Goal: Task Accomplishment & Management: Manage account settings

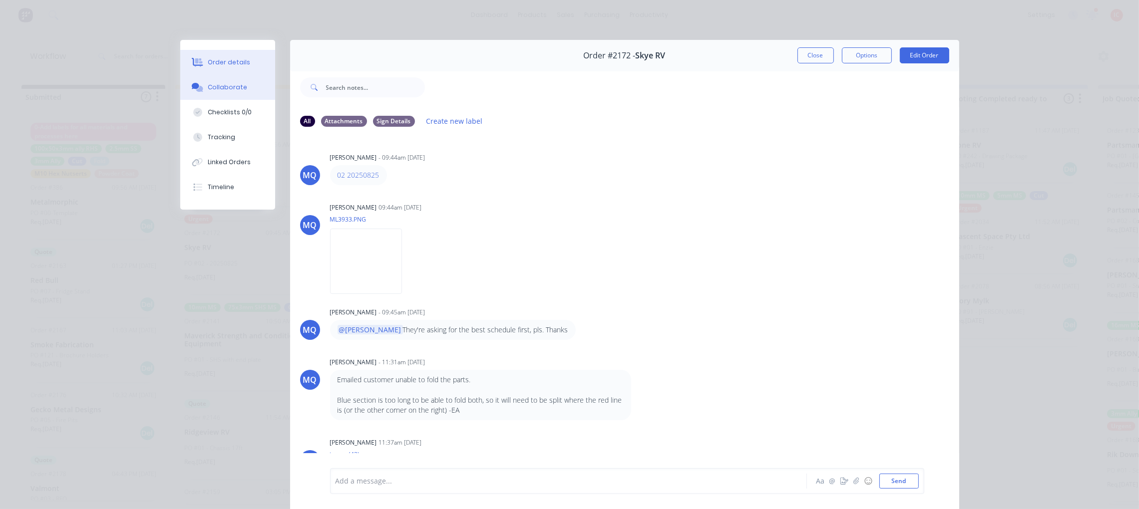
click at [242, 59] on button "Order details" at bounding box center [227, 62] width 95 height 25
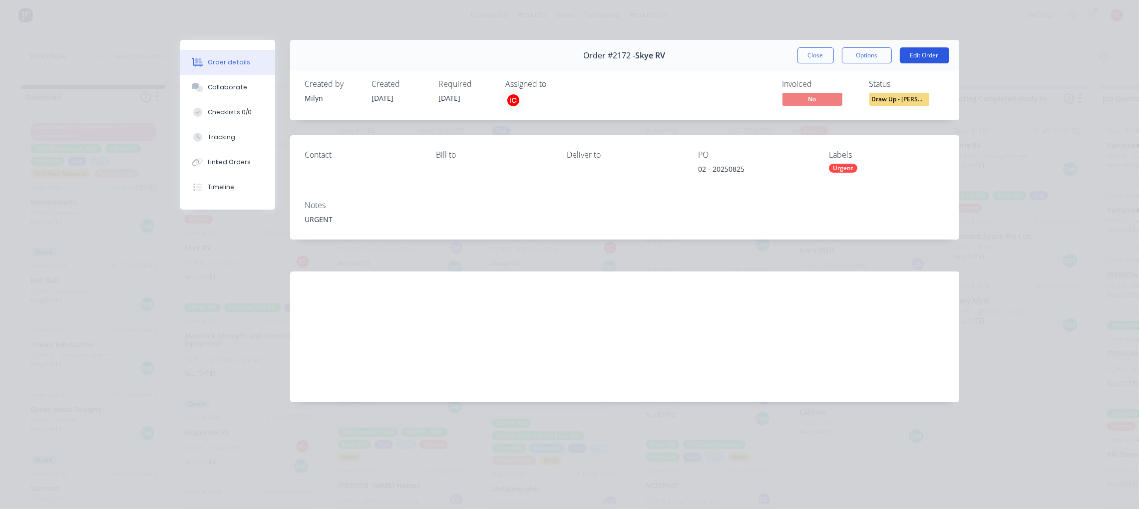
click at [918, 52] on button "Edit Order" at bounding box center [924, 55] width 49 height 16
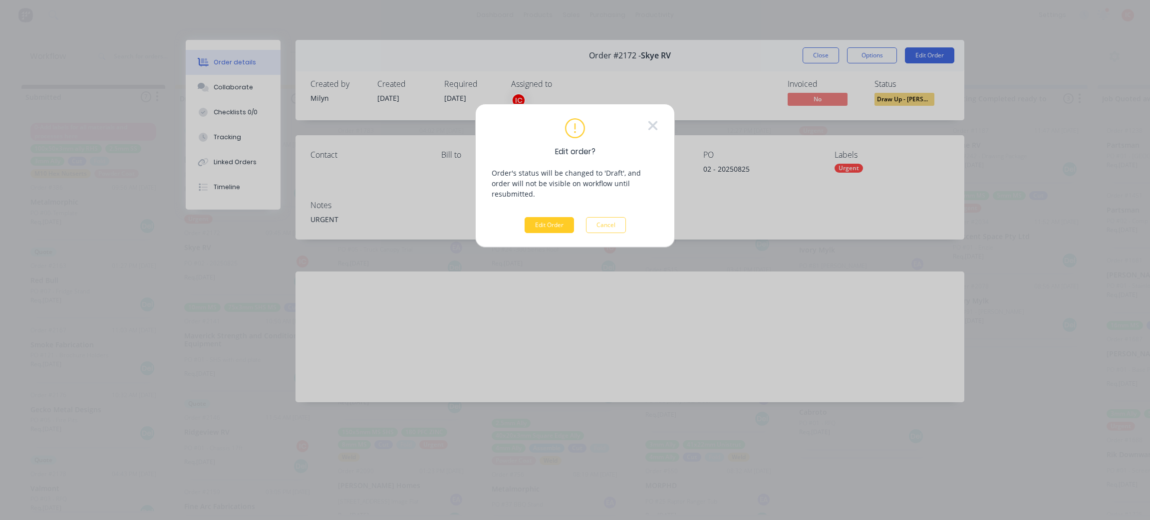
click at [558, 217] on button "Edit Order" at bounding box center [549, 225] width 49 height 16
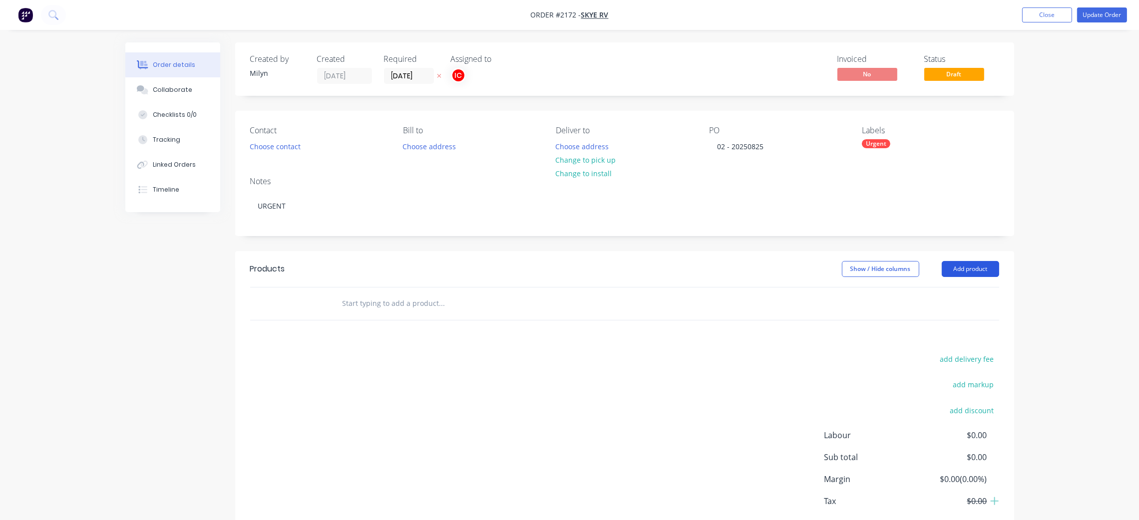
click at [979, 266] on button "Add product" at bounding box center [970, 269] width 57 height 16
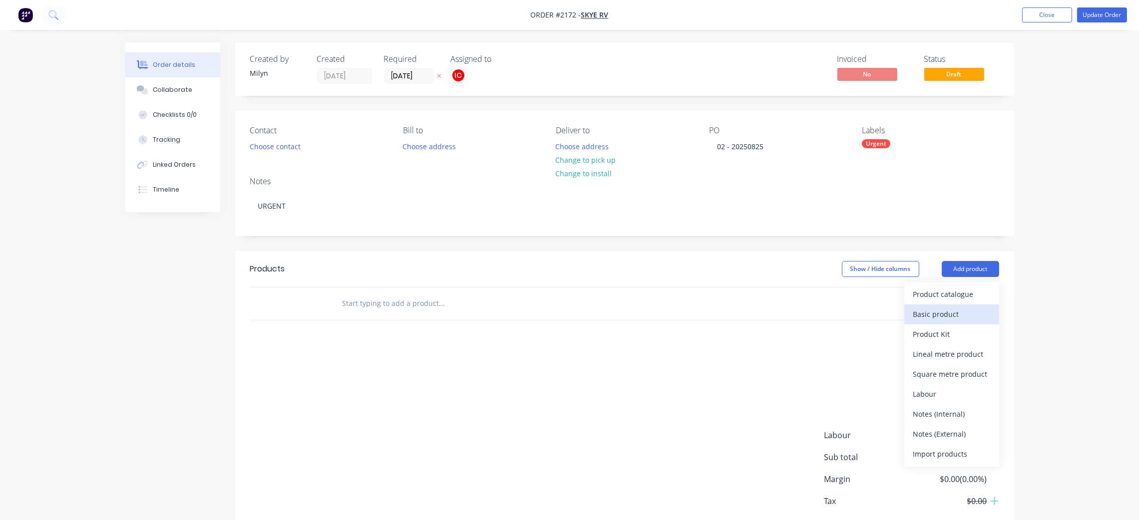
click at [968, 320] on div "Basic product" at bounding box center [951, 314] width 77 height 14
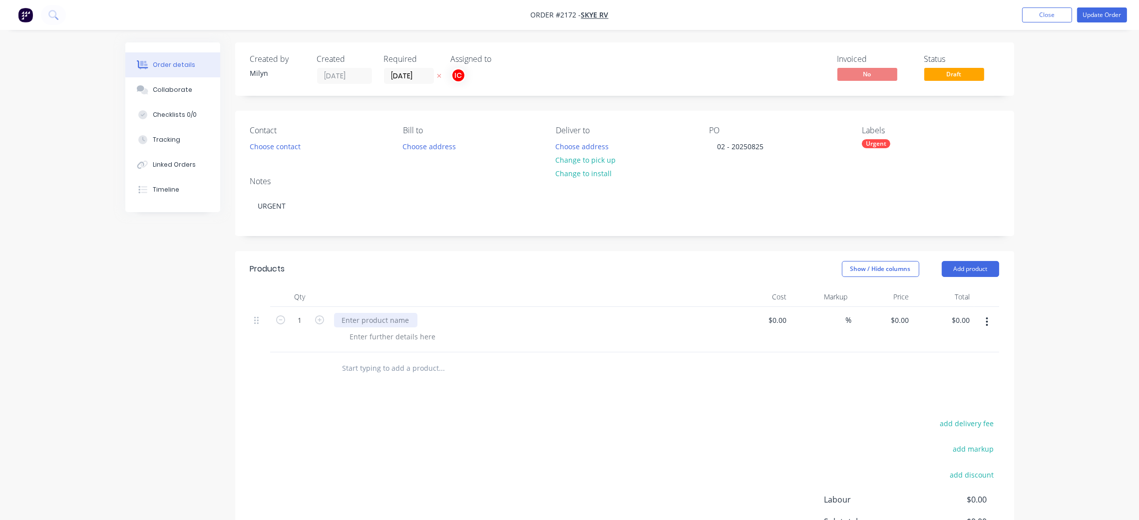
click at [396, 318] on div at bounding box center [375, 320] width 83 height 14
click at [380, 325] on div at bounding box center [375, 320] width 83 height 14
paste div
click at [403, 341] on div at bounding box center [393, 336] width 102 height 14
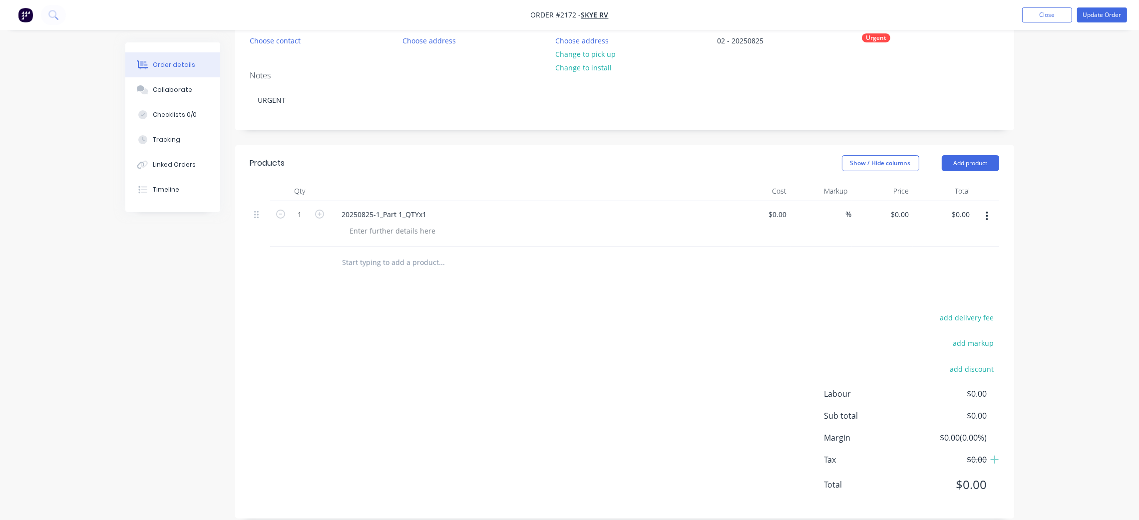
scroll to position [119, 0]
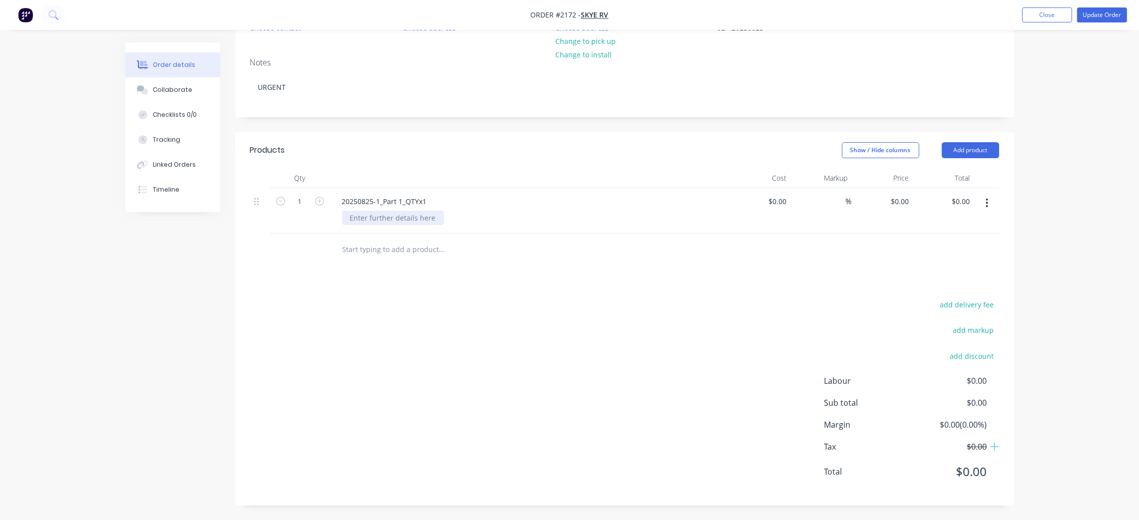
click at [412, 219] on div at bounding box center [393, 218] width 102 height 14
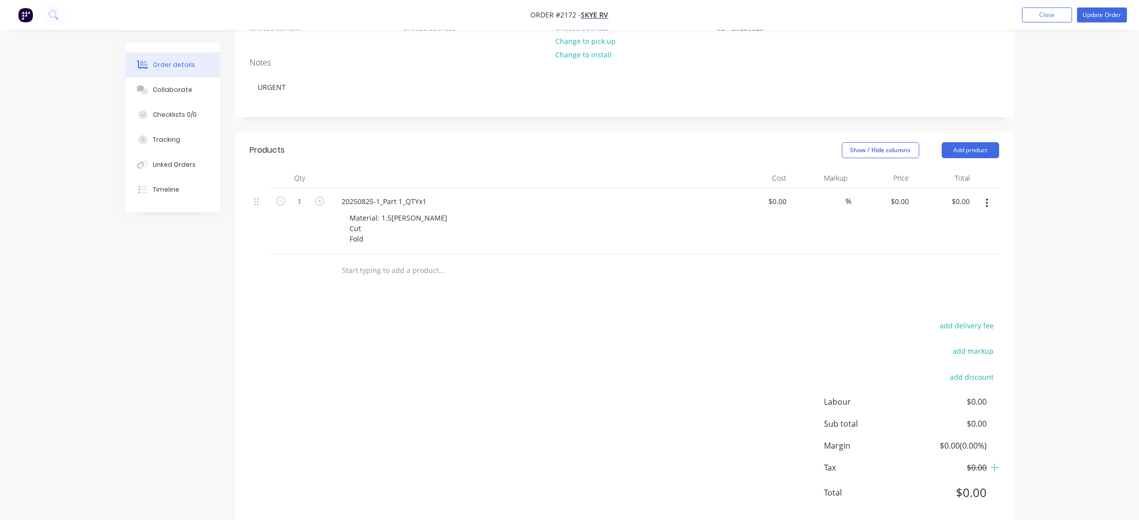
click at [658, 217] on div "Material: 1.5[PERSON_NAME] Cut Fold" at bounding box center [533, 228] width 383 height 35
click at [989, 205] on button "button" at bounding box center [986, 203] width 23 height 18
click at [959, 250] on div "Duplicate" at bounding box center [951, 249] width 77 height 14
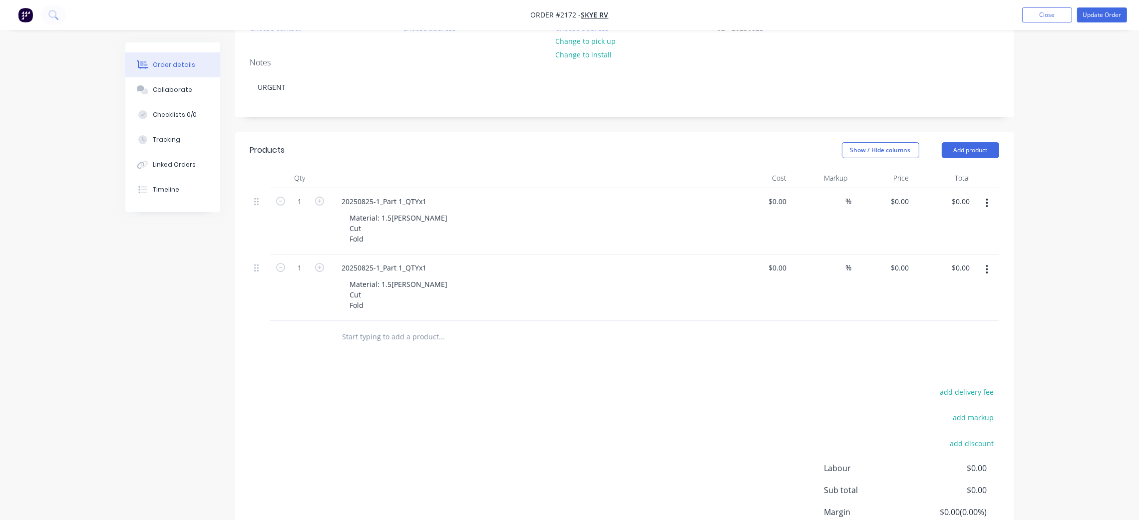
click at [986, 266] on icon "button" at bounding box center [987, 269] width 2 height 9
click at [957, 317] on div "Duplicate" at bounding box center [951, 316] width 77 height 14
click at [982, 335] on button "button" at bounding box center [986, 336] width 23 height 18
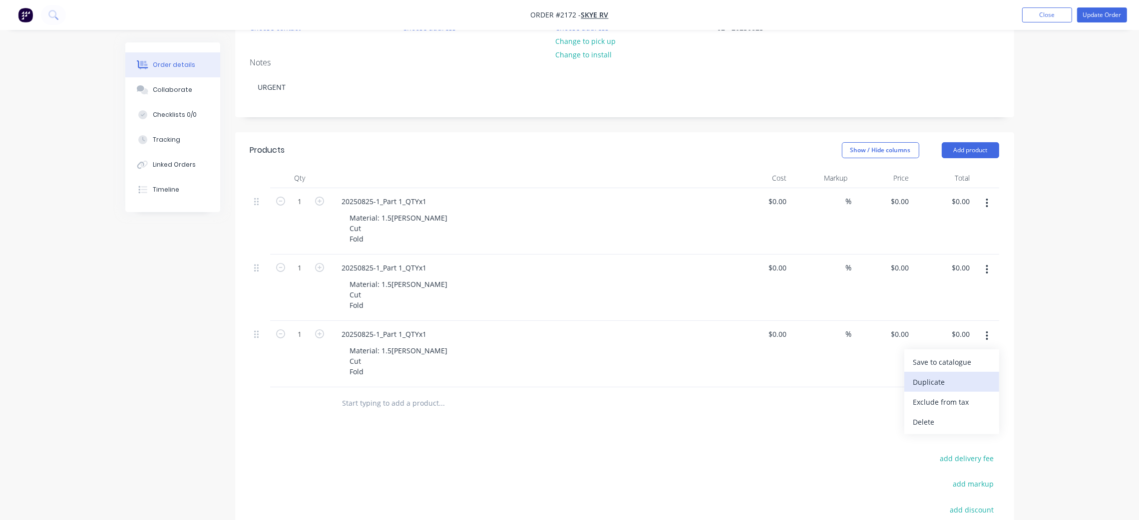
click at [944, 382] on div "Duplicate" at bounding box center [951, 382] width 77 height 14
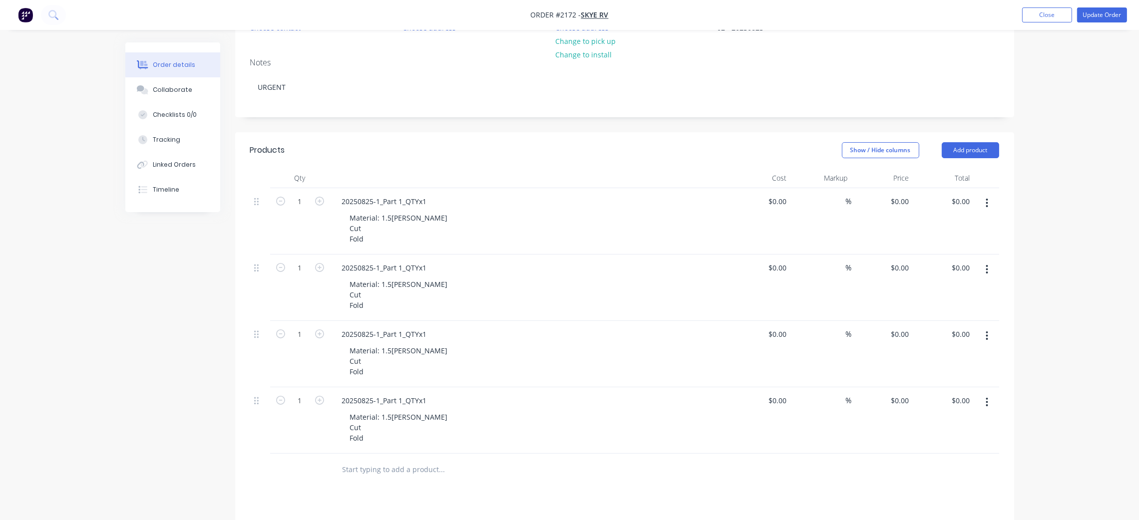
click at [986, 410] on button "button" at bounding box center [986, 402] width 23 height 18
click at [969, 449] on div "Duplicate" at bounding box center [951, 448] width 77 height 14
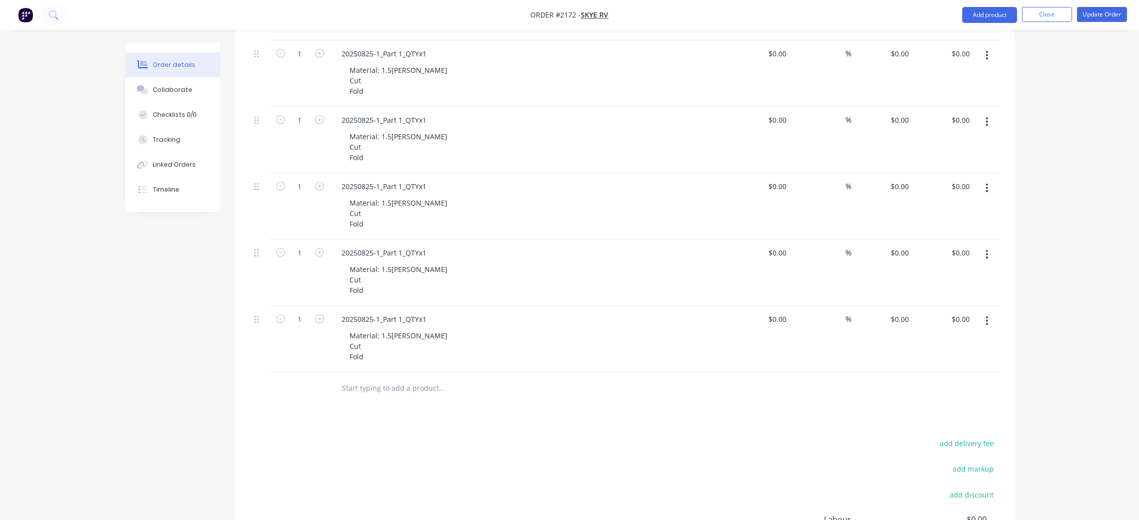
scroll to position [269, 0]
click at [985, 320] on icon "button" at bounding box center [986, 319] width 2 height 11
click at [968, 369] on div "Duplicate" at bounding box center [951, 365] width 77 height 14
click at [426, 184] on div "20250825-1_Part 1_QTYx1" at bounding box center [384, 184] width 101 height 14
click at [402, 187] on div "20250825-1_Part 1_QTYx2" at bounding box center [384, 184] width 101 height 14
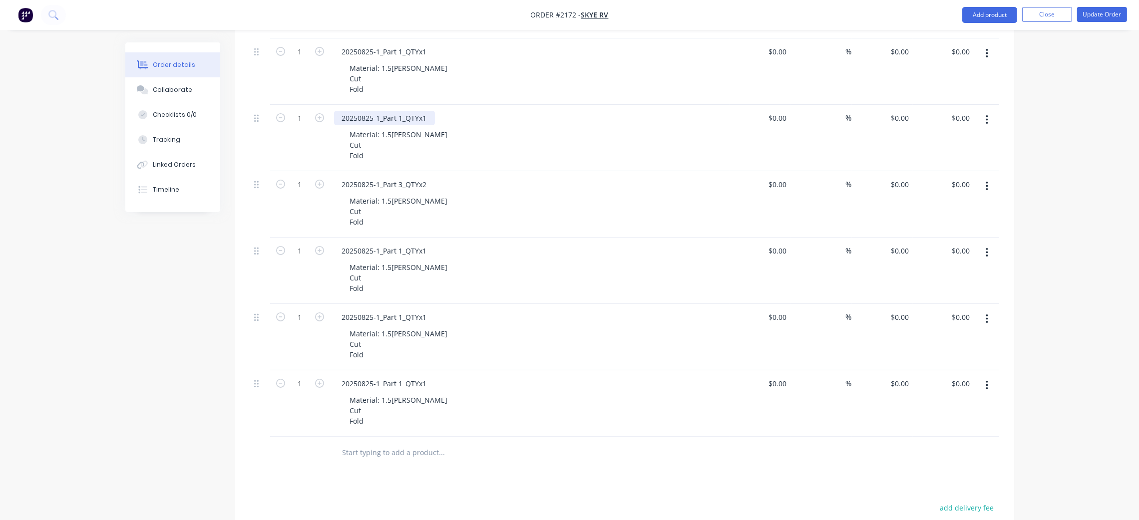
click at [401, 119] on div "20250825-1_Part 1_QTYx1" at bounding box center [384, 118] width 101 height 14
click at [402, 118] on div "20250825-1_Part 1_QTYx1" at bounding box center [384, 118] width 101 height 14
click at [322, 182] on icon "button" at bounding box center [319, 184] width 9 height 9
type input "2"
click at [317, 385] on icon "button" at bounding box center [319, 383] width 9 height 9
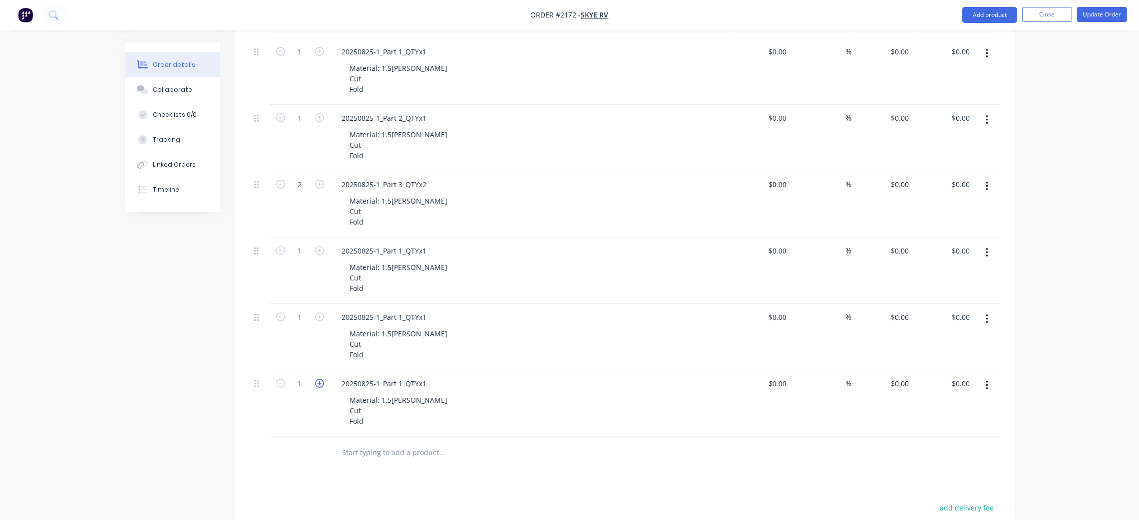
type input "2"
click at [429, 385] on div "20250825-1_Part 1_QTYx1" at bounding box center [384, 383] width 101 height 14
drag, startPoint x: 402, startPoint y: 384, endPoint x: 422, endPoint y: 384, distance: 19.5
click at [406, 384] on div "20250825-1_Part 1_QTYx2" at bounding box center [384, 383] width 101 height 14
click at [405, 316] on div "20250825-1_Part 1_QTYx1" at bounding box center [384, 317] width 101 height 14
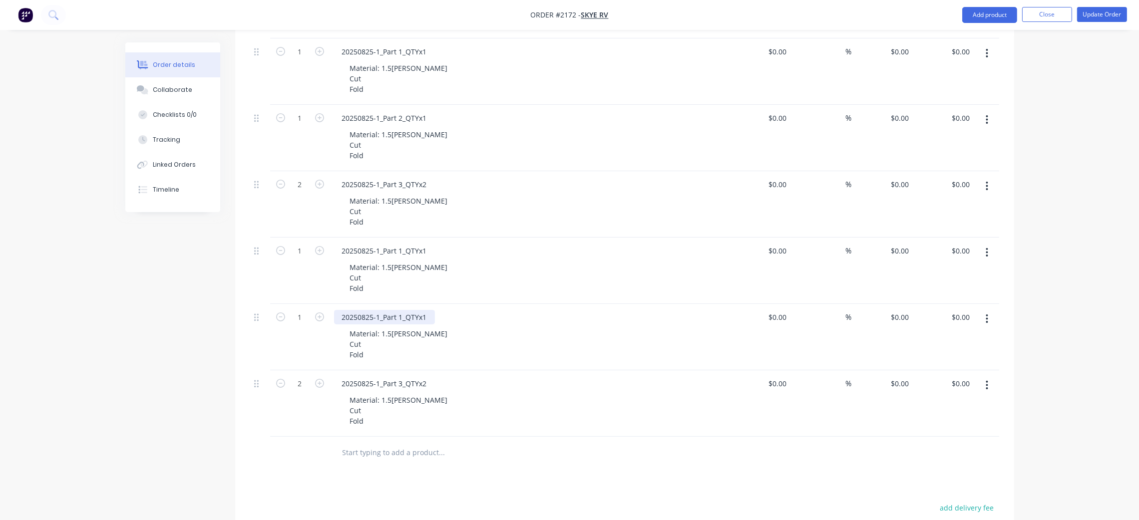
click at [404, 317] on div "20250825-1_Part 1_QTYx1" at bounding box center [384, 317] width 101 height 14
click at [534, 323] on div "20250825-1_Part 2_QTYx1" at bounding box center [529, 317] width 391 height 14
click at [382, 380] on div "20250825-1_Part 3_QTYx2" at bounding box center [384, 383] width 101 height 14
click at [379, 318] on div "20250825-1_Part 2_QTYx1" at bounding box center [384, 317] width 101 height 14
click at [376, 253] on div "20250825-1_Part 1_QTYx1" at bounding box center [384, 251] width 101 height 14
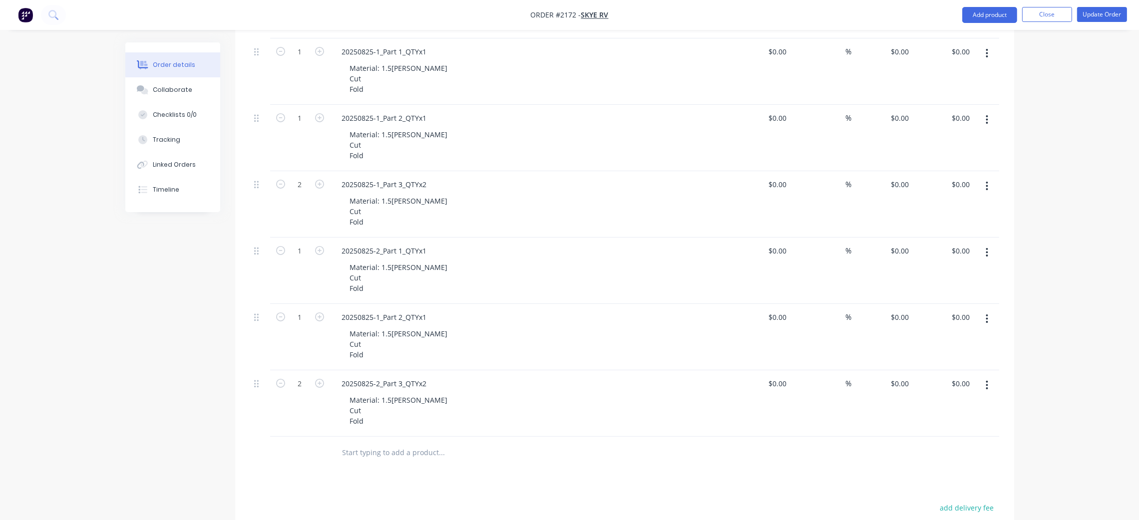
click at [551, 266] on div "Material: 1.5[PERSON_NAME] Cut Fold" at bounding box center [533, 277] width 383 height 35
click at [378, 316] on div "20250825-1_Part 2_QTYx1" at bounding box center [384, 317] width 101 height 14
click at [562, 323] on div "20250825-2_Part 2_QTYx1" at bounding box center [529, 317] width 391 height 14
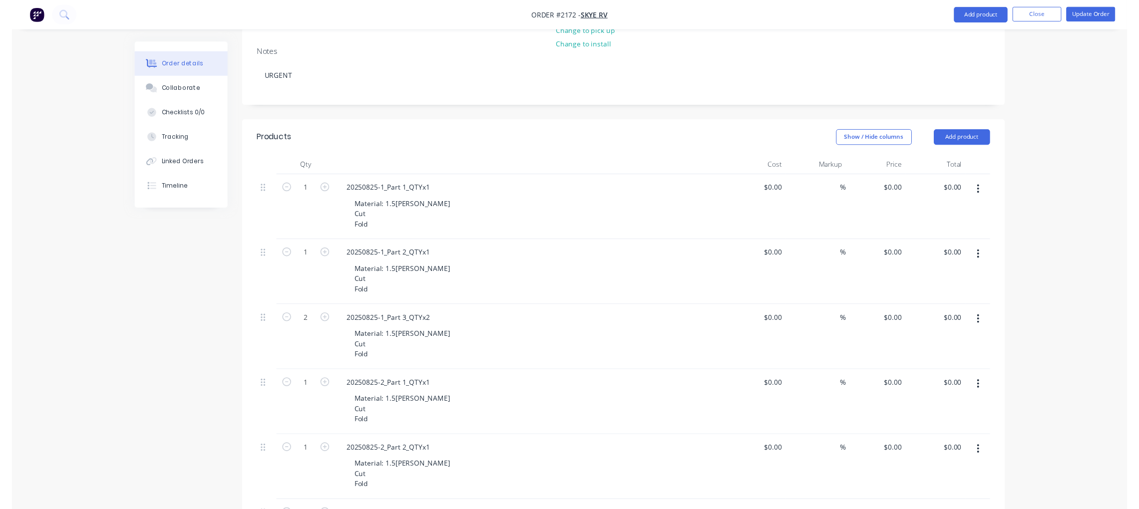
scroll to position [0, 0]
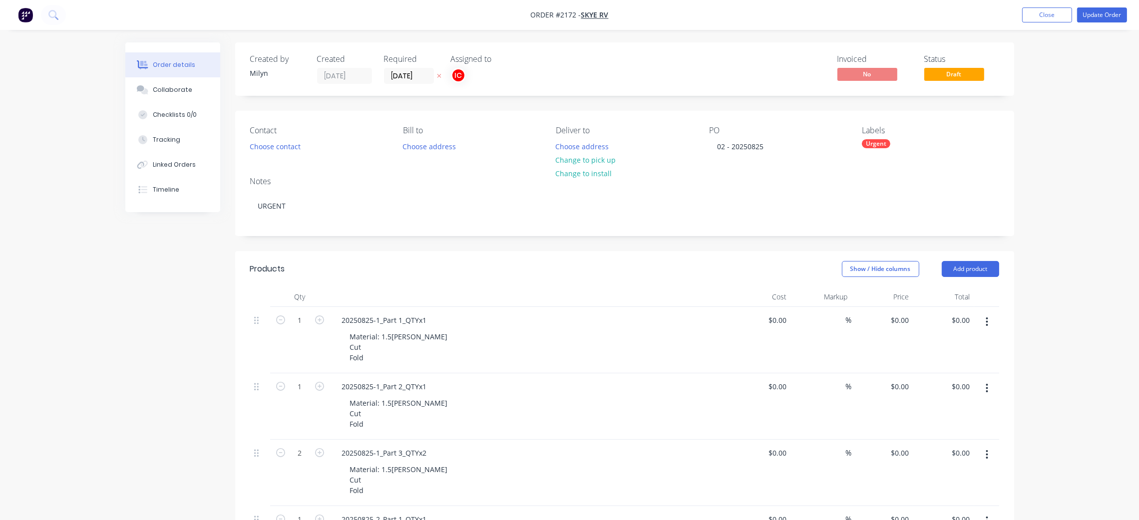
click at [871, 142] on div "Urgent" at bounding box center [876, 143] width 28 height 9
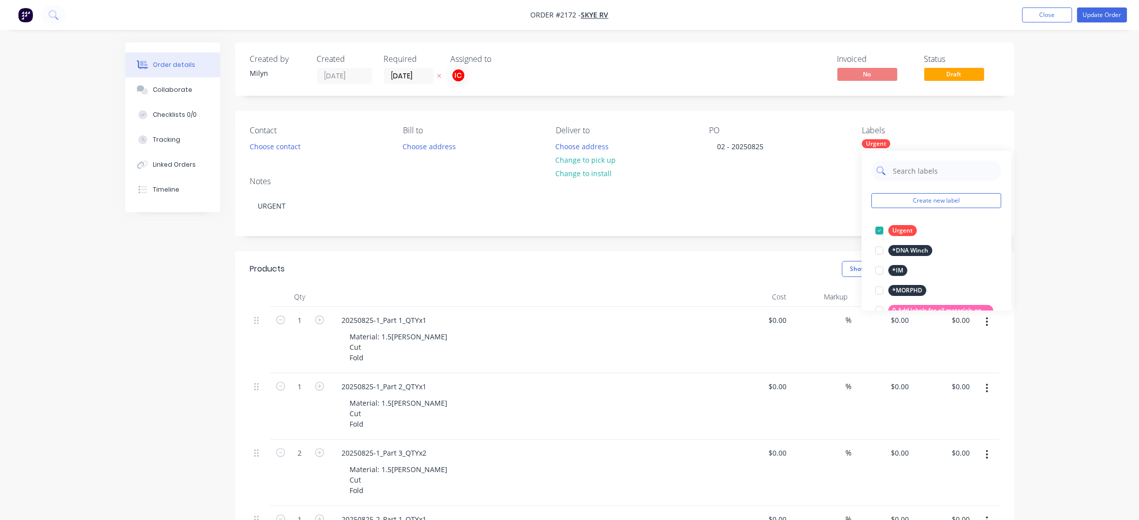
click at [906, 172] on input "text" at bounding box center [944, 171] width 104 height 20
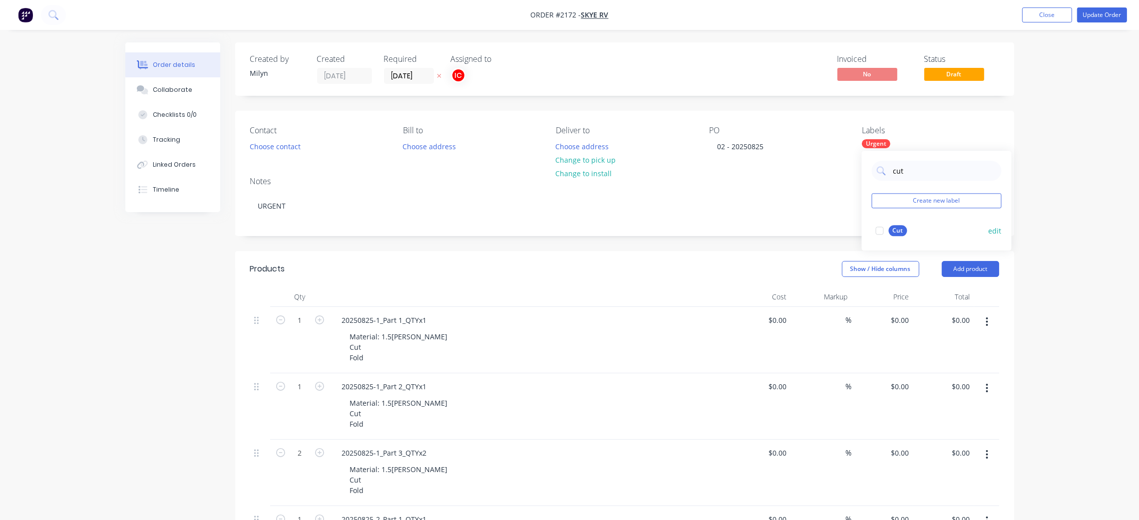
click at [879, 233] on div at bounding box center [880, 231] width 20 height 20
drag, startPoint x: 924, startPoint y: 170, endPoint x: 886, endPoint y: 179, distance: 38.5
click at [886, 179] on div "cut" at bounding box center [937, 171] width 130 height 20
click at [878, 233] on div at bounding box center [880, 231] width 20 height 20
drag, startPoint x: 918, startPoint y: 169, endPoint x: 882, endPoint y: 182, distance: 37.7
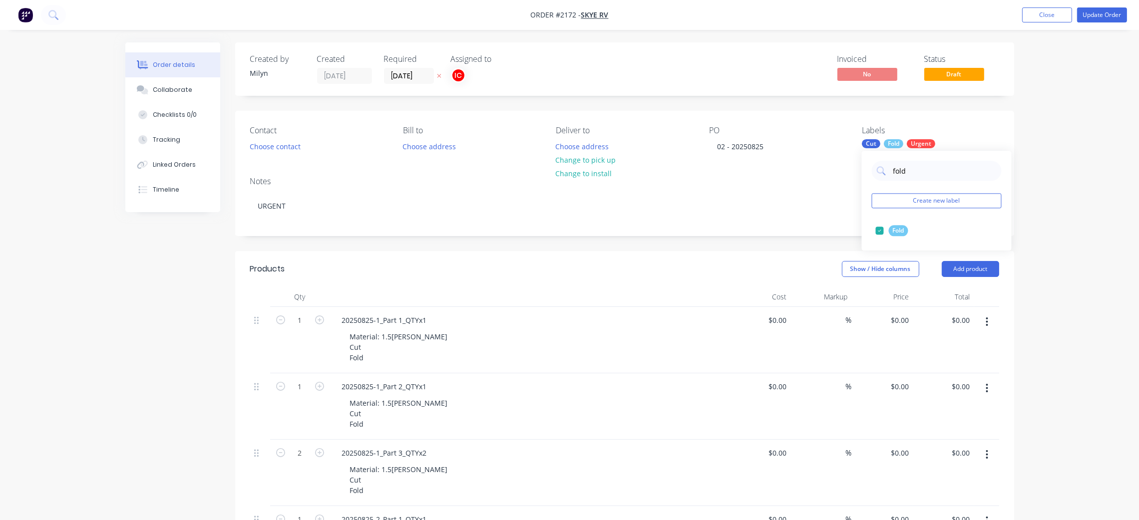
click at [882, 182] on div "fold Create new label Fold edit" at bounding box center [937, 201] width 150 height 100
drag, startPoint x: 941, startPoint y: 171, endPoint x: 882, endPoint y: 179, distance: 59.9
click at [882, 179] on div "1.5mm a" at bounding box center [937, 171] width 130 height 20
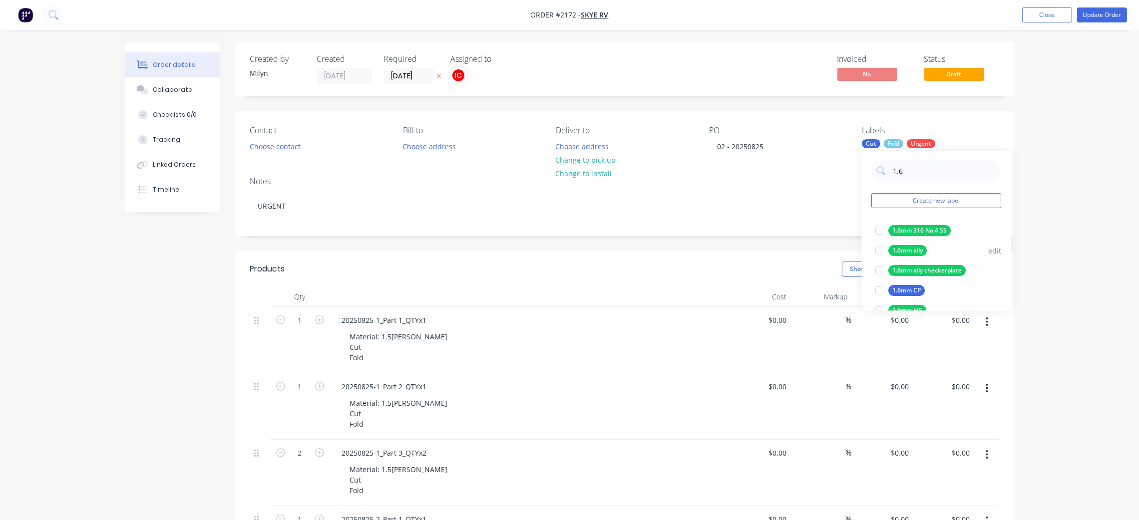
type input "1.6"
click at [907, 250] on div "1.6mm ally" at bounding box center [908, 250] width 38 height 11
click at [802, 182] on div "Notes" at bounding box center [624, 181] width 749 height 9
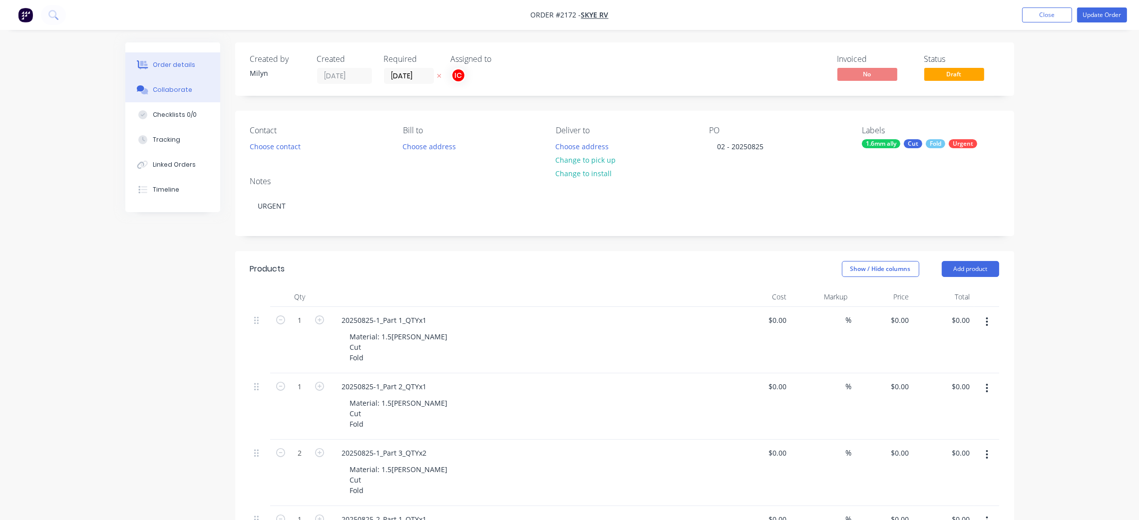
click at [160, 91] on div "Collaborate" at bounding box center [172, 89] width 39 height 9
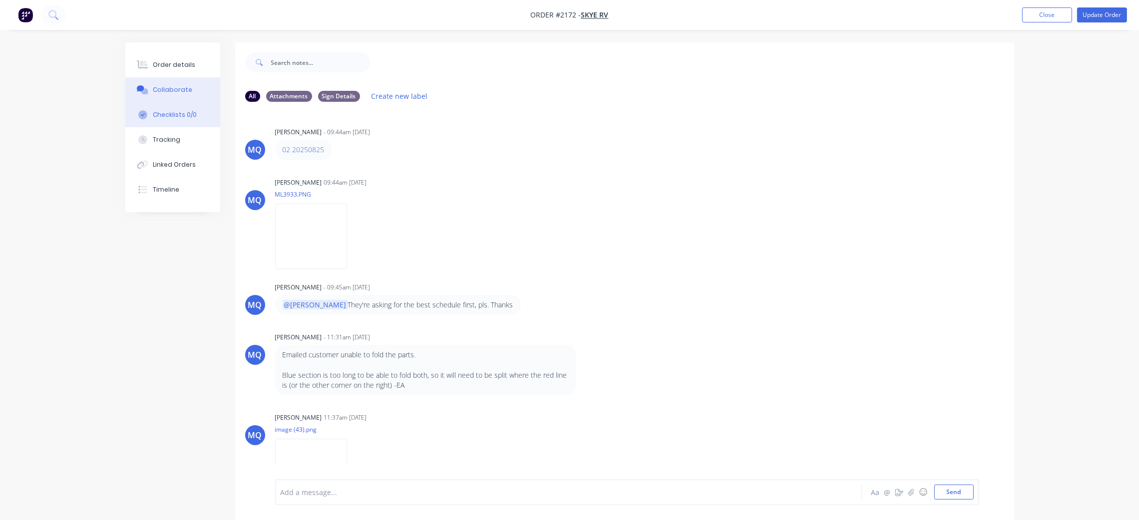
click at [185, 115] on div "Checklists 0/0" at bounding box center [175, 114] width 44 height 9
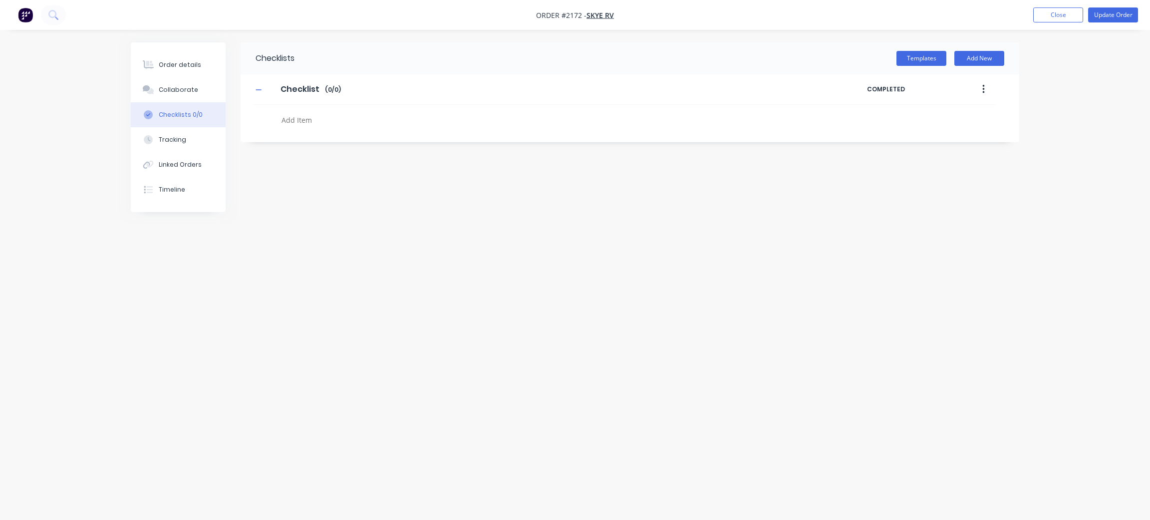
click at [307, 122] on textarea at bounding box center [518, 120] width 480 height 14
type textarea "x"
type textarea "C"
type textarea "x"
type textarea "CU"
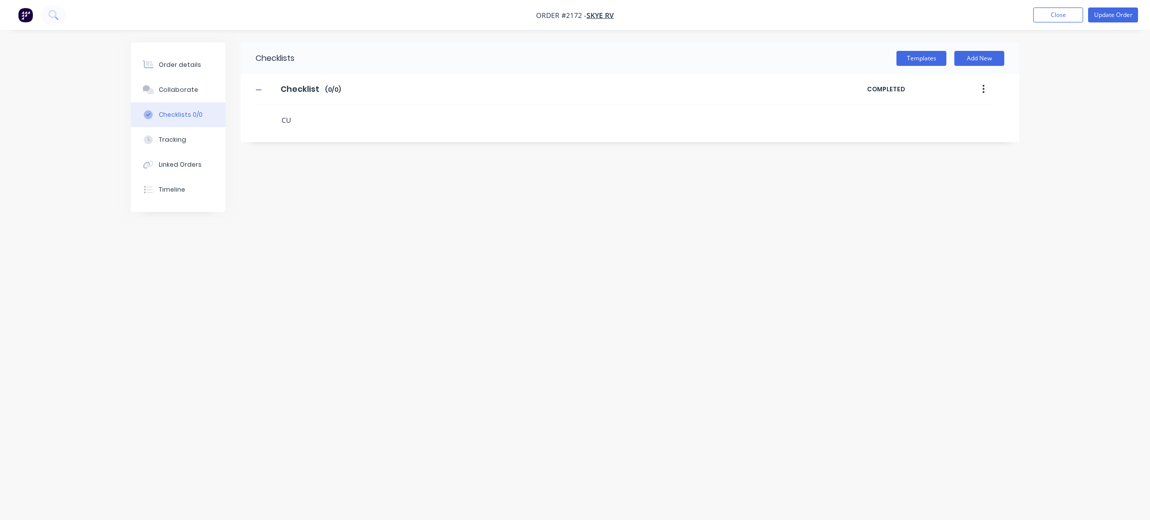
type textarea "x"
type textarea "CUT"
type textarea "x"
type textarea "F"
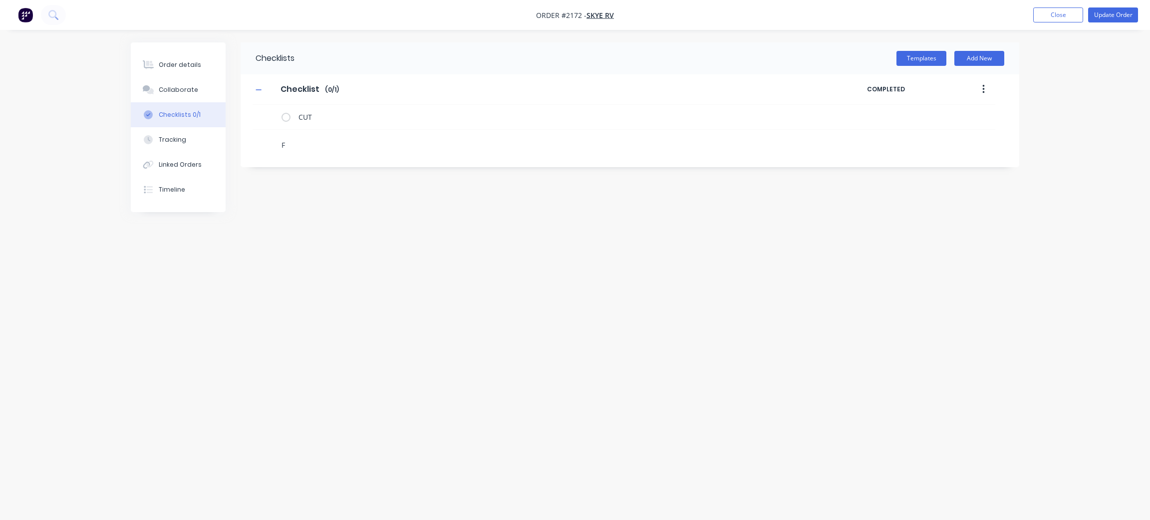
type textarea "x"
type textarea "FO"
type textarea "x"
type textarea "FOL"
type textarea "x"
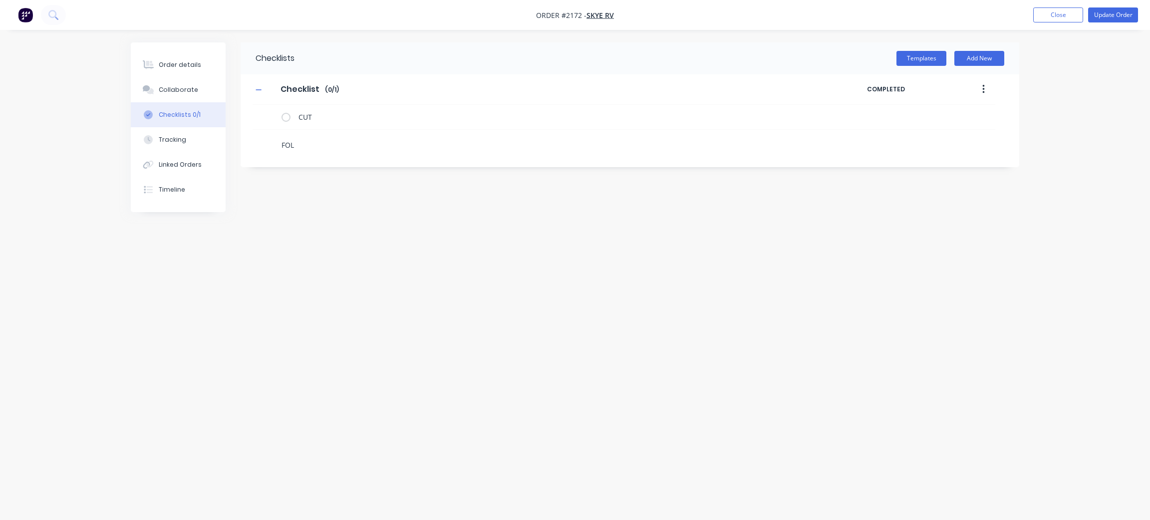
type textarea "FOLD"
type textarea "x"
click at [269, 142] on icon at bounding box center [268, 140] width 13 height 13
click at [265, 136] on input "file" at bounding box center [265, 136] width 0 height 0
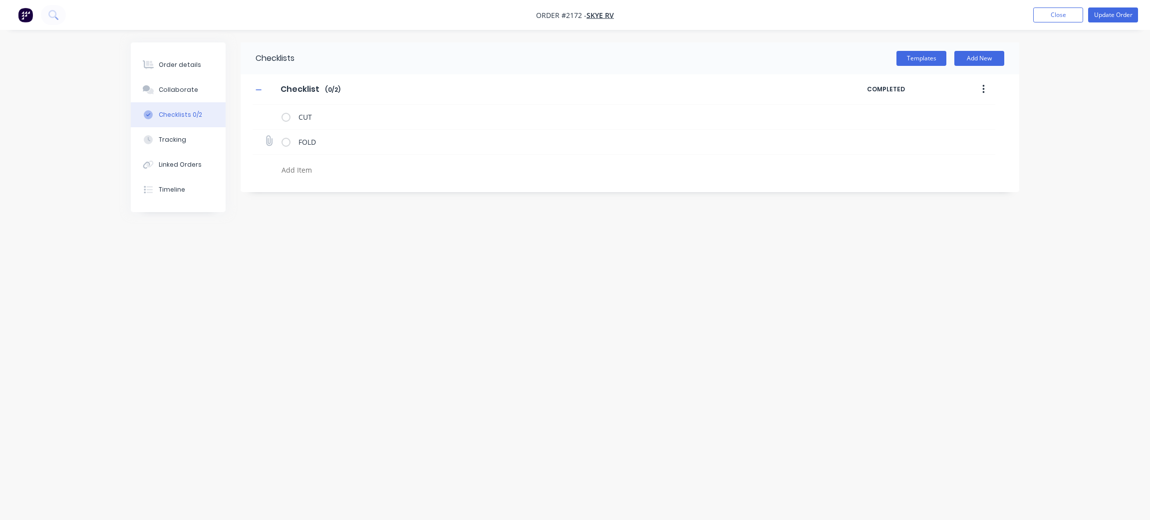
type input "C:\fakepath\20250825 Revise.PDF"
type textarea "x"
click at [269, 142] on icon at bounding box center [268, 140] width 13 height 13
click at [265, 136] on input "file" at bounding box center [265, 136] width 0 height 0
click at [181, 92] on div "Collaborate" at bounding box center [178, 89] width 39 height 9
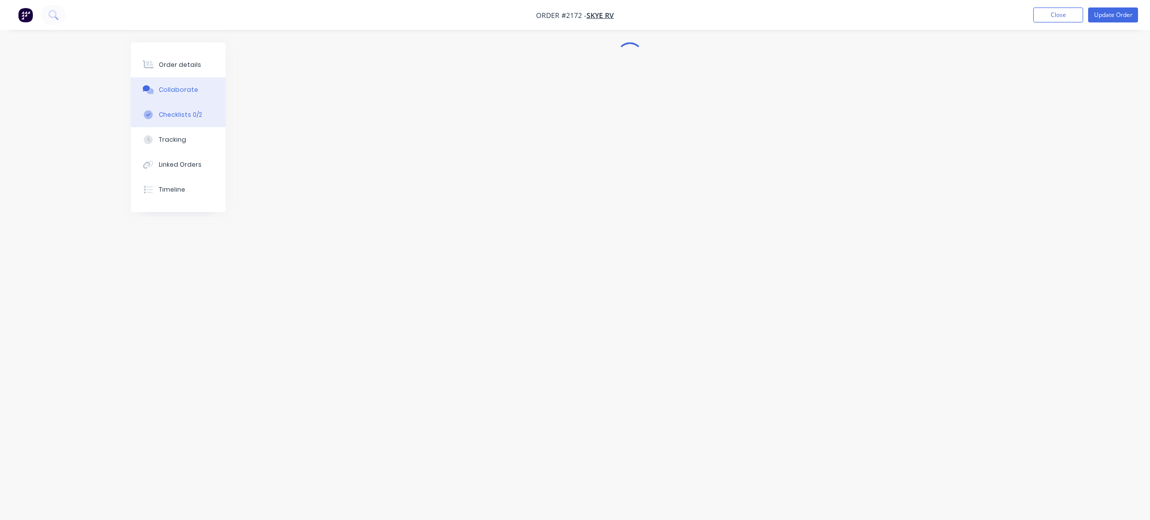
click at [185, 113] on div "Checklists 0/2" at bounding box center [180, 114] width 43 height 9
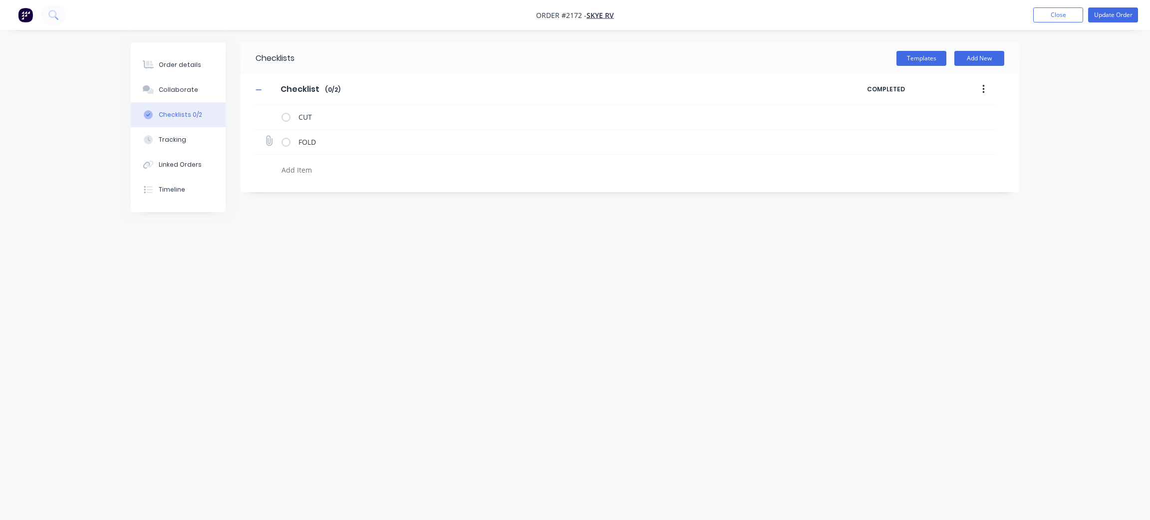
click at [272, 140] on icon at bounding box center [269, 140] width 13 height 13
click at [265, 136] on input "file" at bounding box center [265, 136] width 0 height 0
type input "C:\fakepath\20250825 Revise.PDF"
click at [92, 503] on span "×" at bounding box center [95, 501] width 6 height 14
click at [466, 428] on div "Checklists Templates Add New Checklist Checklist Enter Checklist name ( 0 / 2 )…" at bounding box center [575, 240] width 889 height 397
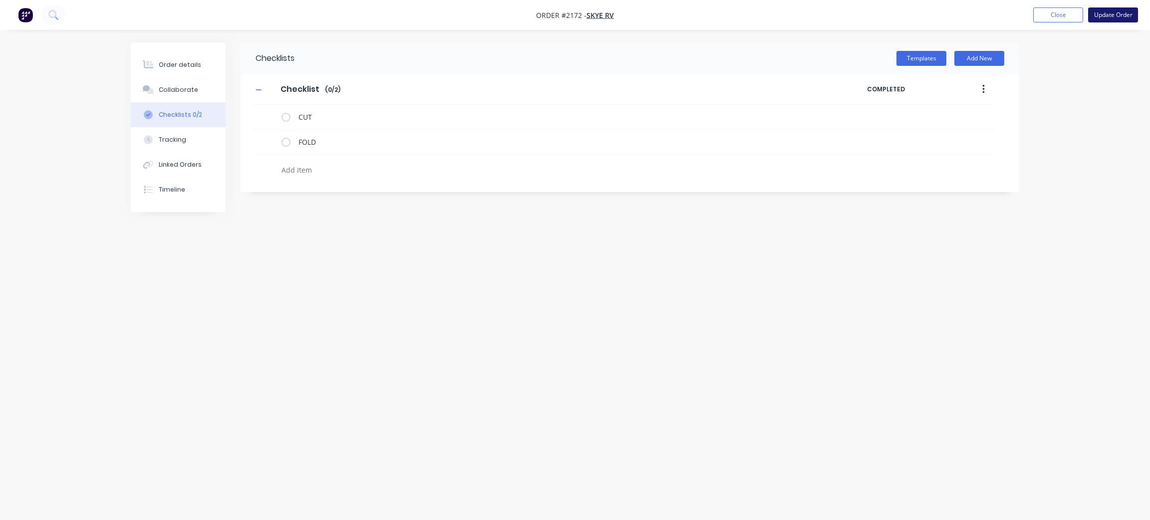
click at [1125, 14] on button "Update Order" at bounding box center [1113, 14] width 50 height 15
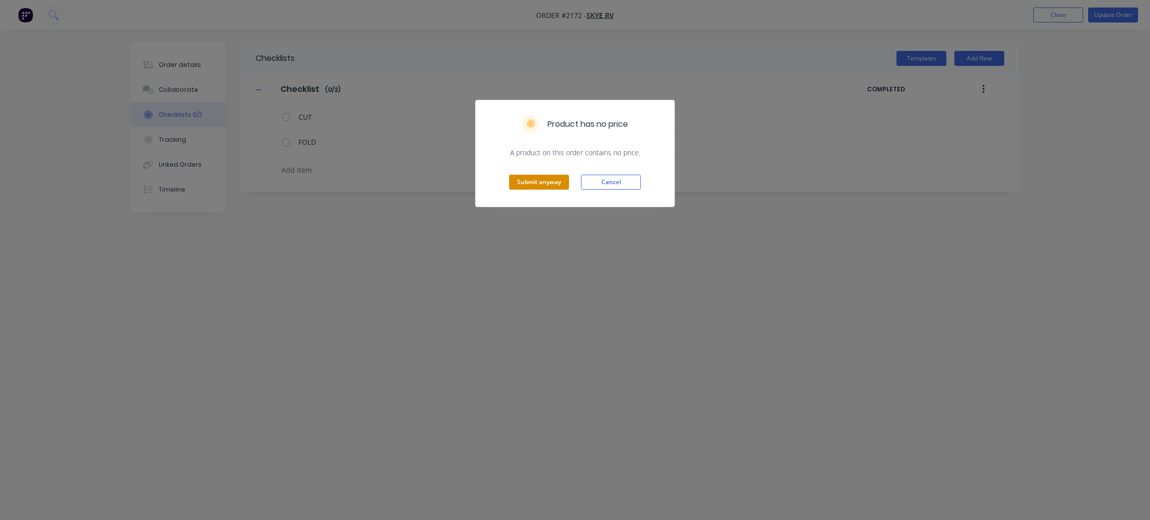
click at [545, 184] on button "Submit anyway" at bounding box center [539, 182] width 60 height 15
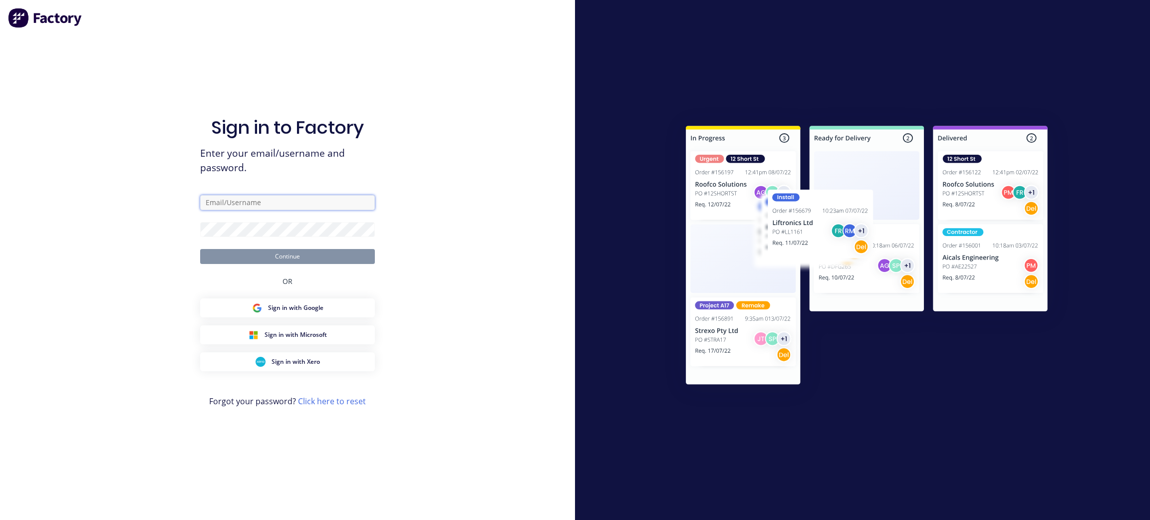
type input "[PERSON_NAME][EMAIL_ADDRESS][DOMAIN_NAME]"
click at [317, 257] on button "Continue" at bounding box center [287, 256] width 175 height 15
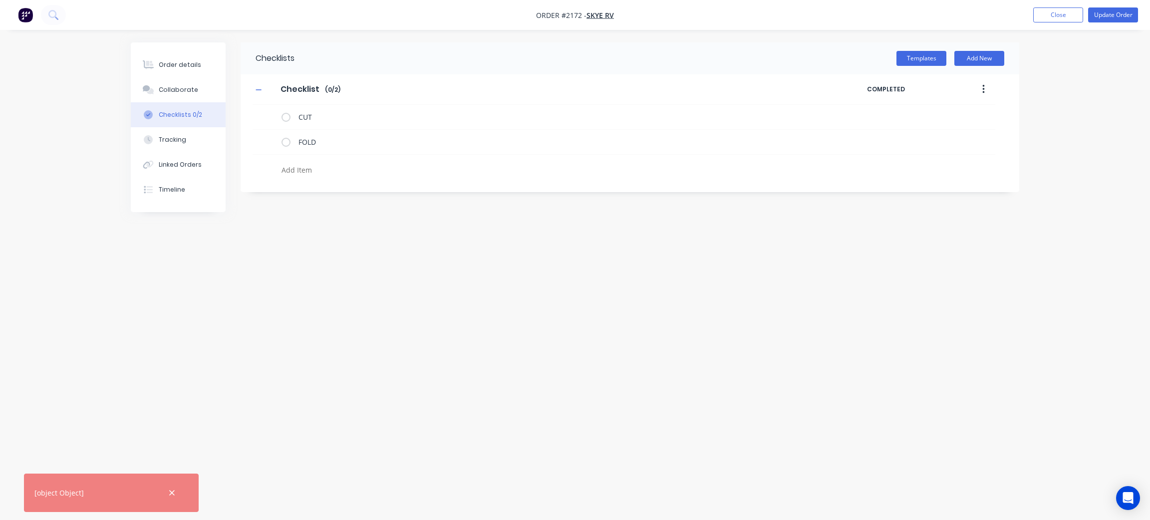
click at [466, 326] on div "Checklists Templates Add New Checklist Checklist Enter Checklist name ( 0 / 2 )…" at bounding box center [575, 240] width 889 height 397
click at [269, 139] on icon at bounding box center [268, 140] width 13 height 13
click at [265, 136] on input "file" at bounding box center [265, 136] width 0 height 0
type input "C:\fakepath\20250825 Revise.PDF"
click at [1100, 11] on button "Update Order" at bounding box center [1113, 14] width 50 height 15
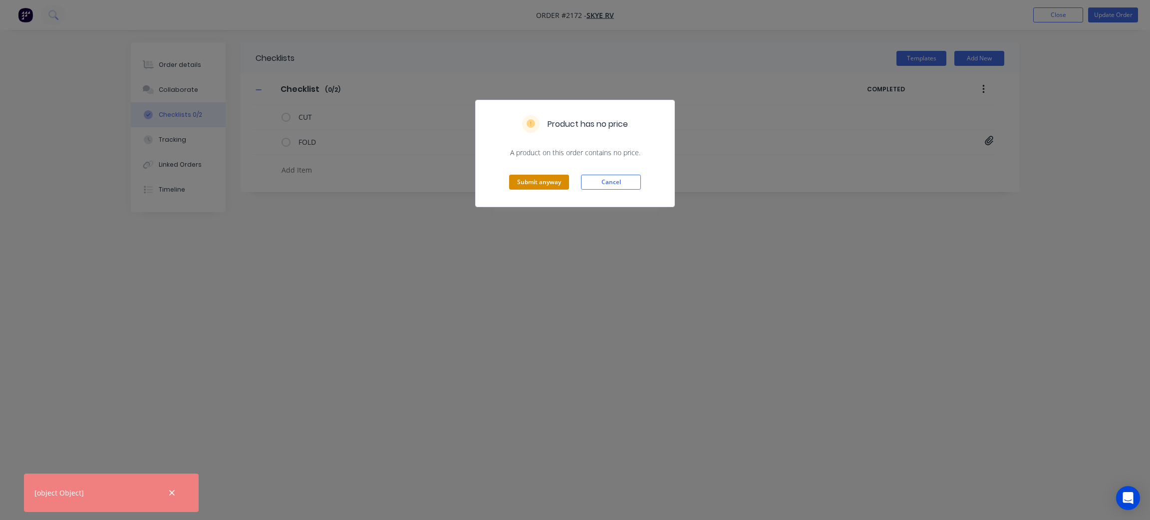
click at [528, 182] on button "Submit anyway" at bounding box center [539, 182] width 60 height 15
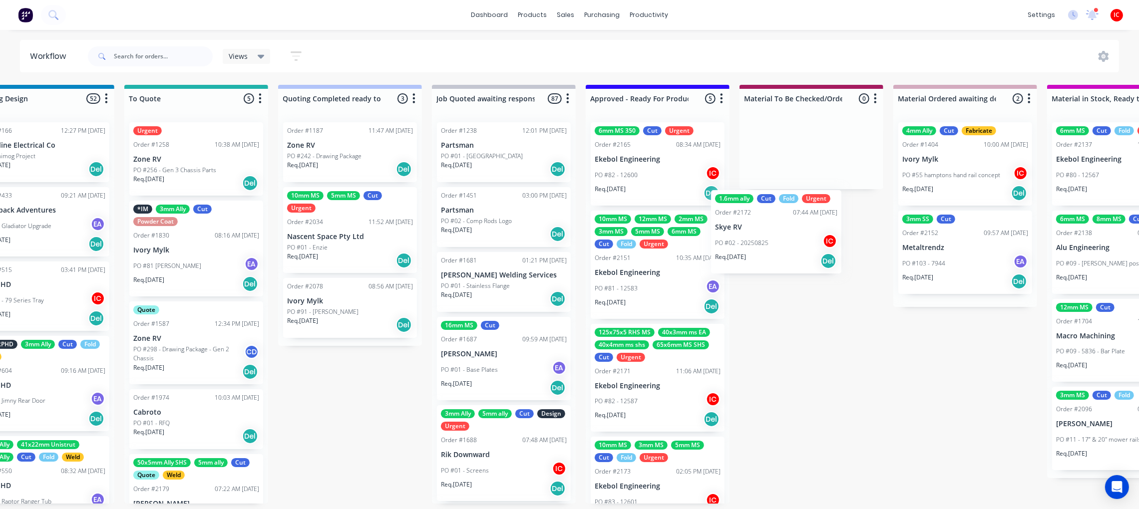
scroll to position [0, 674]
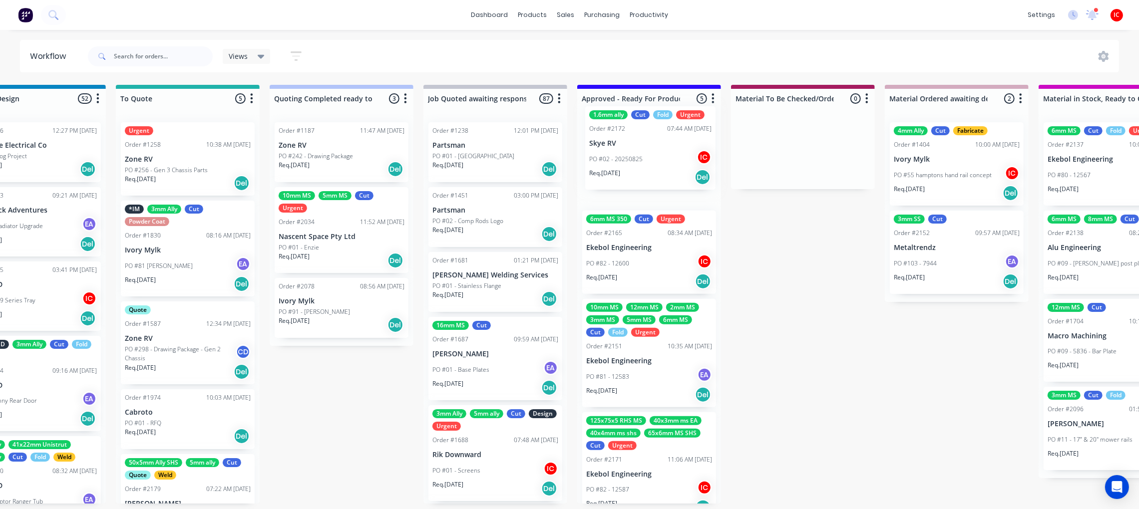
drag, startPoint x: 250, startPoint y: 247, endPoint x: 657, endPoint y: 143, distance: 420.9
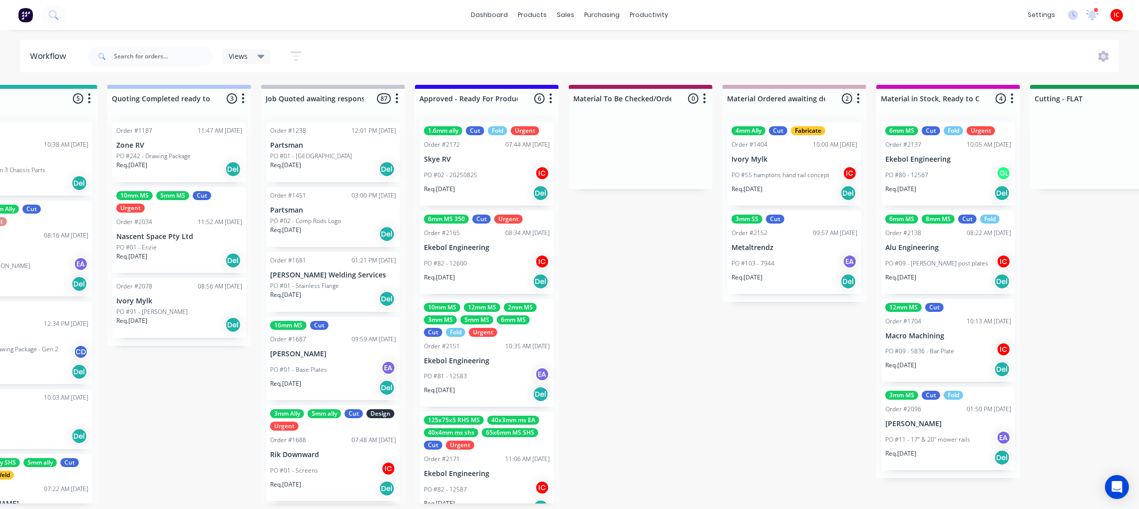
scroll to position [0, 804]
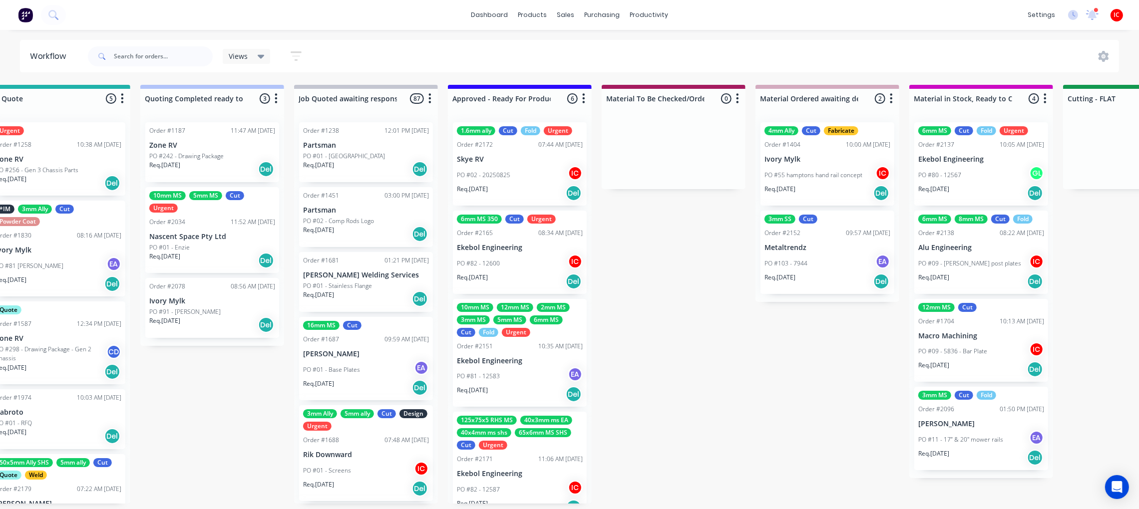
click at [497, 166] on div "PO #02 - 20250825 IC" at bounding box center [520, 175] width 126 height 19
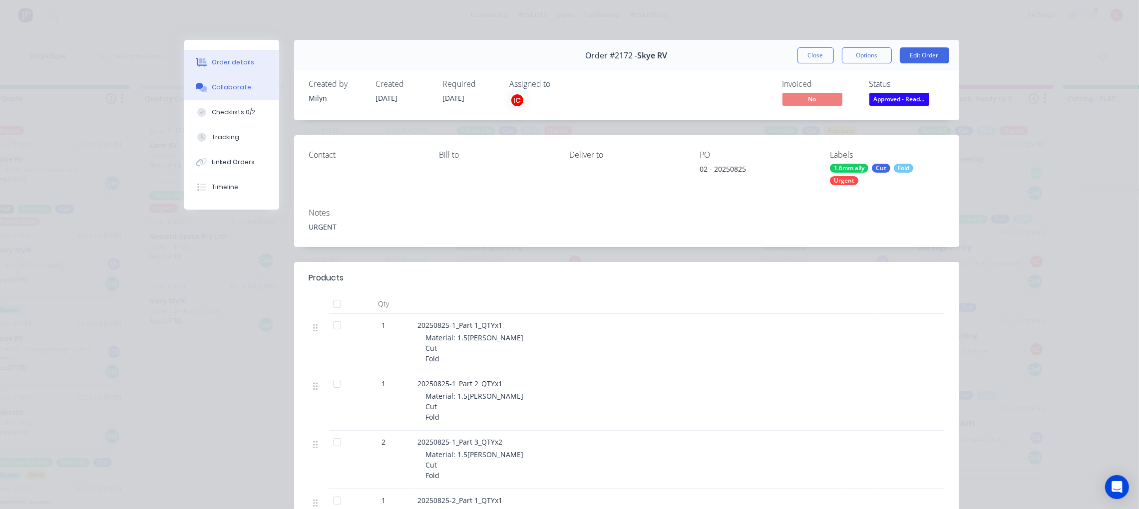
click at [216, 88] on div "Collaborate" at bounding box center [231, 87] width 39 height 9
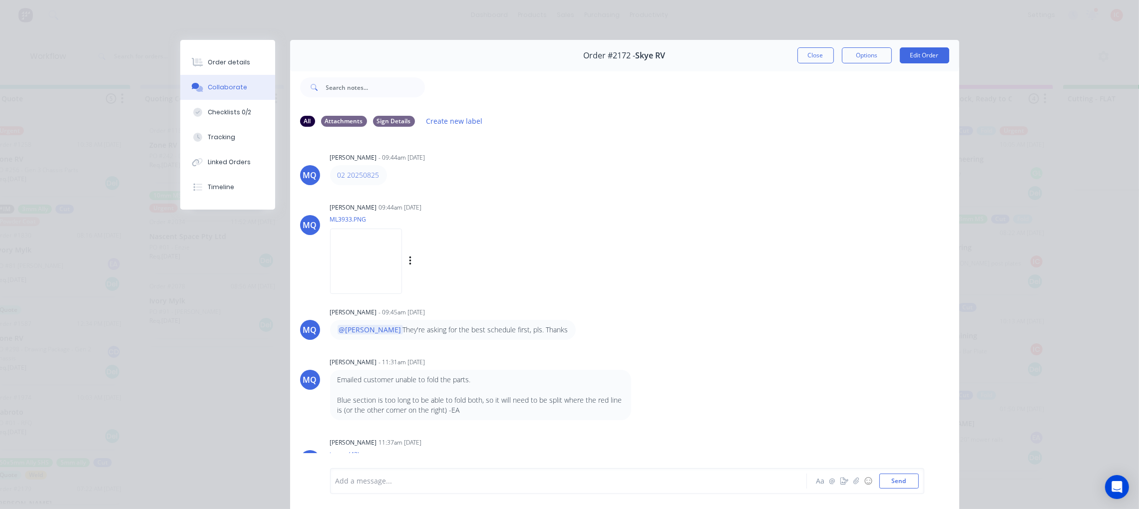
click at [364, 260] on img at bounding box center [366, 261] width 72 height 65
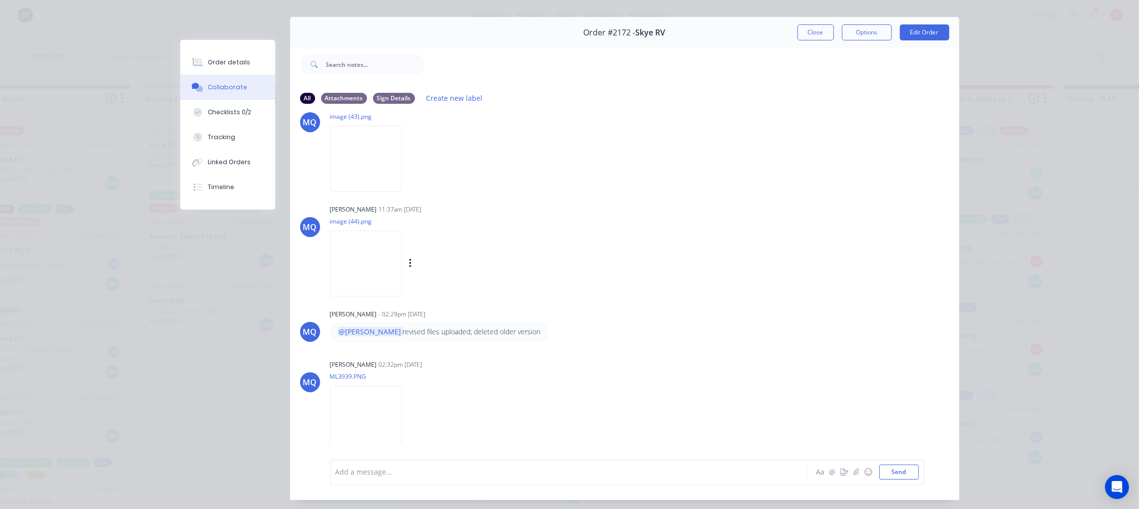
scroll to position [56, 0]
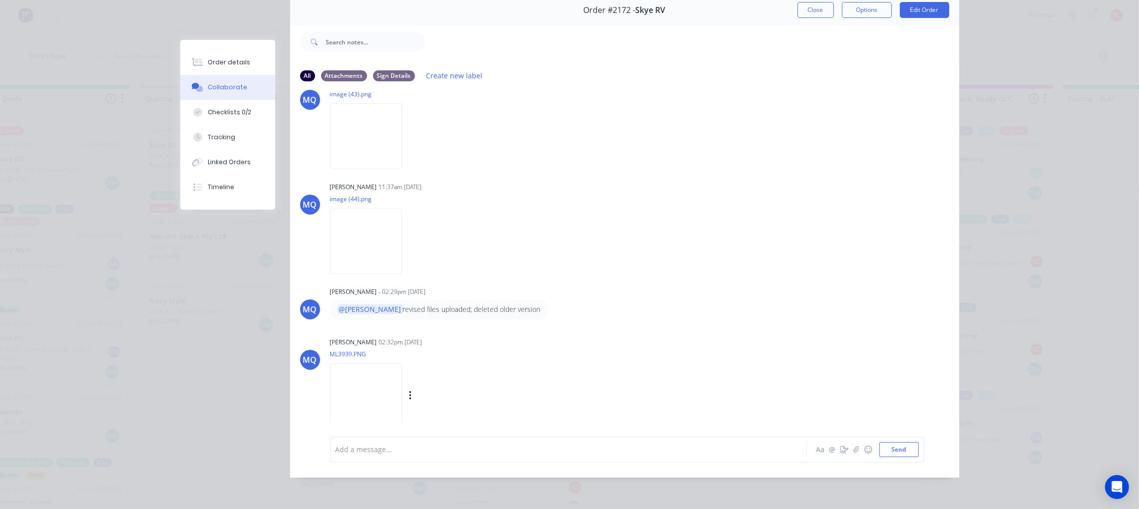
click at [361, 377] on img at bounding box center [366, 395] width 72 height 65
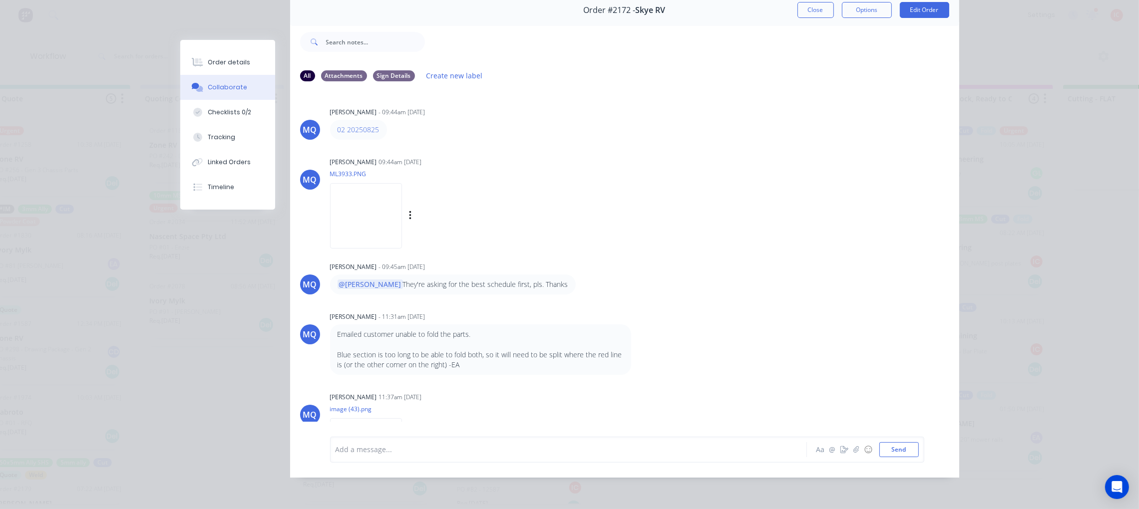
scroll to position [0, 0]
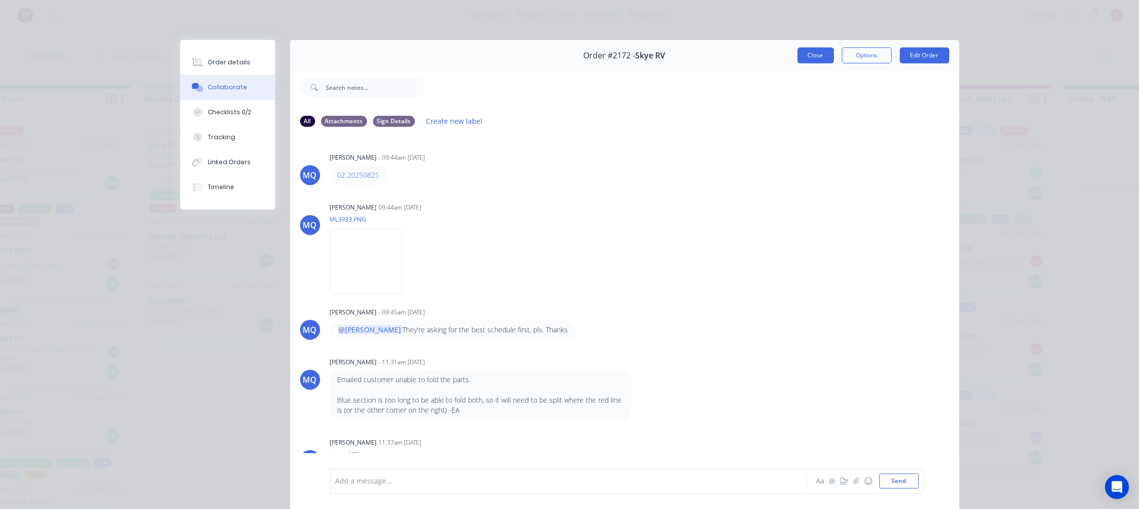
click at [814, 50] on button "Close" at bounding box center [815, 55] width 36 height 16
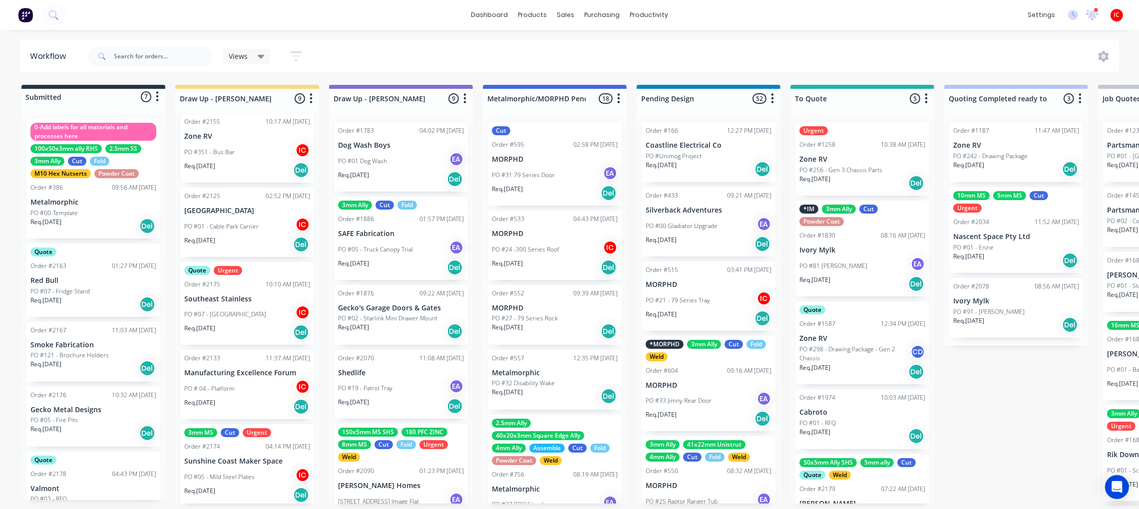
scroll to position [5, 0]
click at [242, 479] on div "PO #05 - Mild Steel Plates IC" at bounding box center [247, 477] width 126 height 19
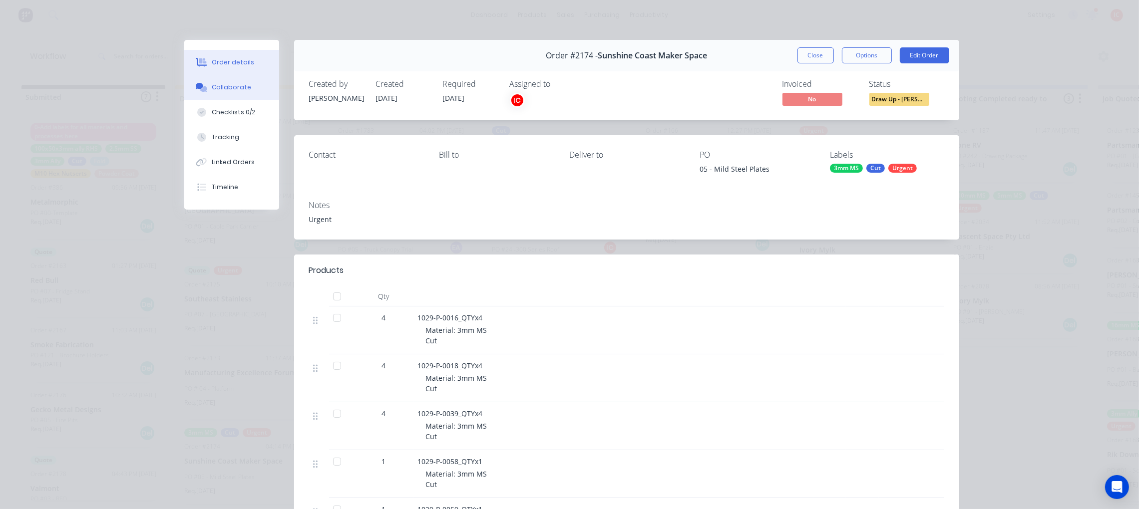
click at [254, 88] on button "Collaborate" at bounding box center [231, 87] width 95 height 25
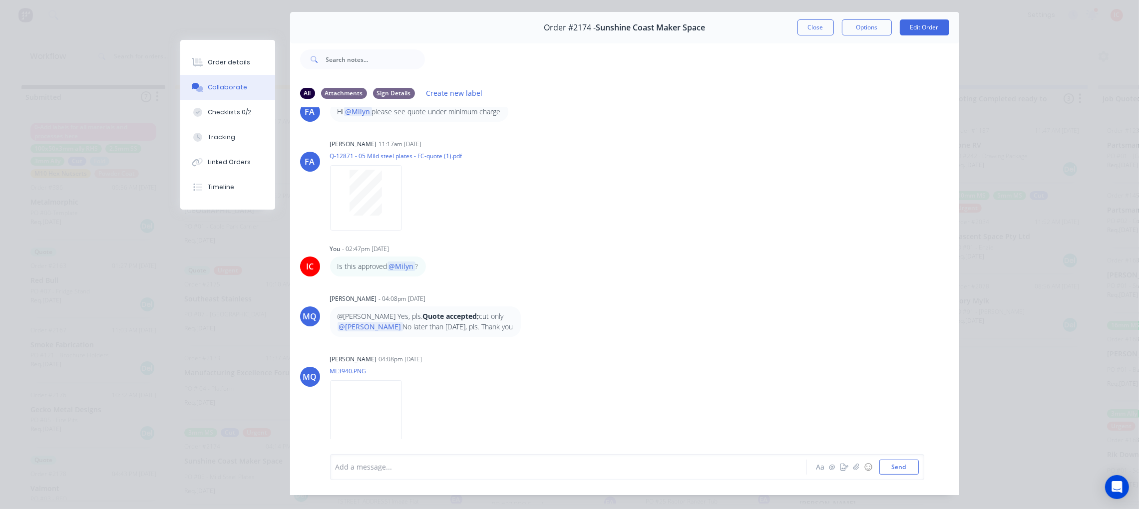
scroll to position [0, 0]
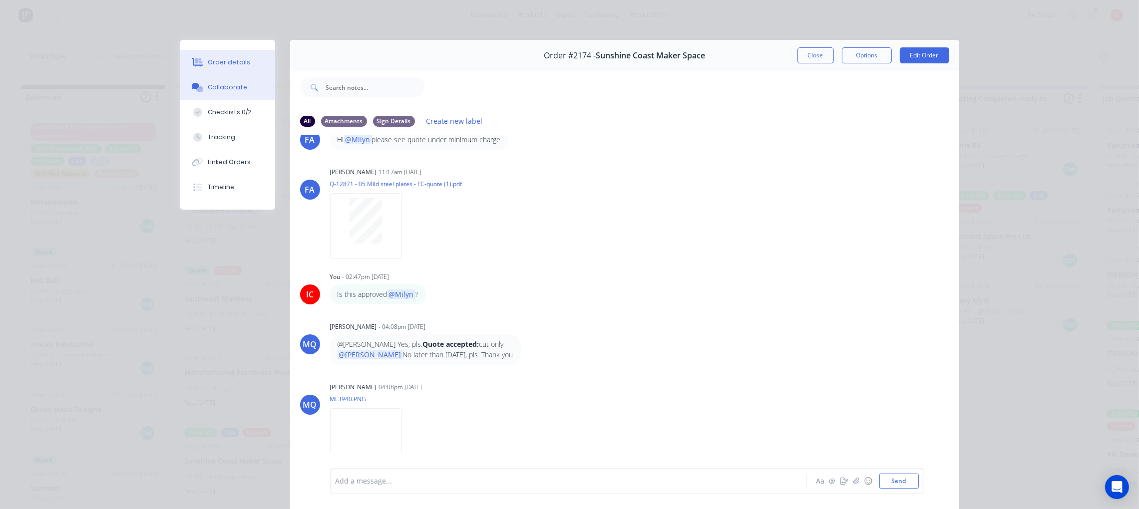
click at [223, 55] on button "Order details" at bounding box center [227, 62] width 95 height 25
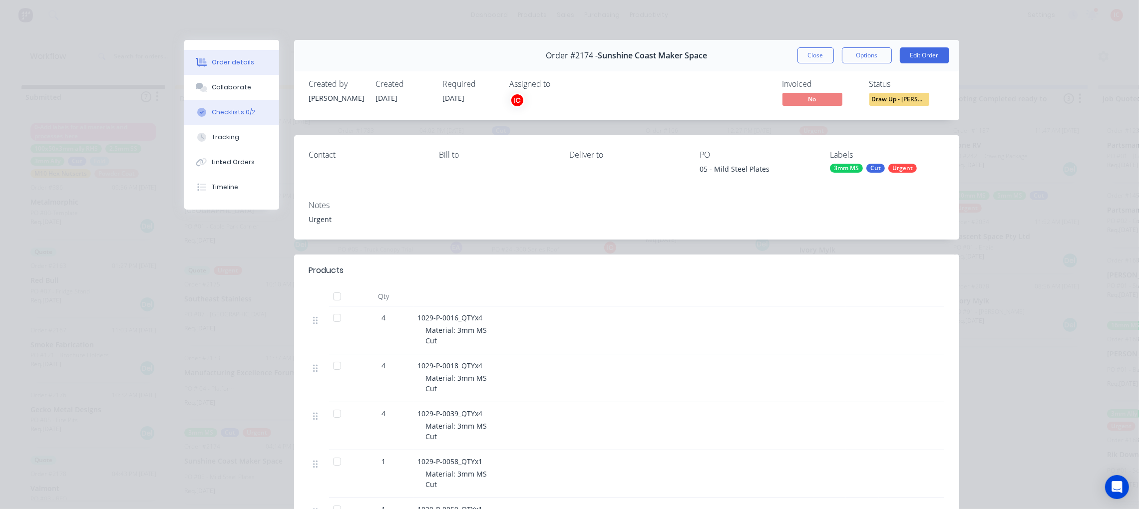
click at [233, 108] on div "Checklists 0/2" at bounding box center [233, 112] width 43 height 9
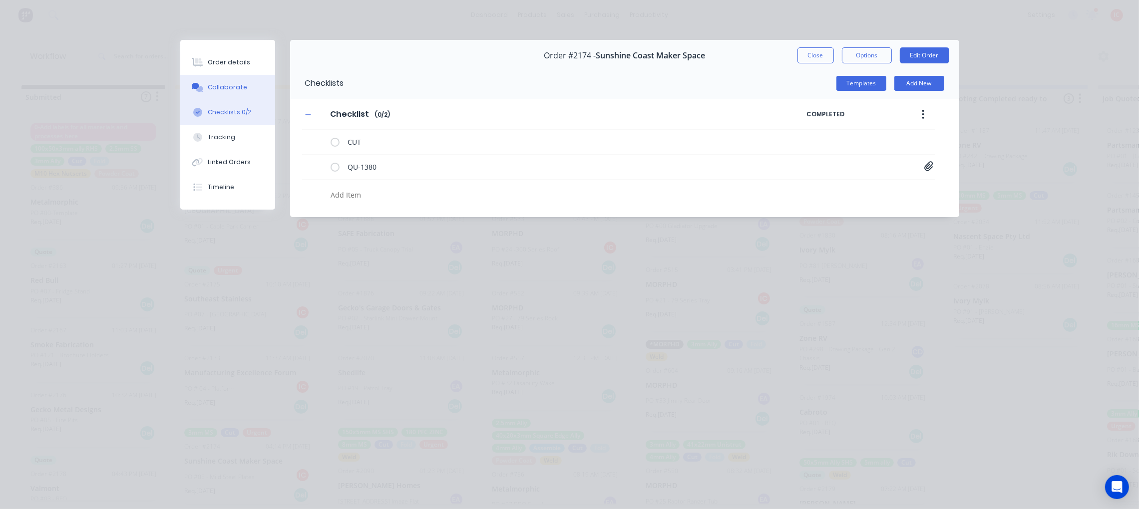
click at [221, 85] on div "Collaborate" at bounding box center [227, 87] width 39 height 9
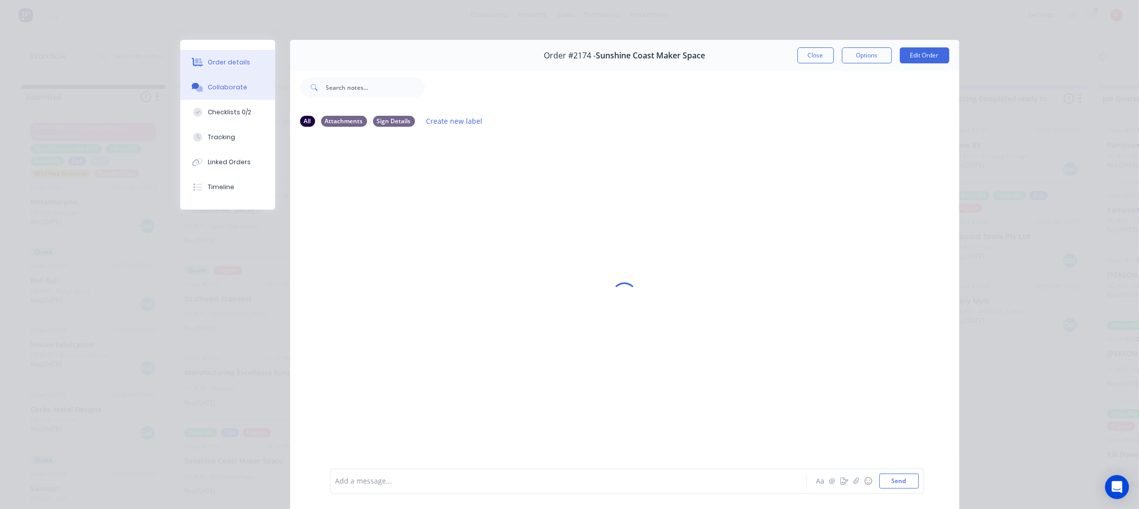
click at [224, 66] on div "Order details" at bounding box center [229, 62] width 42 height 9
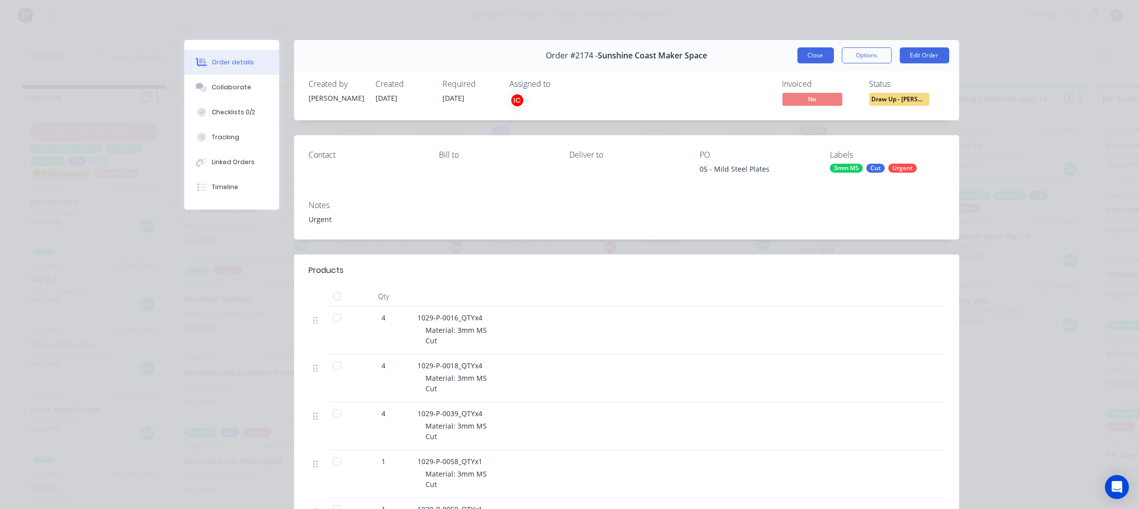
click at [812, 52] on button "Close" at bounding box center [815, 55] width 36 height 16
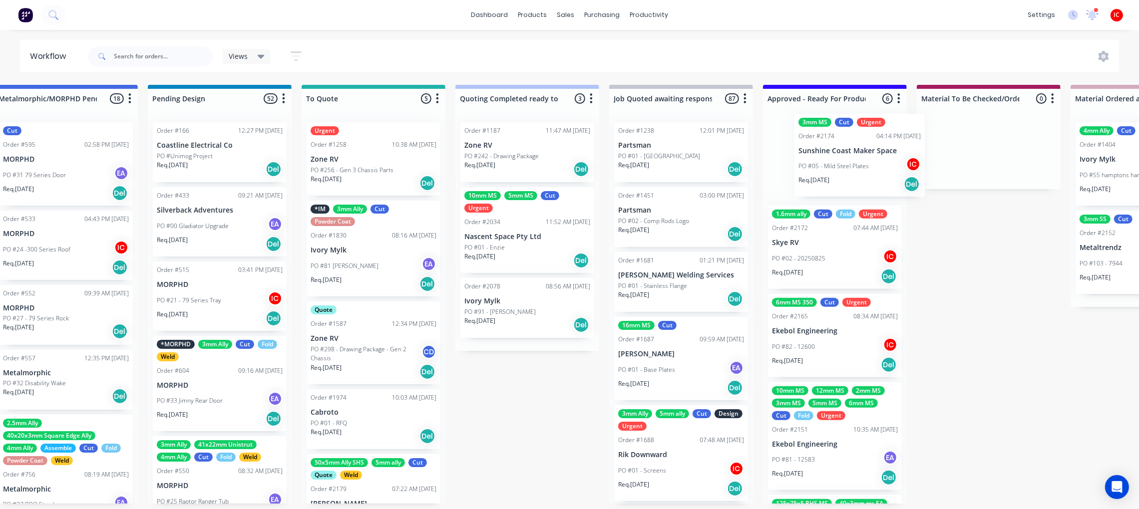
scroll to position [5, 516]
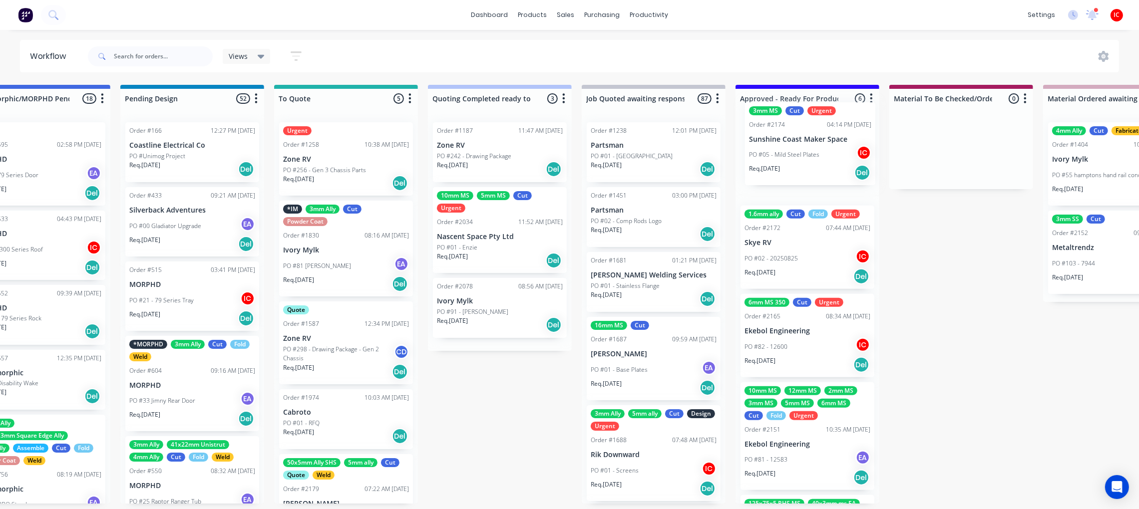
drag, startPoint x: 254, startPoint y: 455, endPoint x: 822, endPoint y: 136, distance: 651.3
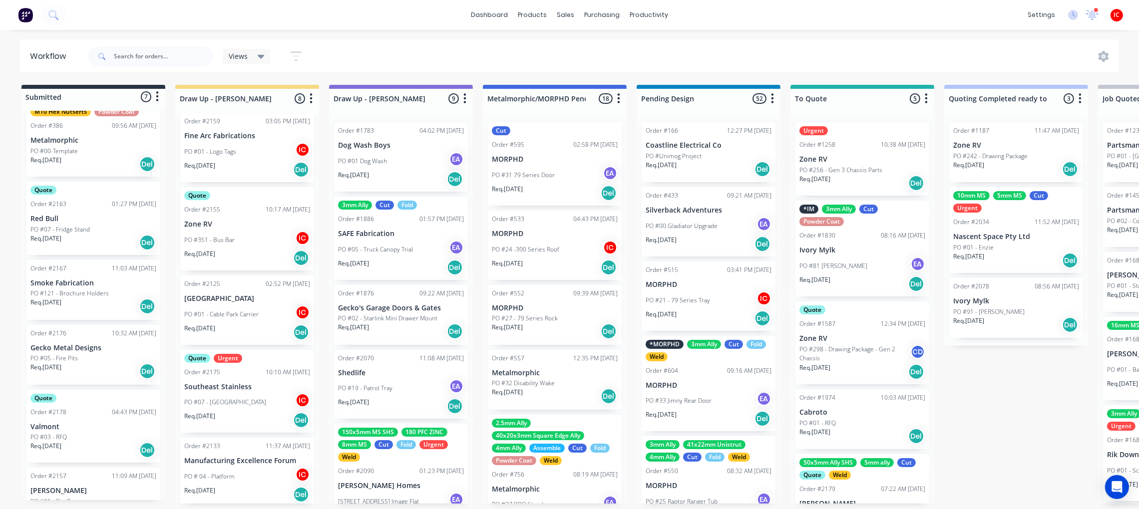
scroll to position [0, 0]
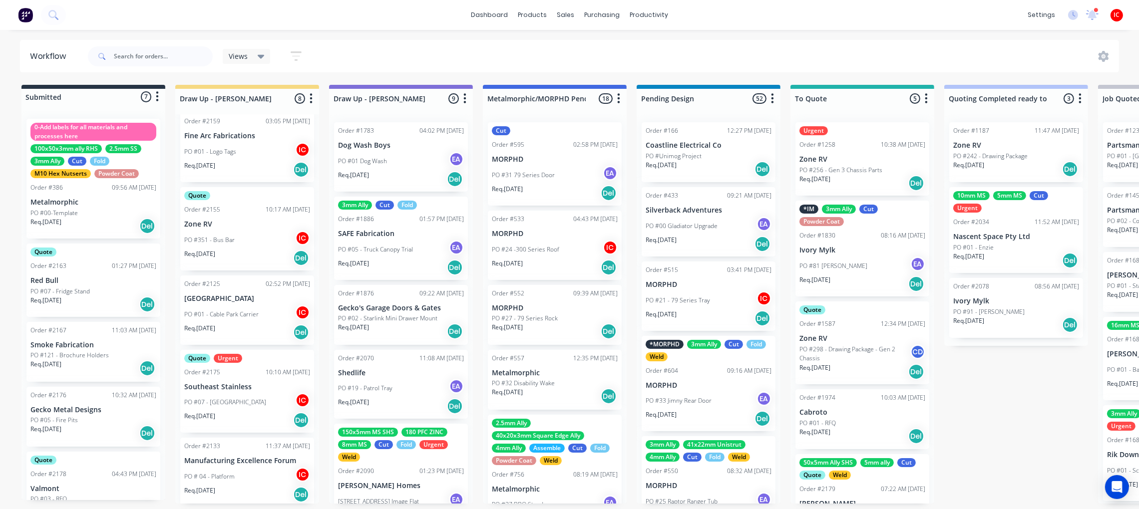
click at [254, 393] on div "PO #07 - [GEOGRAPHIC_DATA]" at bounding box center [247, 402] width 126 height 19
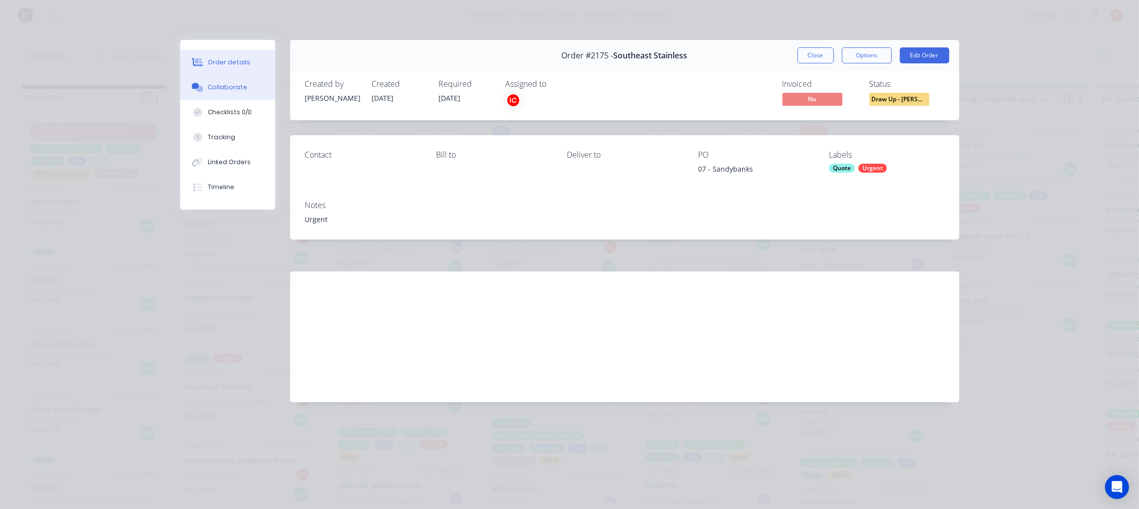
click at [256, 82] on button "Collaborate" at bounding box center [227, 87] width 95 height 25
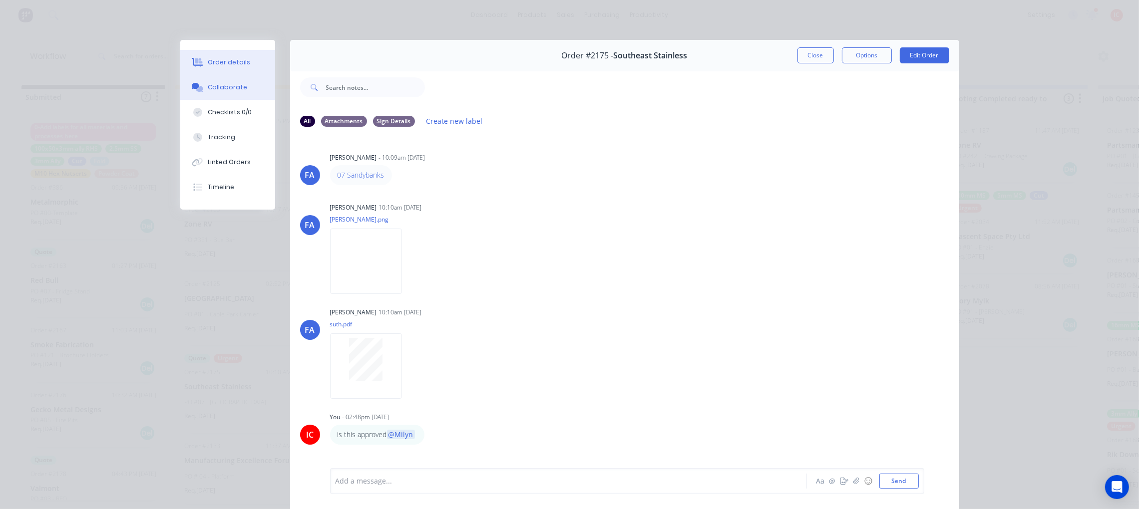
click at [245, 65] on button "Order details" at bounding box center [227, 62] width 95 height 25
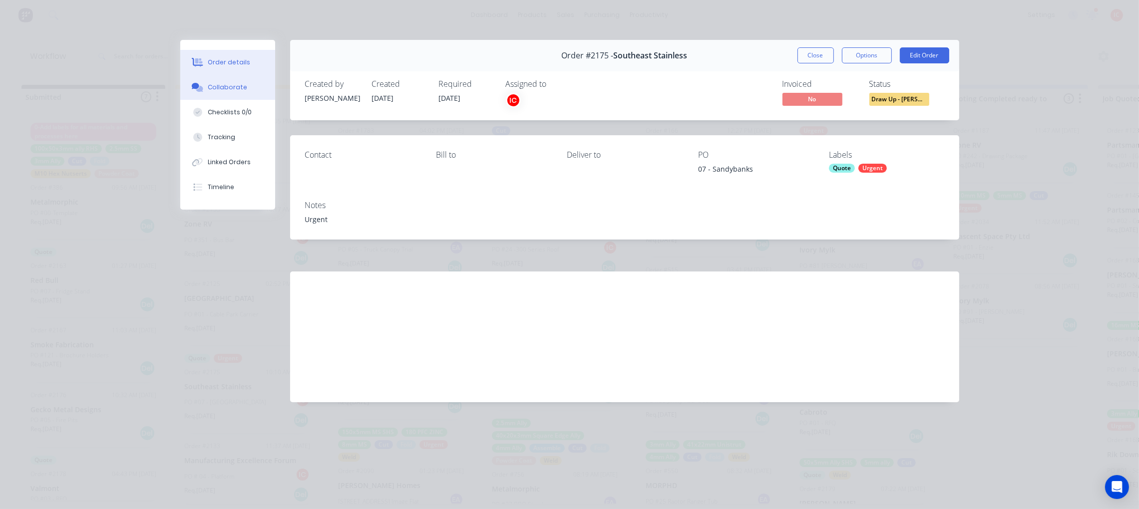
click at [251, 84] on button "Collaborate" at bounding box center [227, 87] width 95 height 25
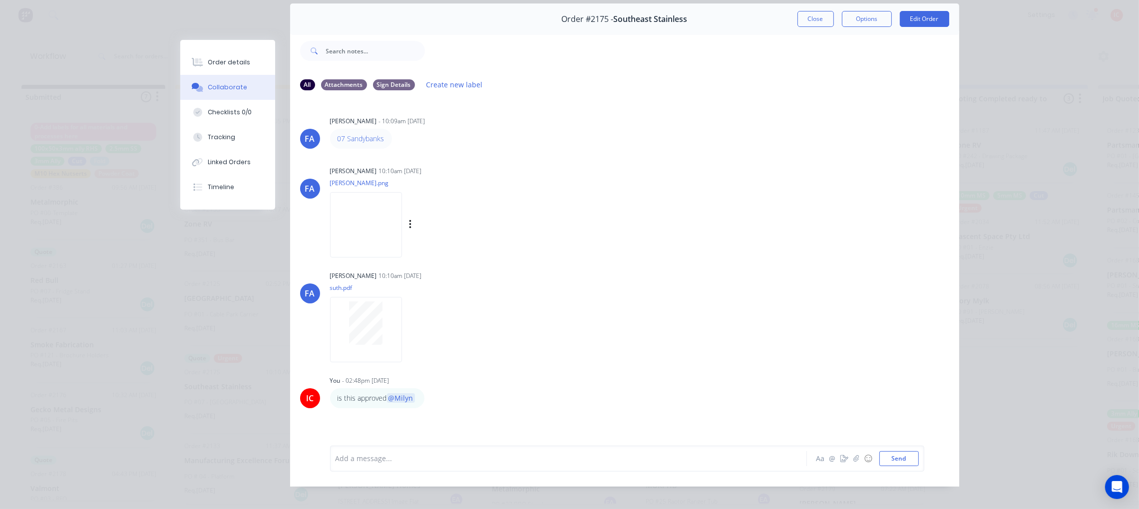
scroll to position [56, 0]
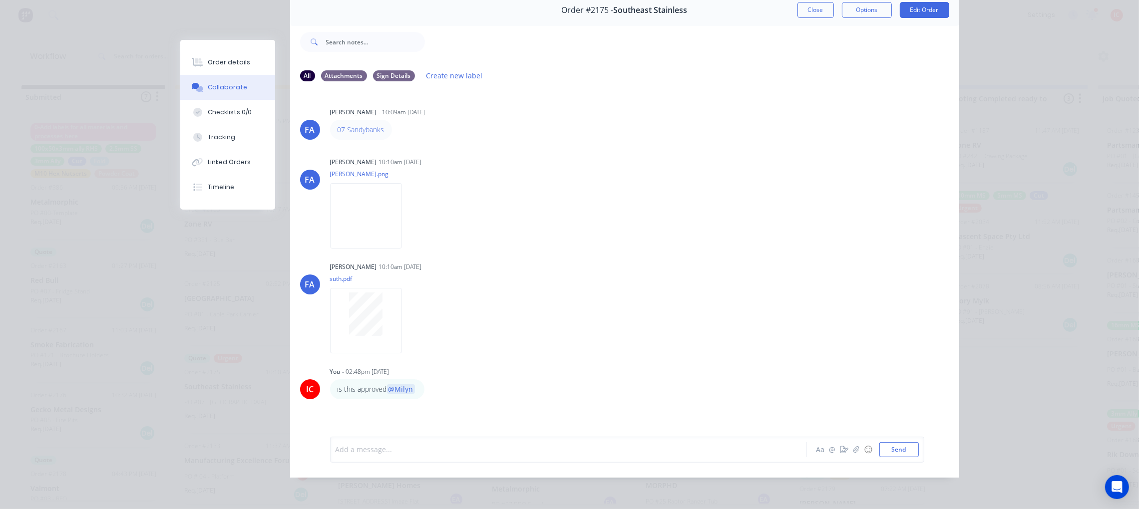
click at [531, 445] on div at bounding box center [554, 449] width 437 height 10
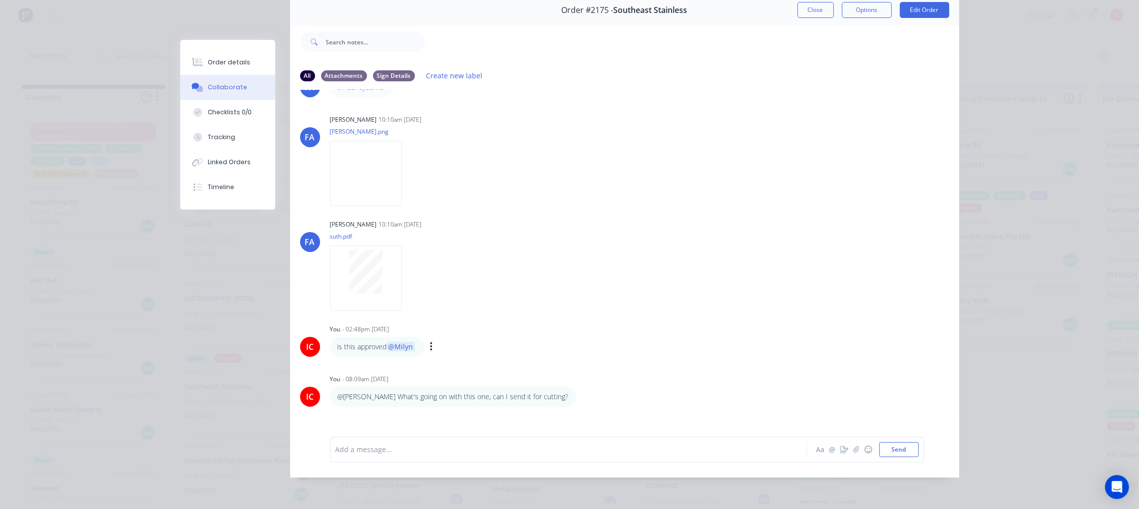
scroll to position [66, 0]
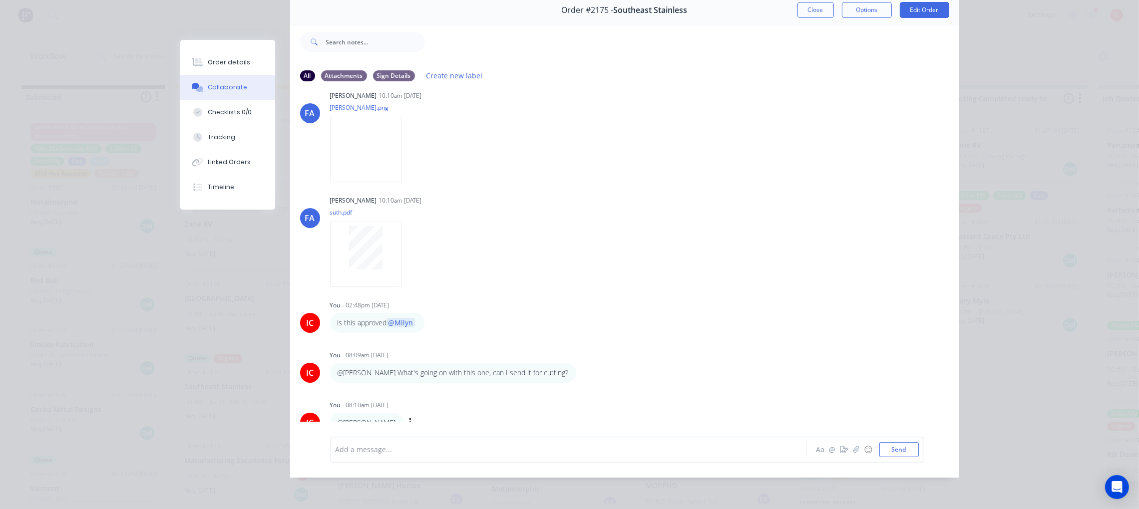
click at [366, 418] on p "@[PERSON_NAME]" at bounding box center [366, 423] width 58 height 10
click at [417, 413] on div "@[PERSON_NAME] Labels Edit Delete" at bounding box center [486, 423] width 312 height 20
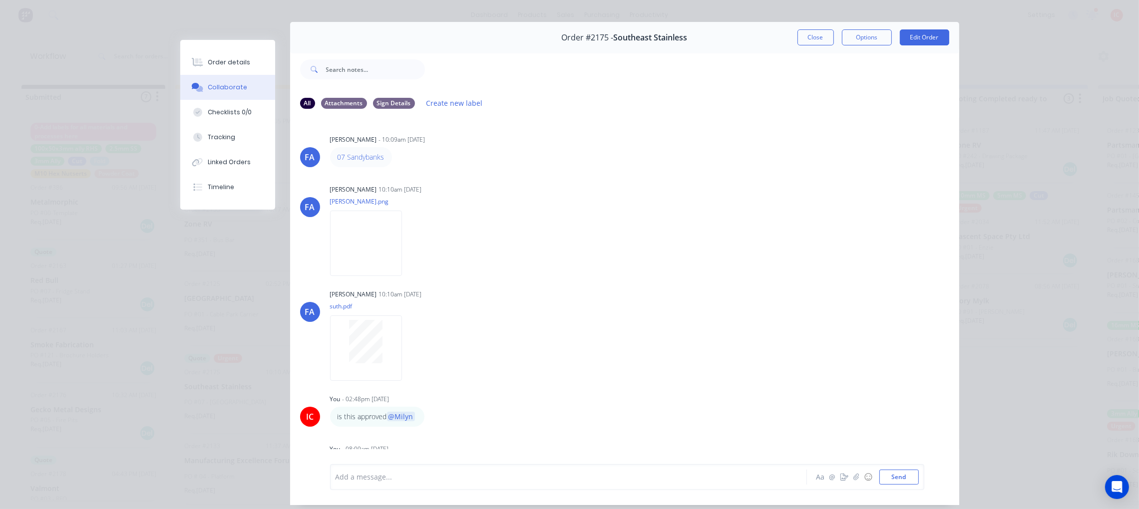
scroll to position [0, 0]
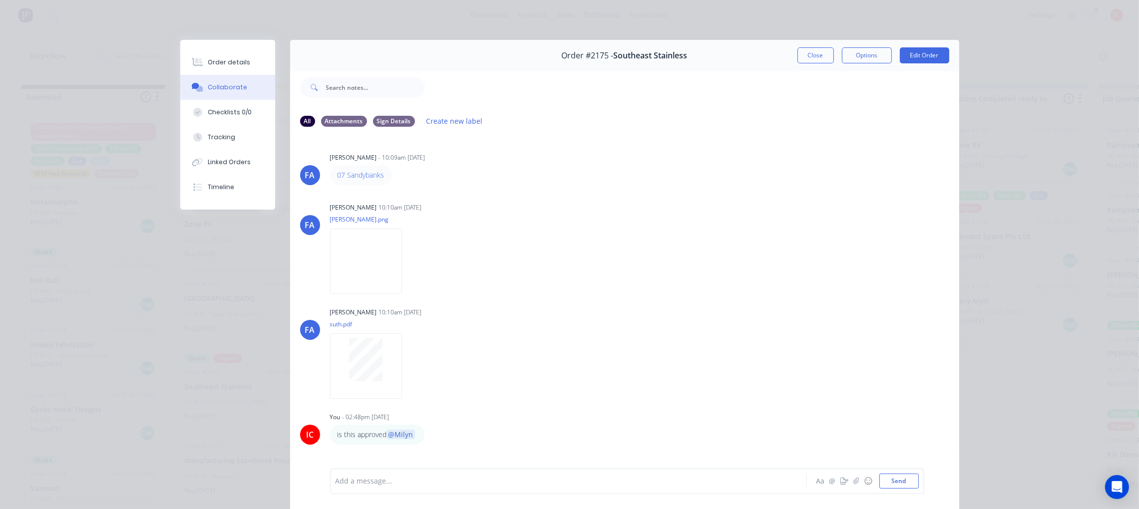
drag, startPoint x: 812, startPoint y: 54, endPoint x: 520, endPoint y: 34, distance: 292.7
click at [812, 54] on button "Close" at bounding box center [815, 55] width 36 height 16
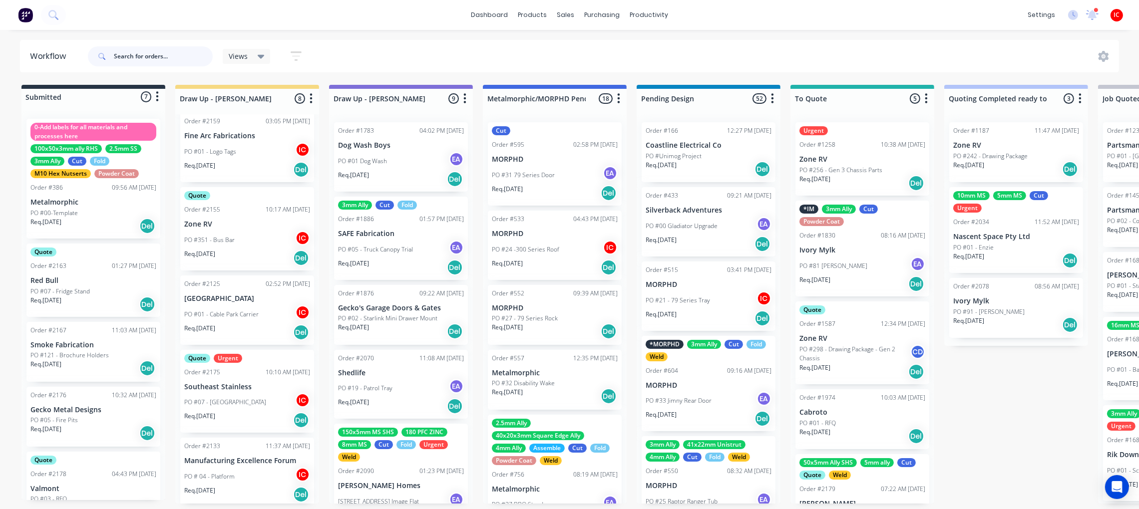
click at [169, 53] on input "text" at bounding box center [163, 56] width 99 height 20
type input "[PERSON_NAME]"
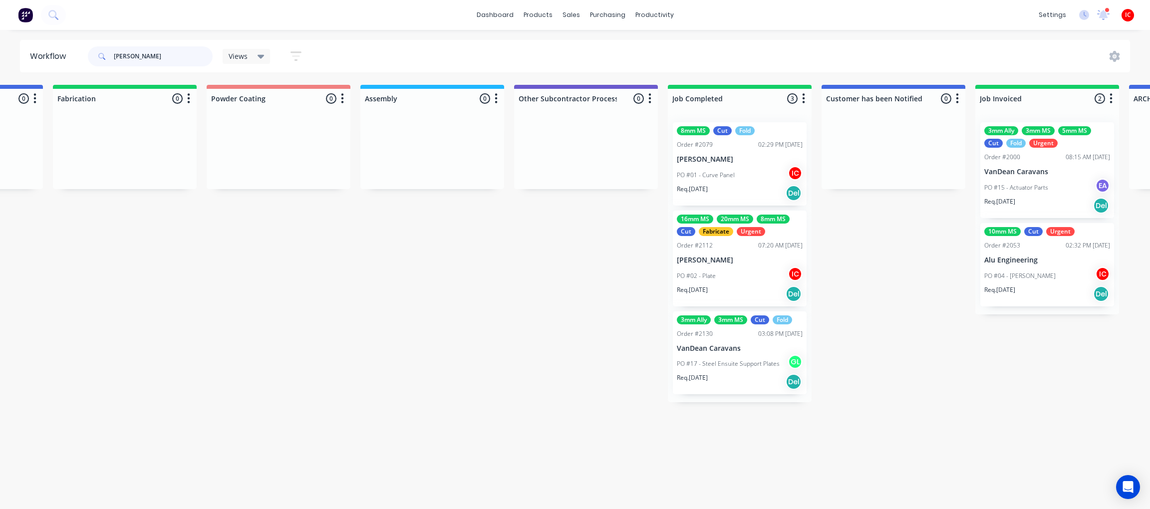
scroll to position [0, 2616]
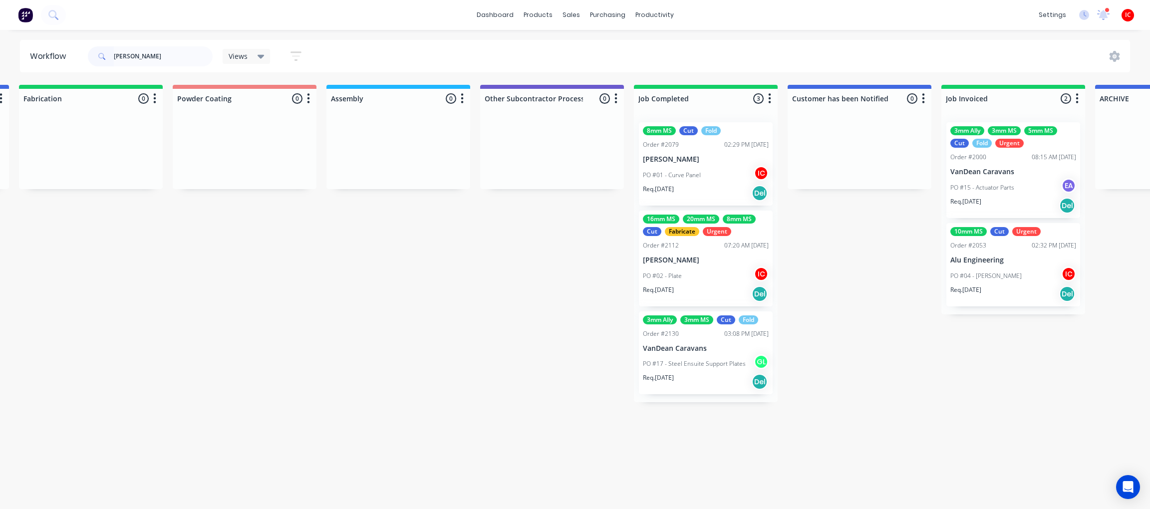
click at [720, 263] on p "[PERSON_NAME]" at bounding box center [706, 260] width 126 height 8
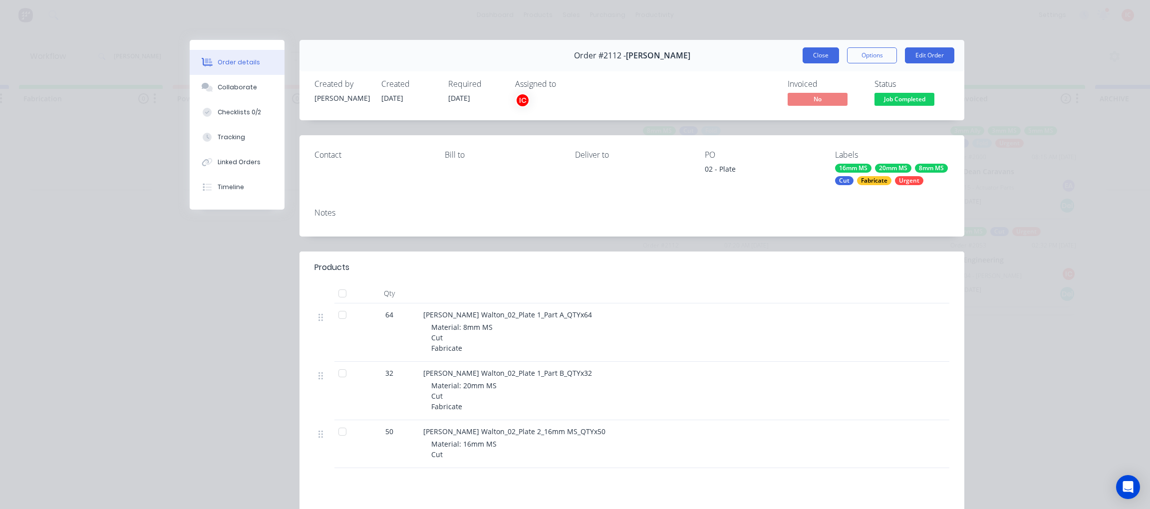
click at [810, 61] on button "Close" at bounding box center [821, 55] width 36 height 16
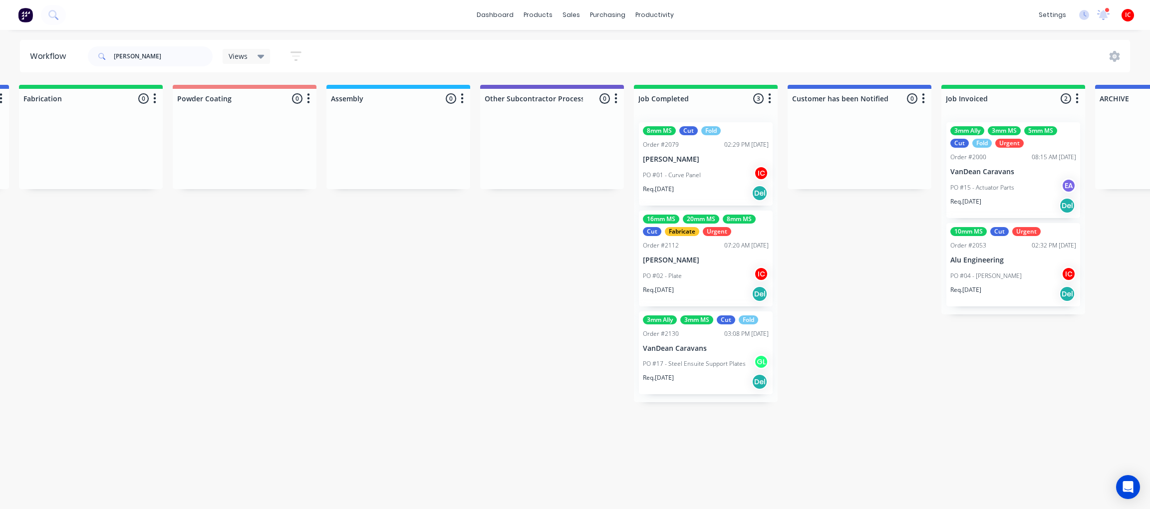
click at [703, 159] on p "[PERSON_NAME]" at bounding box center [706, 159] width 126 height 8
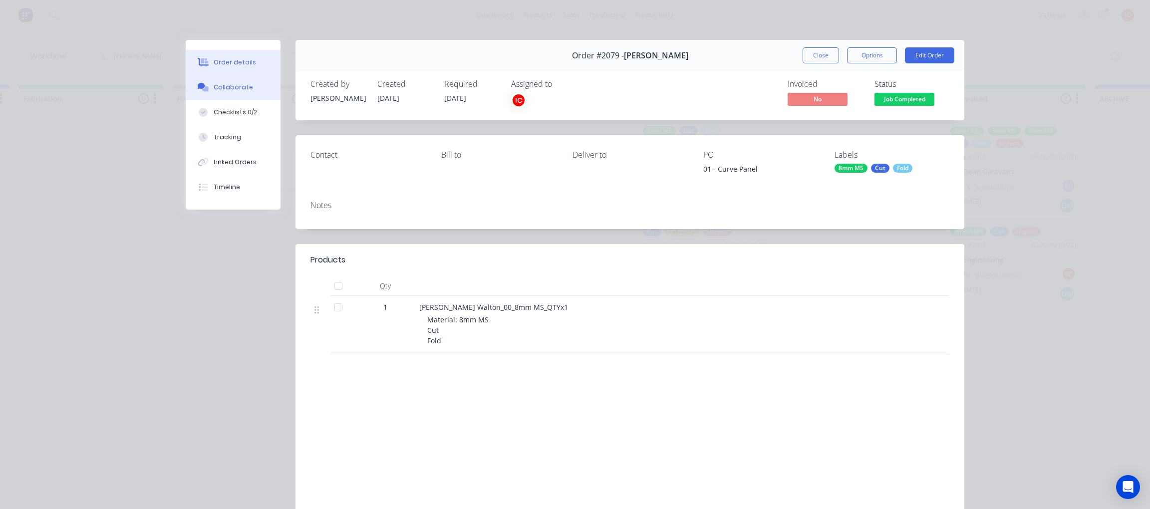
click at [244, 92] on button "Collaborate" at bounding box center [233, 87] width 95 height 25
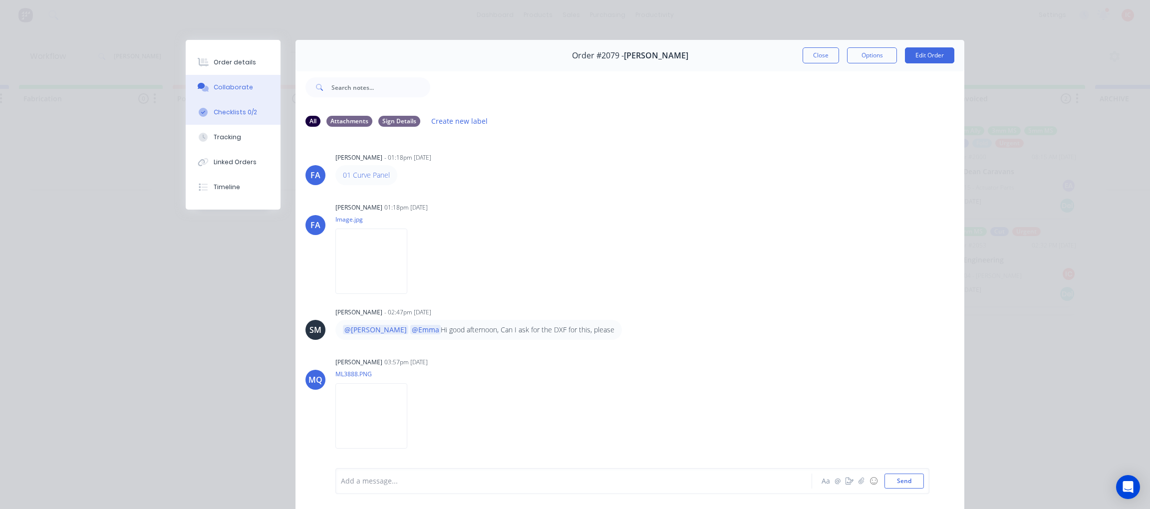
click at [248, 113] on div "Checklists 0/2" at bounding box center [235, 112] width 43 height 9
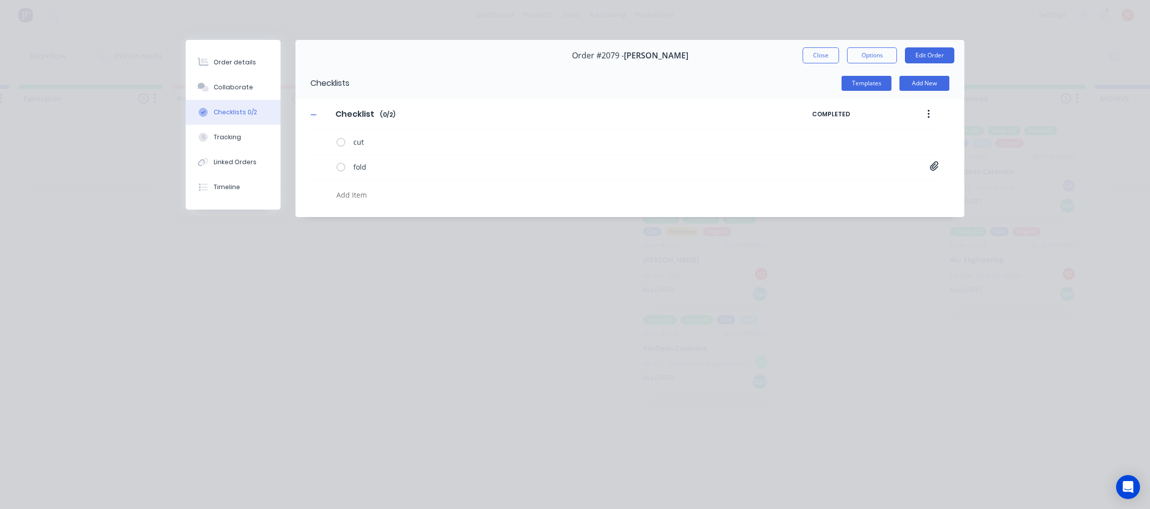
drag, startPoint x: 965, startPoint y: 373, endPoint x: 901, endPoint y: 373, distance: 63.9
click at [965, 373] on div "Order details Collaborate Checklists 0/2 Tracking Linked Orders Timeline Order …" at bounding box center [575, 254] width 1150 height 509
drag, startPoint x: 805, startPoint y: 59, endPoint x: 402, endPoint y: 122, distance: 407.7
click at [805, 59] on button "Close" at bounding box center [821, 55] width 36 height 16
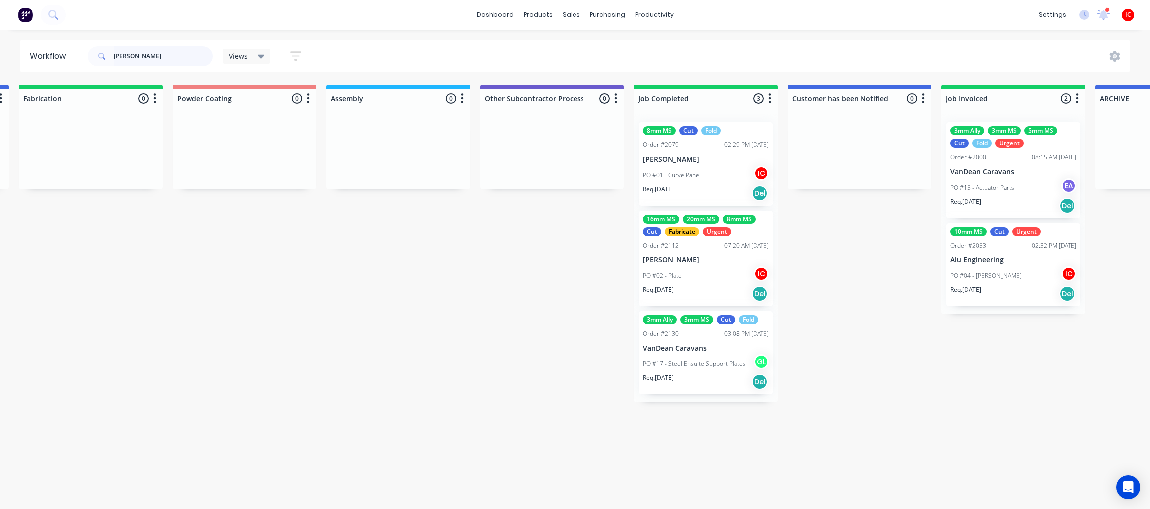
drag, startPoint x: 53, startPoint y: 46, endPoint x: 0, endPoint y: 51, distance: 53.6
click at [0, 51] on div "Workflow [PERSON_NAME] Views Save new view None (Default) edit [PERSON_NAME] ed…" at bounding box center [575, 56] width 1150 height 32
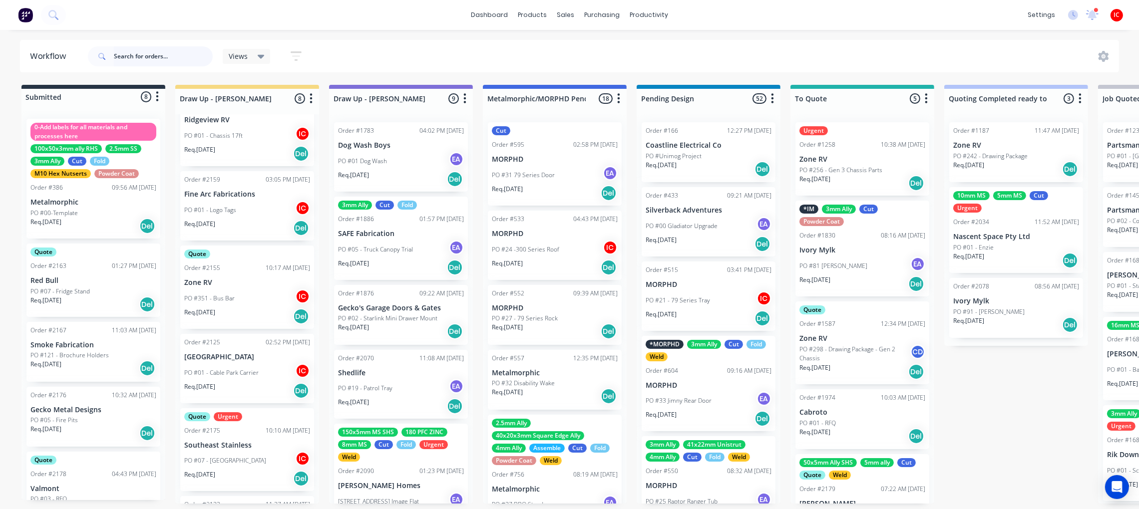
scroll to position [283, 0]
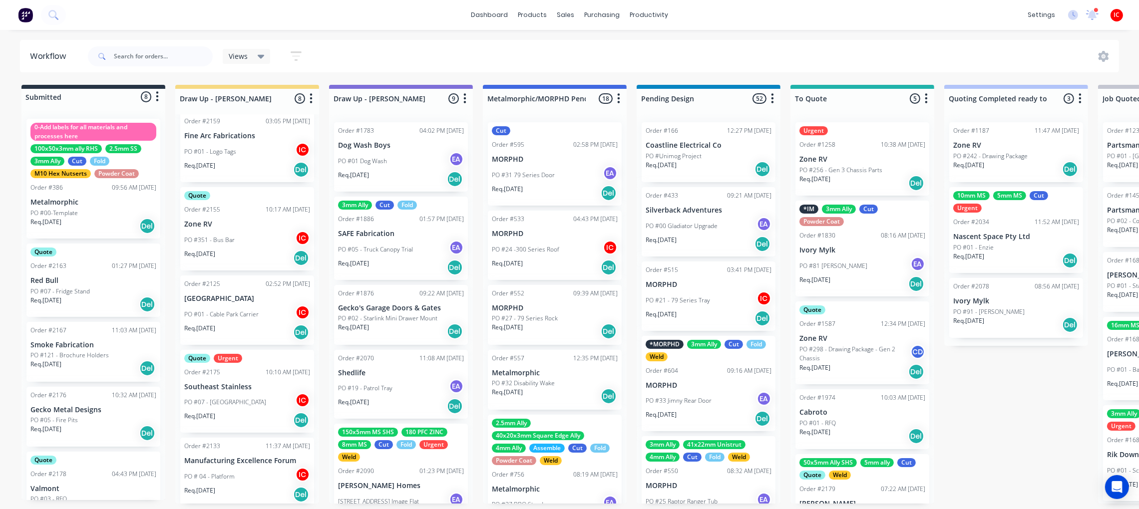
click at [248, 394] on div "PO #07 - [GEOGRAPHIC_DATA]" at bounding box center [247, 402] width 126 height 19
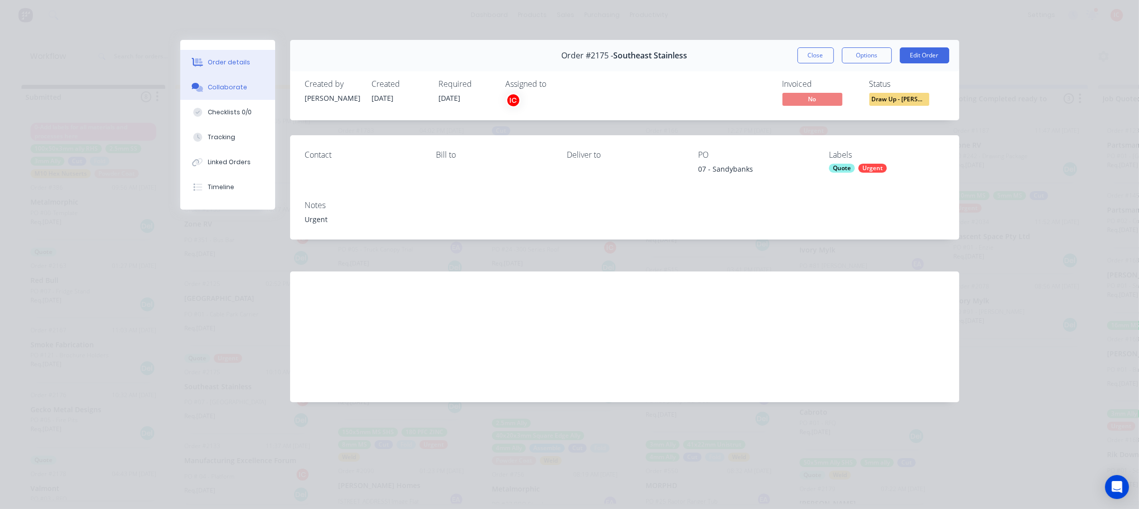
click at [219, 88] on div "Collaborate" at bounding box center [227, 87] width 39 height 9
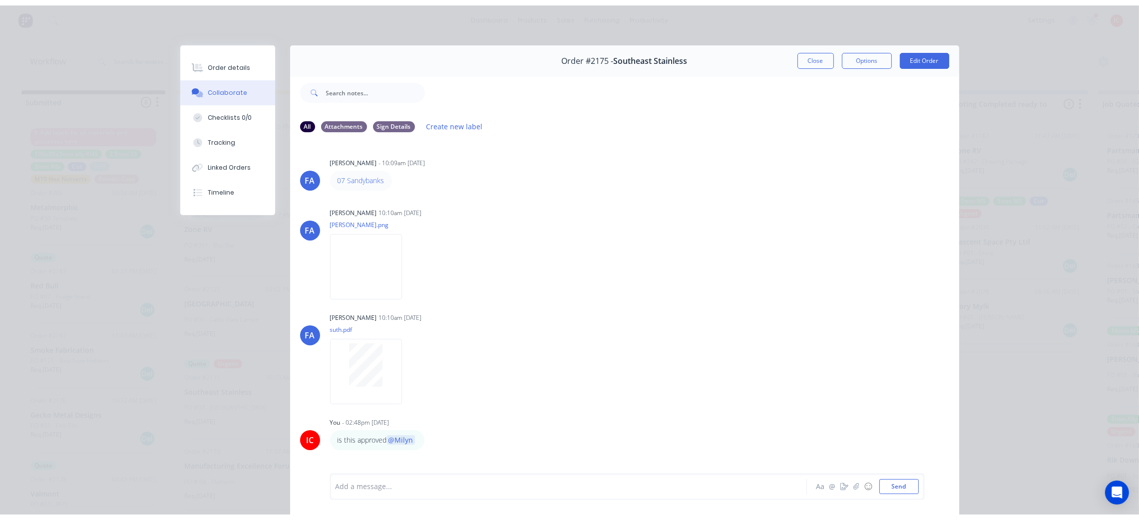
scroll to position [0, 0]
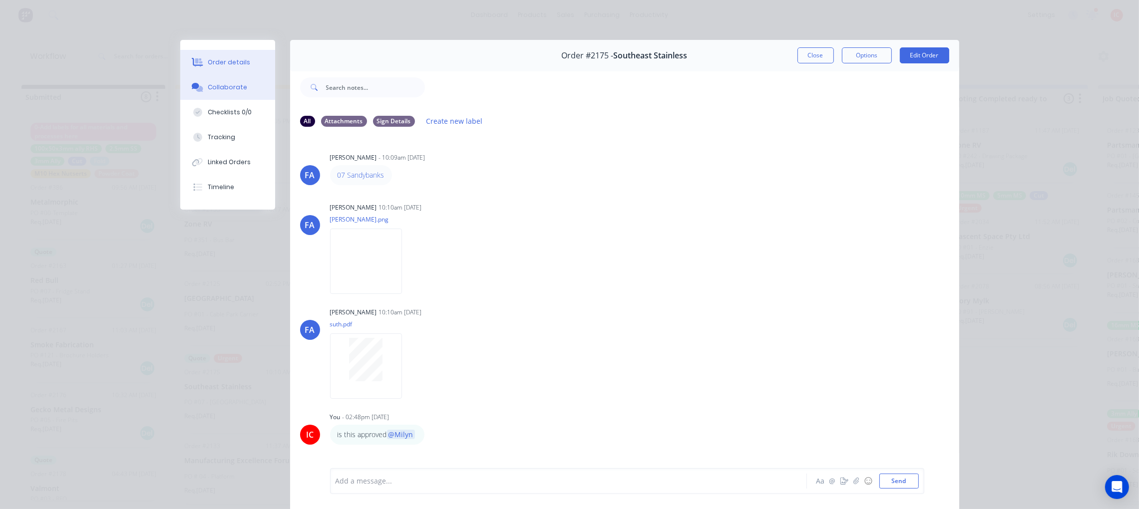
click at [211, 58] on div "Order details" at bounding box center [229, 62] width 42 height 9
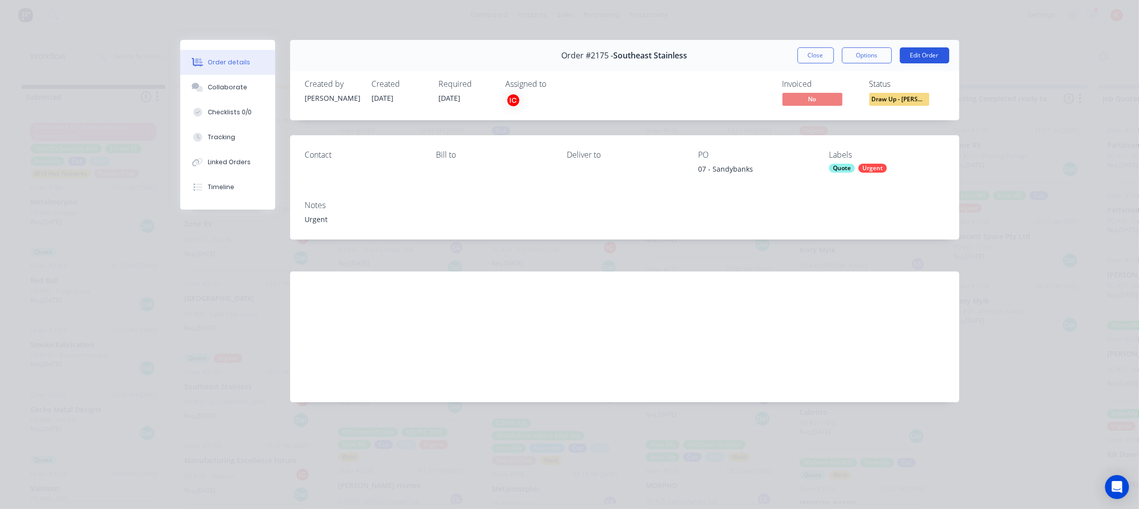
click at [930, 57] on button "Edit Order" at bounding box center [924, 55] width 49 height 16
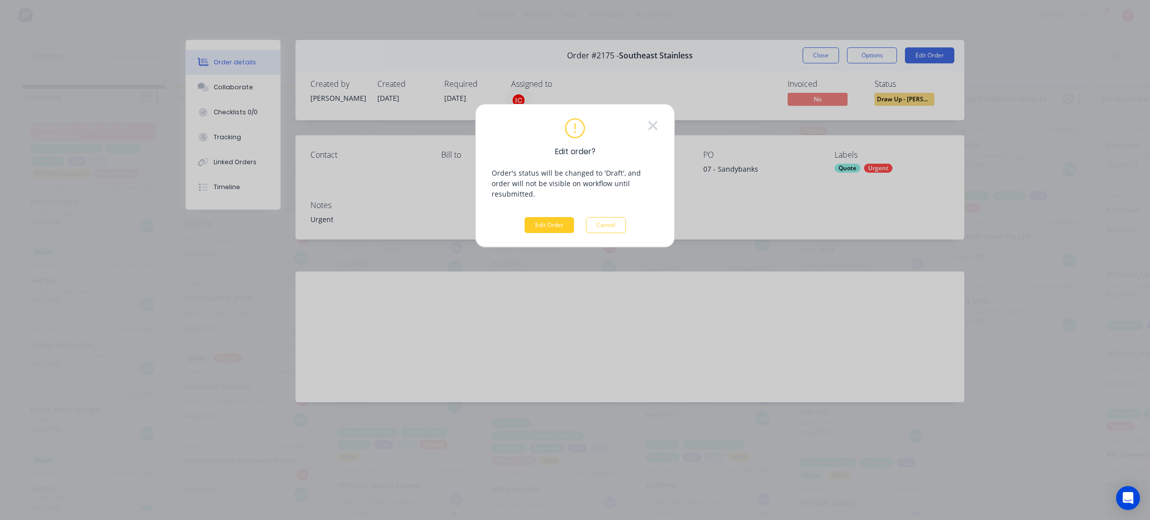
click at [550, 217] on button "Edit Order" at bounding box center [549, 225] width 49 height 16
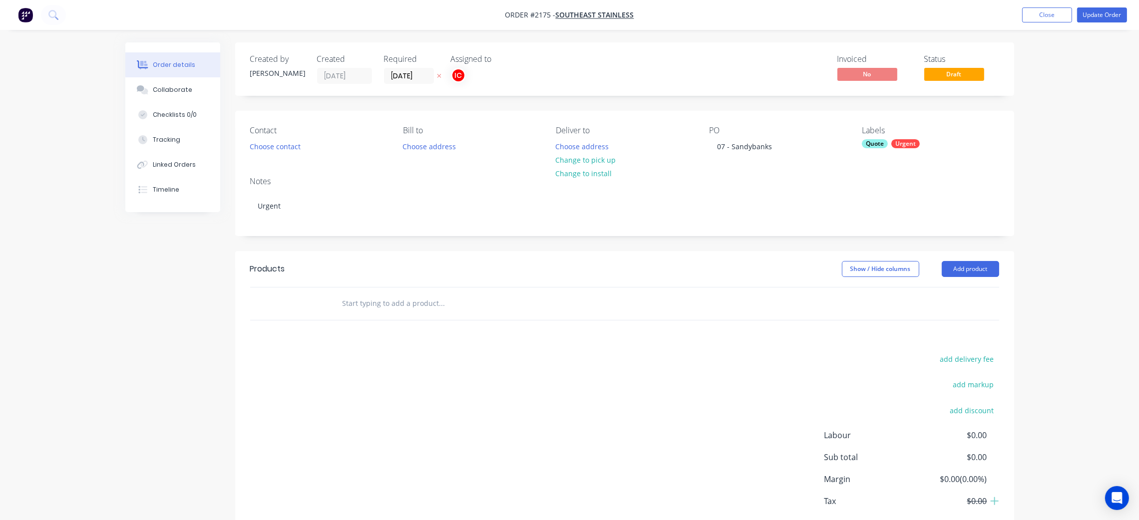
click at [909, 147] on div "Urgent" at bounding box center [905, 143] width 28 height 9
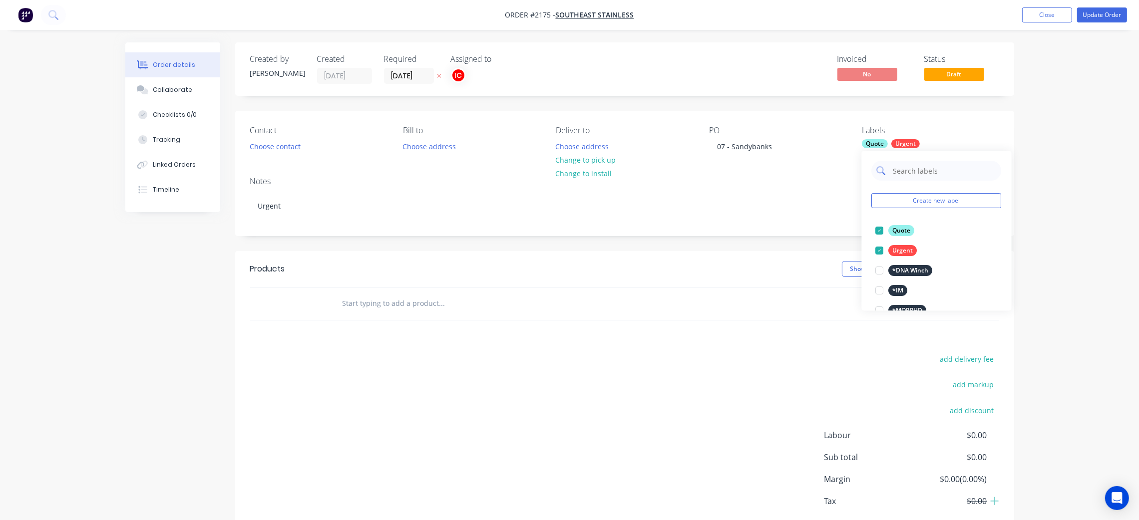
click at [926, 168] on input "text" at bounding box center [944, 171] width 104 height 20
click at [882, 232] on div at bounding box center [880, 231] width 20 height 20
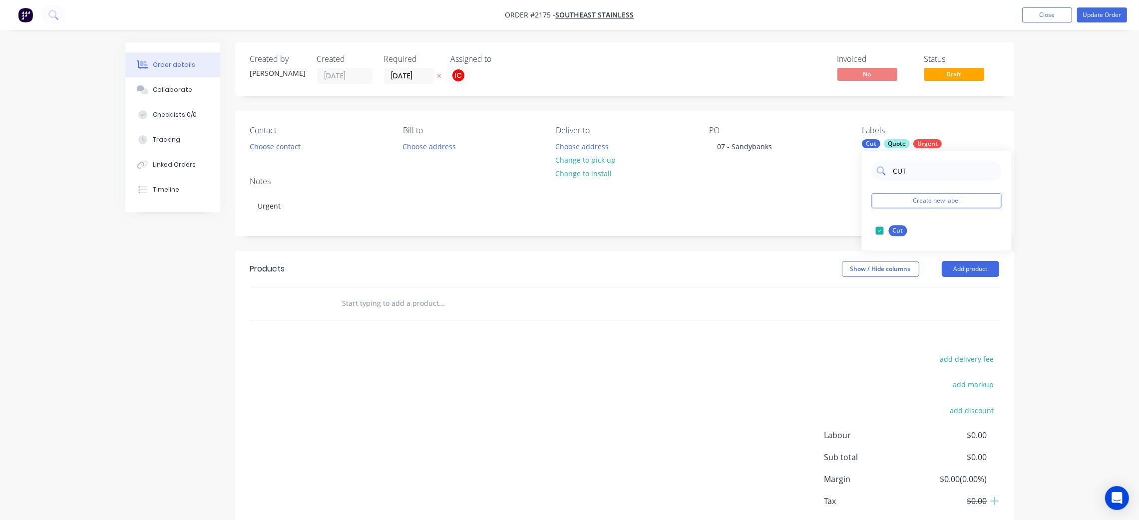
drag, startPoint x: 917, startPoint y: 172, endPoint x: 878, endPoint y: 178, distance: 39.3
click at [878, 178] on div "CUT" at bounding box center [937, 171] width 130 height 20
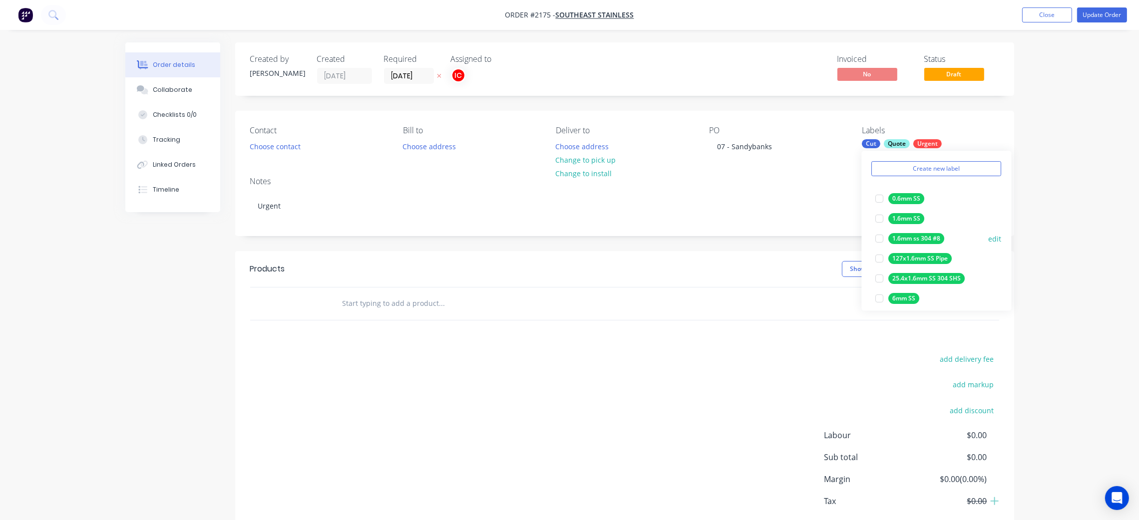
scroll to position [59, 0]
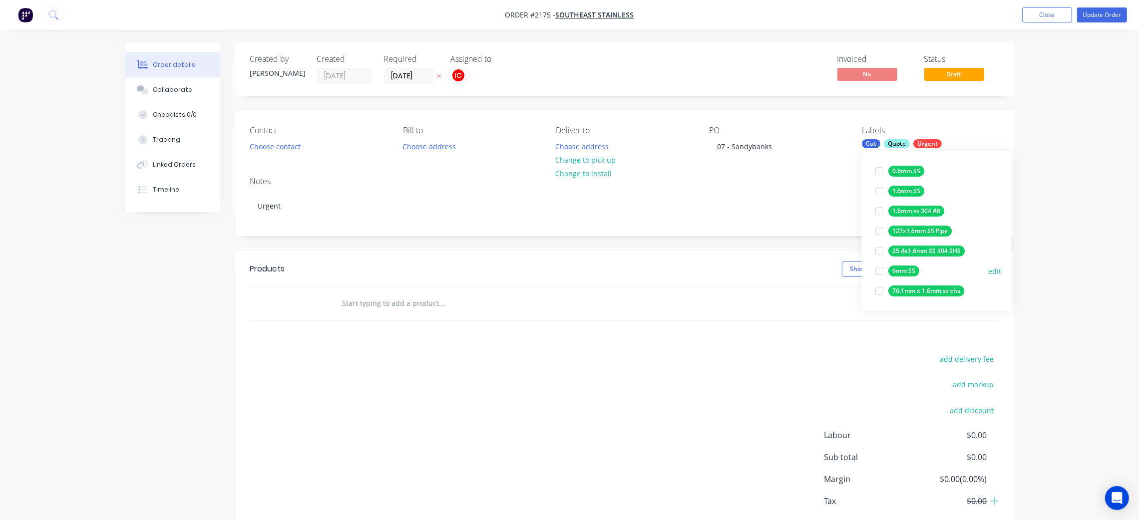
click at [881, 270] on div at bounding box center [880, 271] width 20 height 20
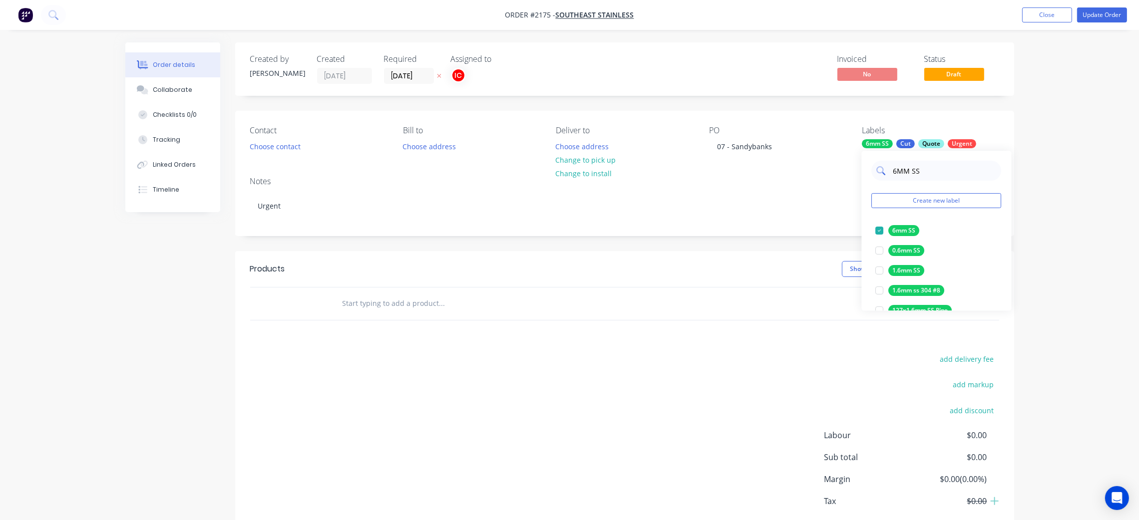
drag, startPoint x: 936, startPoint y: 175, endPoint x: 879, endPoint y: 169, distance: 56.8
click at [879, 169] on div "6MM SS" at bounding box center [937, 171] width 130 height 20
click at [879, 230] on div at bounding box center [880, 231] width 20 height 20
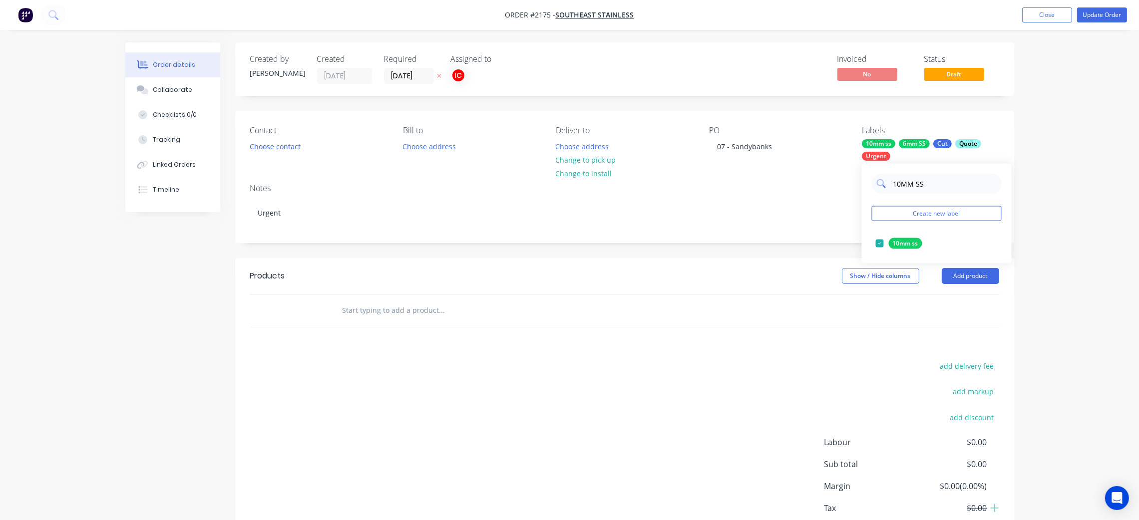
drag, startPoint x: 935, startPoint y: 184, endPoint x: 886, endPoint y: 188, distance: 49.5
click at [886, 188] on div "10MM SS" at bounding box center [937, 184] width 130 height 20
drag, startPoint x: 940, startPoint y: 187, endPoint x: 919, endPoint y: 188, distance: 21.0
click at [919, 188] on input "12MM SS" at bounding box center [944, 184] width 104 height 20
type input "1"
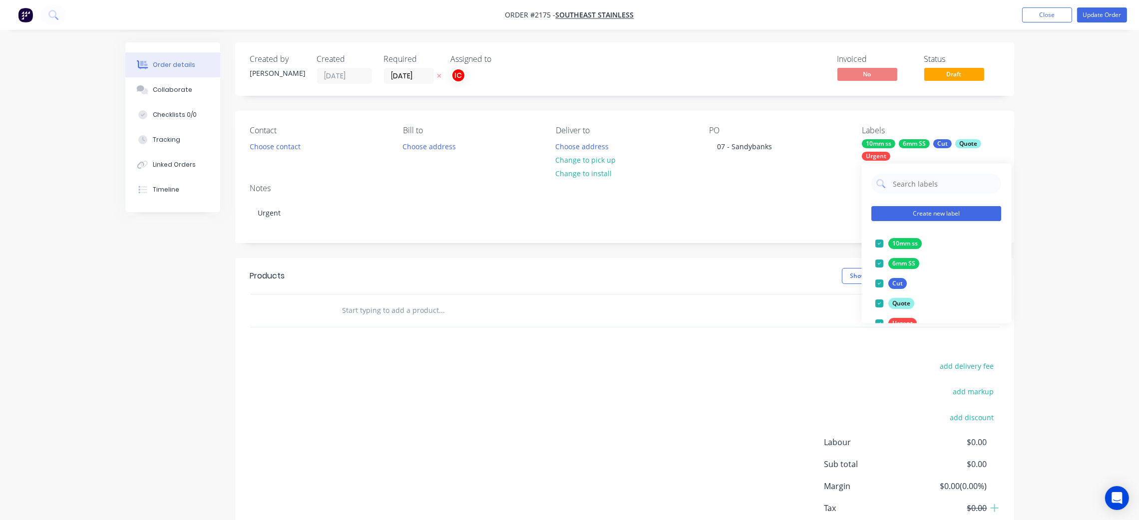
click at [924, 212] on button "Create new label" at bounding box center [937, 213] width 130 height 15
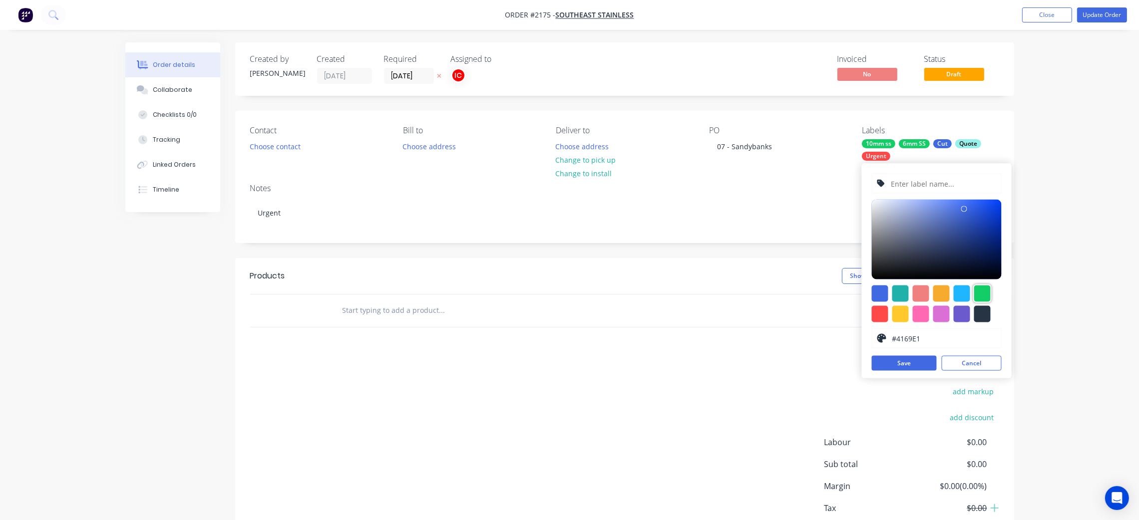
click at [981, 295] on div at bounding box center [982, 294] width 16 height 16
type input "#13CE66"
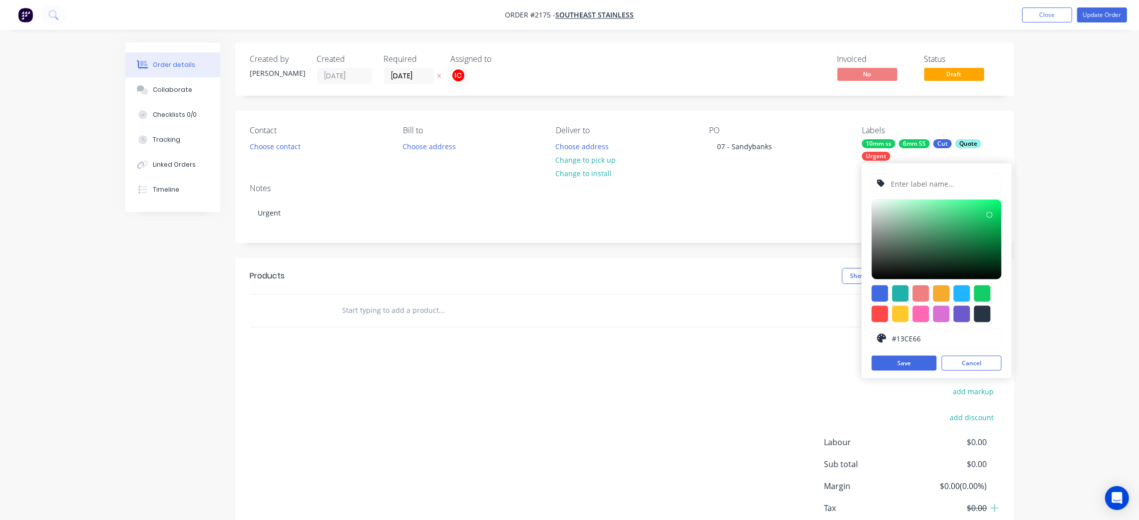
click at [903, 188] on input "text" at bounding box center [943, 183] width 106 height 19
type input "12mm SS"
click at [912, 361] on button "Save" at bounding box center [904, 363] width 65 height 15
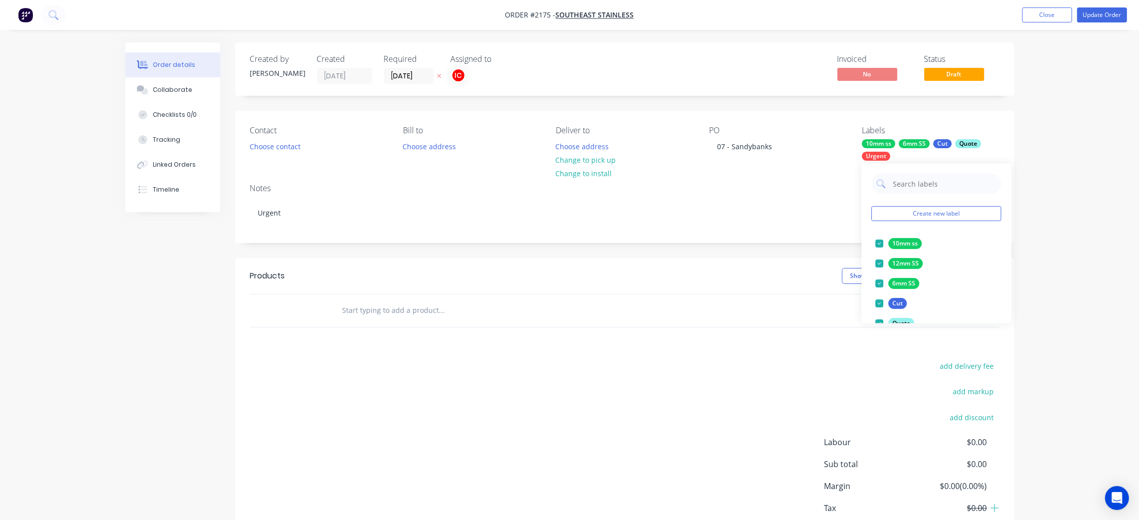
click at [1005, 124] on div "Contact Choose contact [PERSON_NAME] to Choose address Deliver to Choose addres…" at bounding box center [624, 143] width 779 height 65
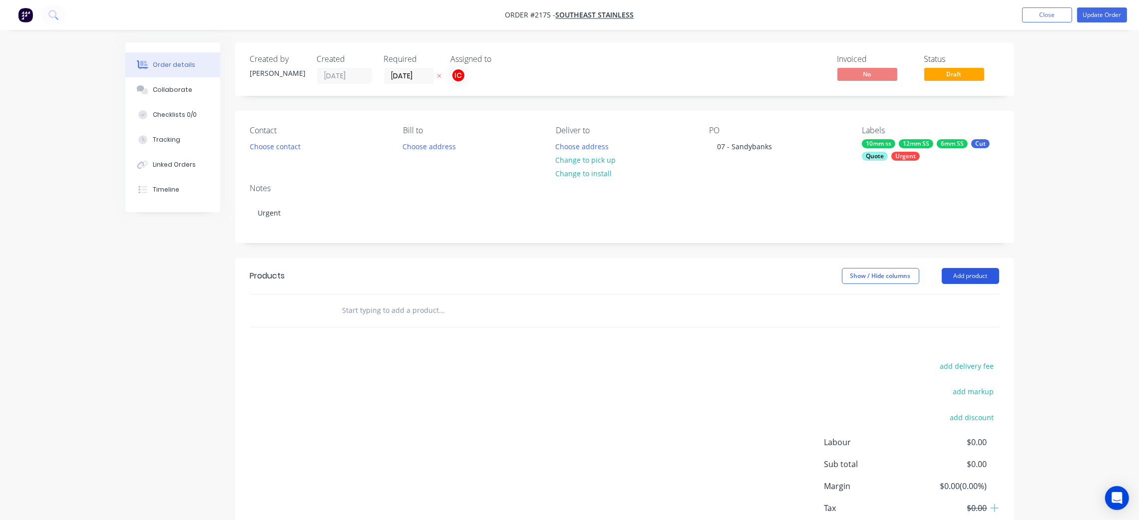
click at [965, 280] on button "Add product" at bounding box center [970, 276] width 57 height 16
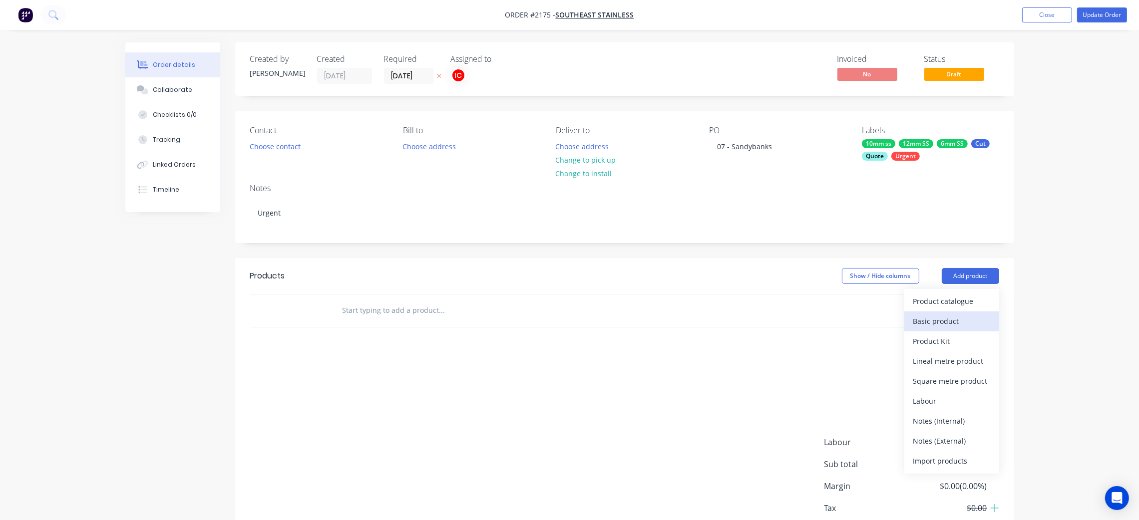
click at [967, 323] on div "Basic product" at bounding box center [951, 321] width 77 height 14
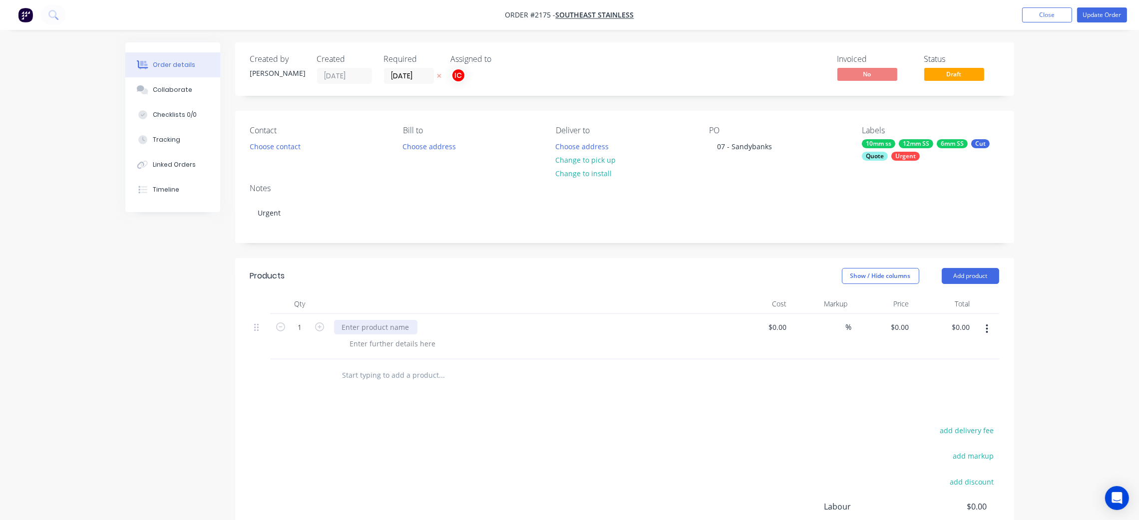
click at [390, 329] on div at bounding box center [375, 327] width 83 height 14
click at [403, 326] on div at bounding box center [375, 327] width 83 height 14
paste div
click at [397, 344] on div at bounding box center [393, 343] width 102 height 14
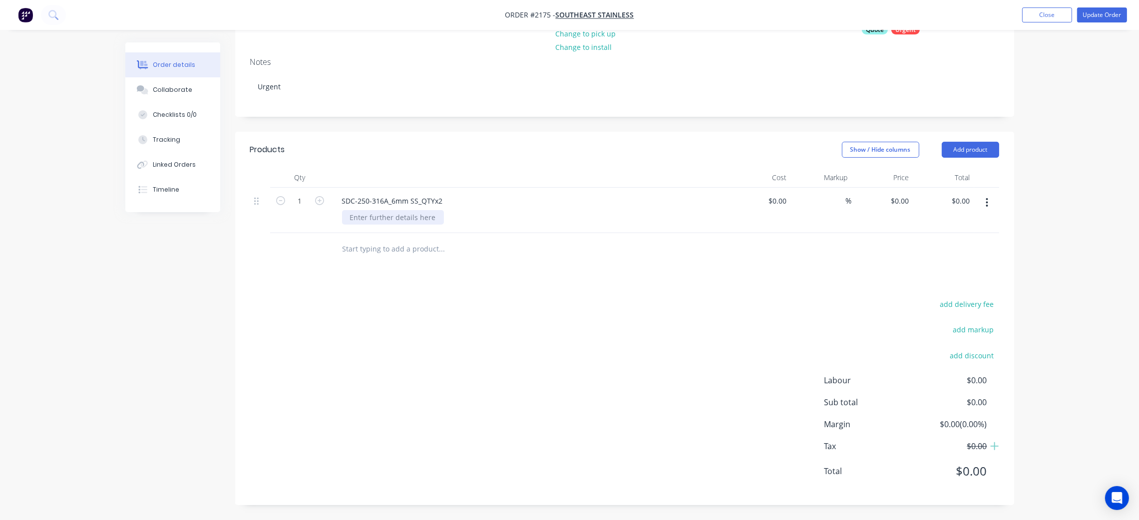
click at [408, 221] on div at bounding box center [393, 217] width 102 height 14
click at [987, 205] on icon "button" at bounding box center [987, 202] width 2 height 9
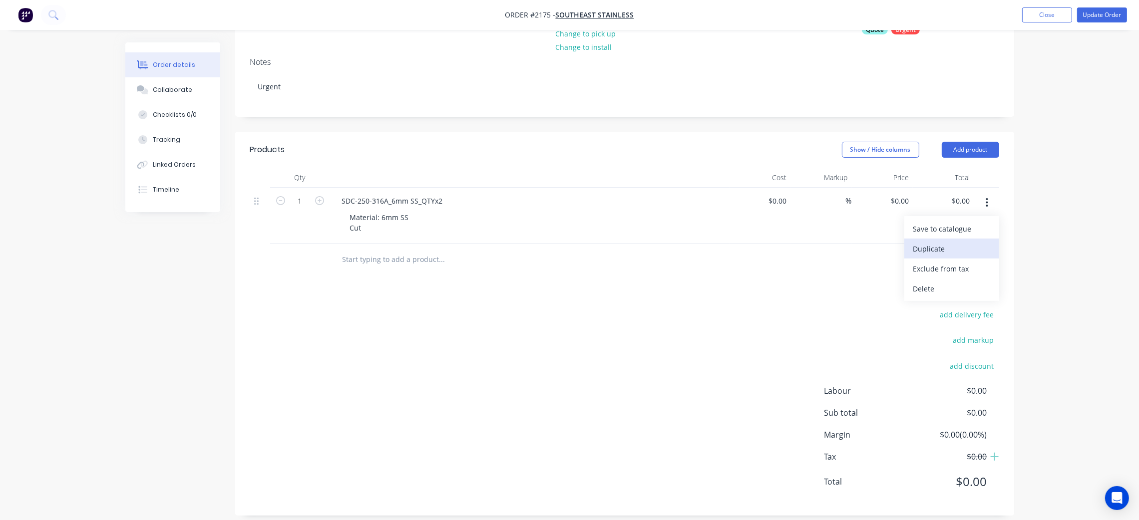
click at [938, 247] on div "Duplicate" at bounding box center [951, 249] width 77 height 14
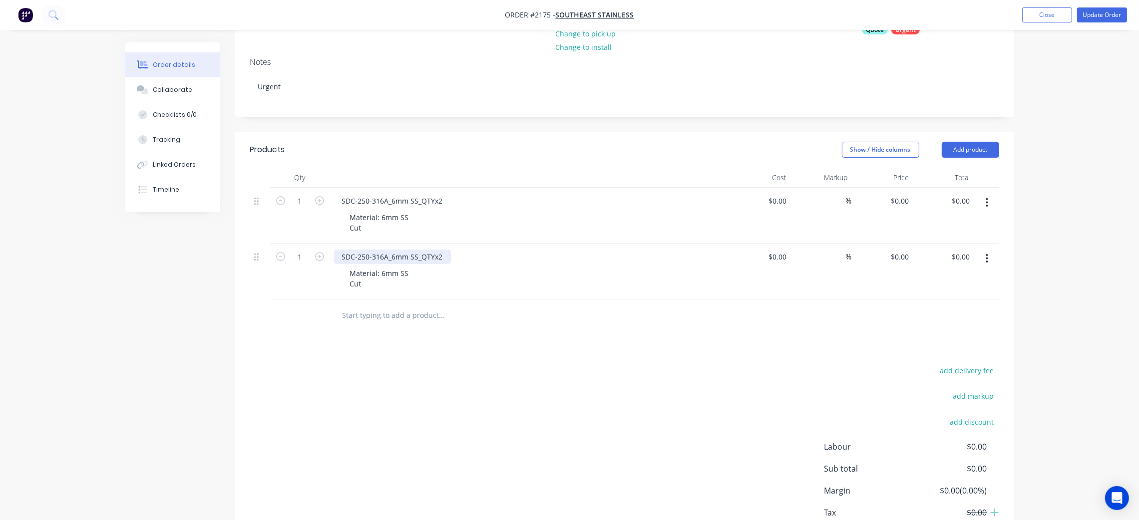
click at [383, 252] on div "SDC-250-316A_6mm SS_QTYx2" at bounding box center [392, 257] width 117 height 14
click at [316, 256] on icon "button" at bounding box center [319, 256] width 9 height 9
type input "2"
click at [322, 206] on form "1" at bounding box center [300, 200] width 52 height 15
click at [320, 204] on icon "button" at bounding box center [319, 200] width 9 height 9
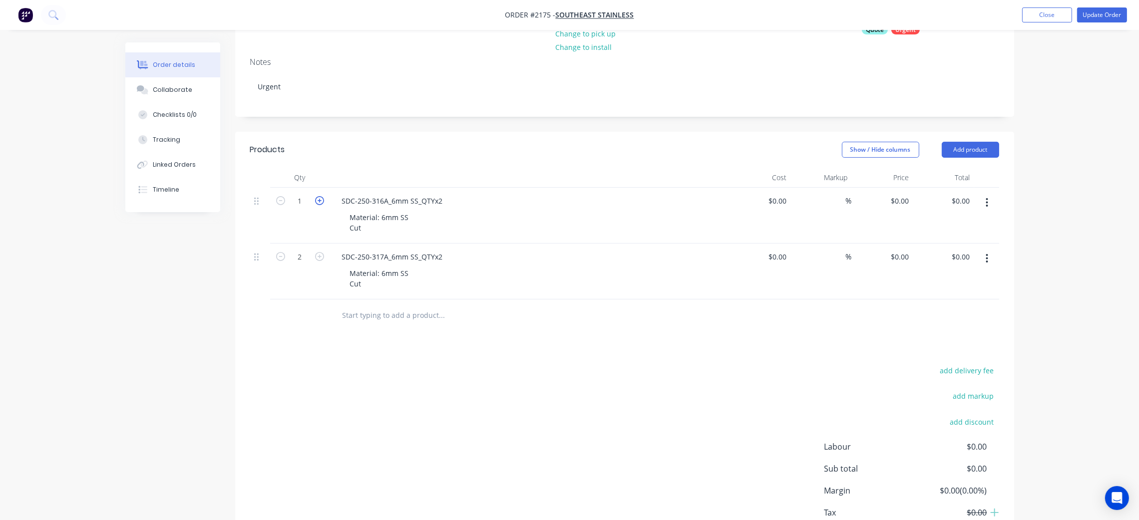
type input "2"
click at [993, 254] on button "button" at bounding box center [986, 259] width 23 height 18
click at [949, 310] on div "Duplicate" at bounding box center [951, 305] width 77 height 14
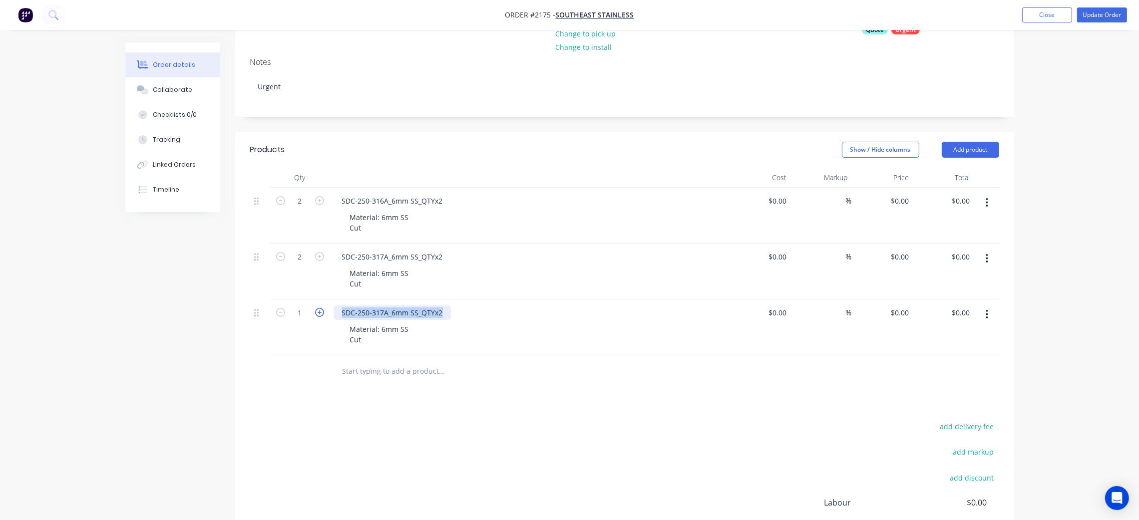
drag, startPoint x: 442, startPoint y: 313, endPoint x: 315, endPoint y: 311, distance: 127.3
click at [315, 311] on div "1 SDC-250-317A_6mm SS_QTYx2 Material: 6mm SS Cut $0.00 $0.00 % $0.00 $0.00 $0.0…" at bounding box center [624, 328] width 749 height 56
paste div
click at [383, 326] on div "Material: 6mm SS Cut" at bounding box center [379, 334] width 75 height 25
click at [386, 328] on div "Material: 6mm SS Cut" at bounding box center [379, 334] width 75 height 25
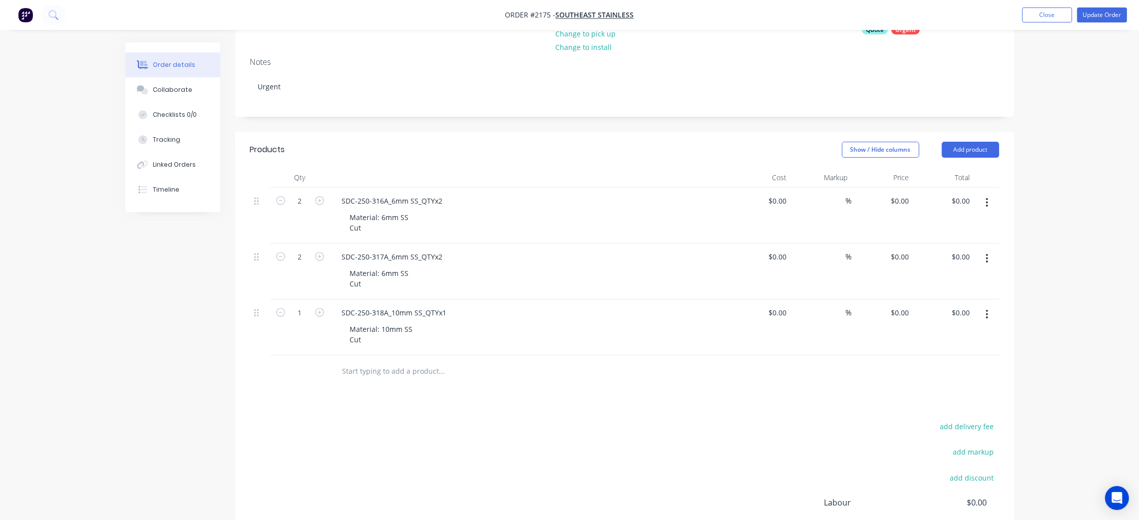
click at [476, 335] on div "Material: 10mm SS Cut" at bounding box center [533, 334] width 383 height 25
click at [985, 317] on icon "button" at bounding box center [986, 314] width 2 height 11
click at [959, 358] on div "Duplicate" at bounding box center [951, 360] width 77 height 14
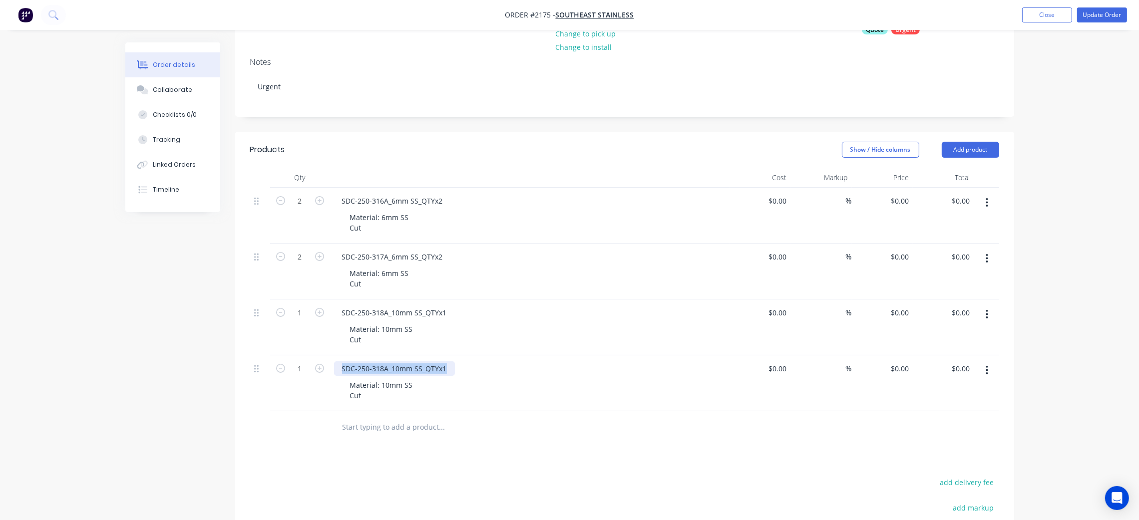
drag, startPoint x: 451, startPoint y: 368, endPoint x: 330, endPoint y: 364, distance: 120.4
click at [330, 364] on div "SDC-250-318A_10mm SS_QTYx1 Material: 10mm SS Cut" at bounding box center [529, 383] width 399 height 56
paste div
click at [386, 383] on div "Material: 10mm SS Cut" at bounding box center [381, 390] width 79 height 25
click at [385, 385] on div "Material: 10mm SS Cut" at bounding box center [381, 390] width 79 height 25
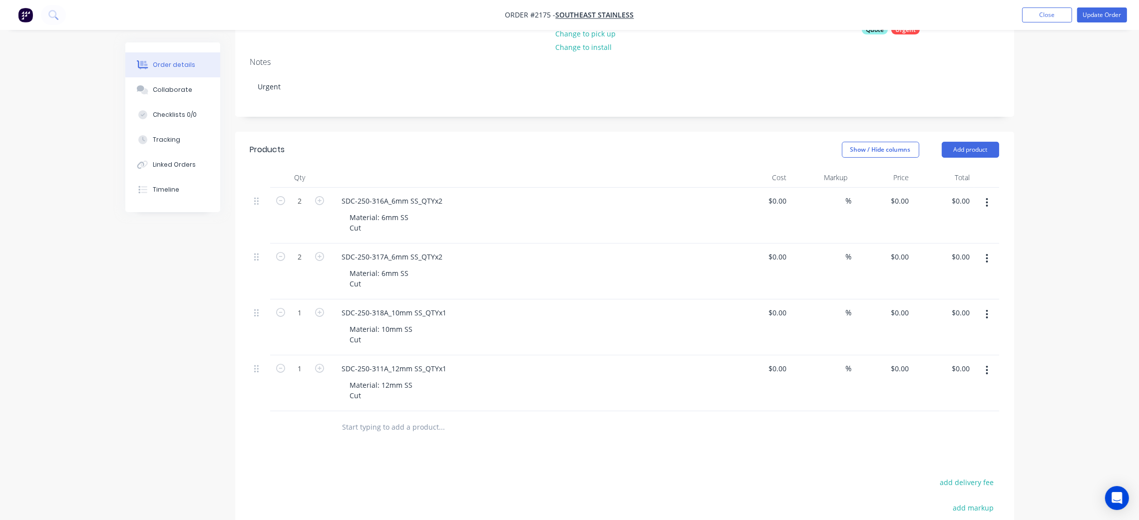
click at [490, 401] on div "Material: 12mm SS Cut" at bounding box center [533, 390] width 383 height 25
click at [985, 373] on icon "button" at bounding box center [986, 370] width 2 height 11
click at [946, 413] on div "Duplicate" at bounding box center [951, 416] width 77 height 14
click at [383, 424] on div "SDC-250-311A_12mm SS_QTYx1" at bounding box center [394, 424] width 121 height 14
click at [552, 423] on div "SDC-250-312A_12mm SS_QTYx1" at bounding box center [529, 424] width 391 height 14
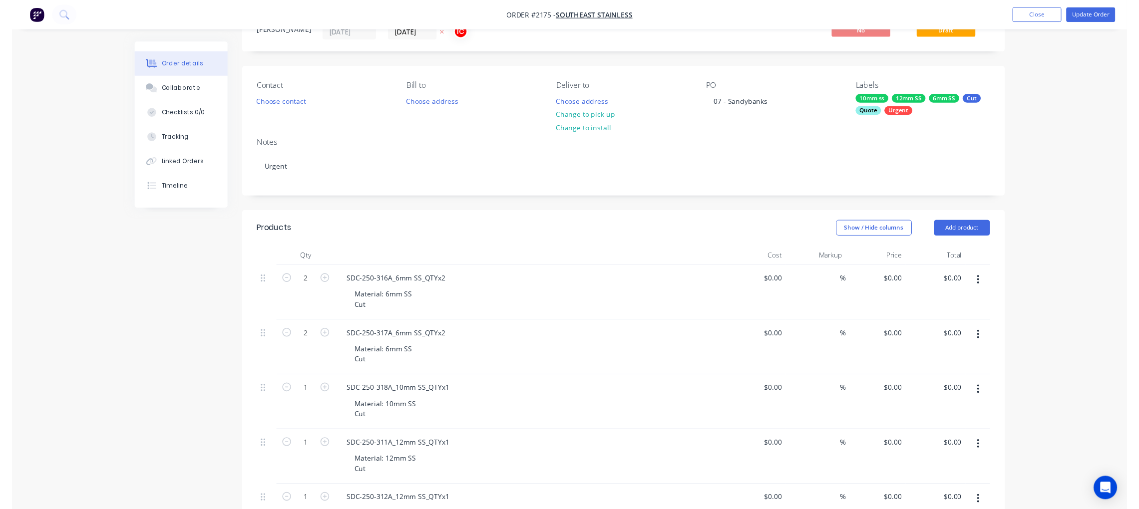
scroll to position [0, 0]
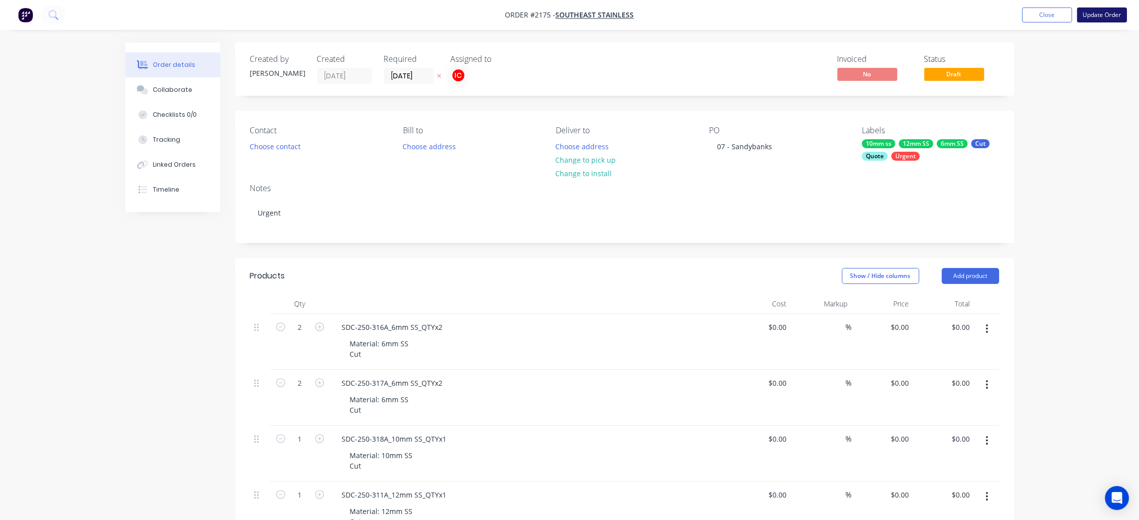
click at [1094, 13] on button "Update Order" at bounding box center [1102, 14] width 50 height 15
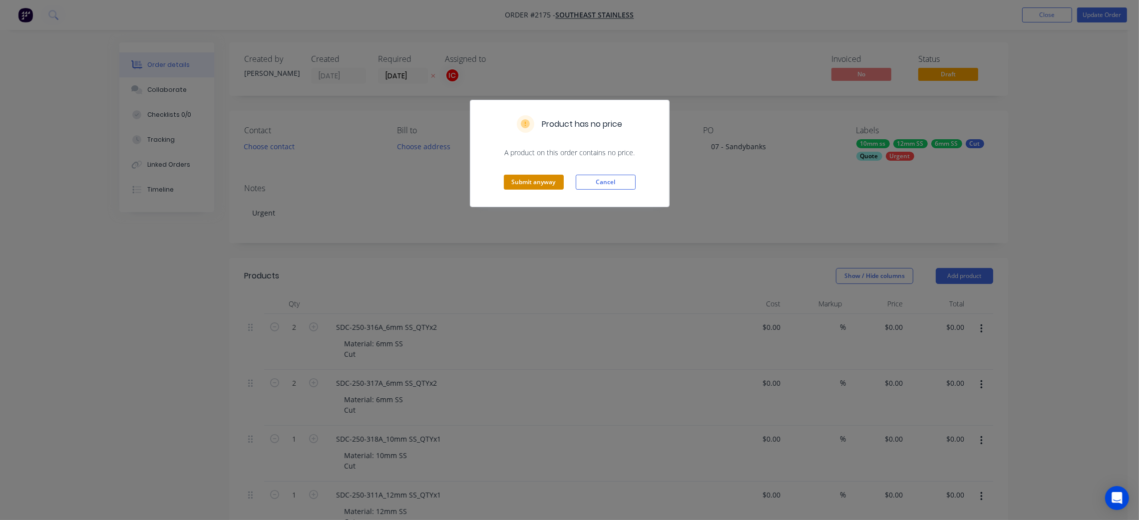
click at [542, 183] on button "Submit anyway" at bounding box center [534, 182] width 60 height 15
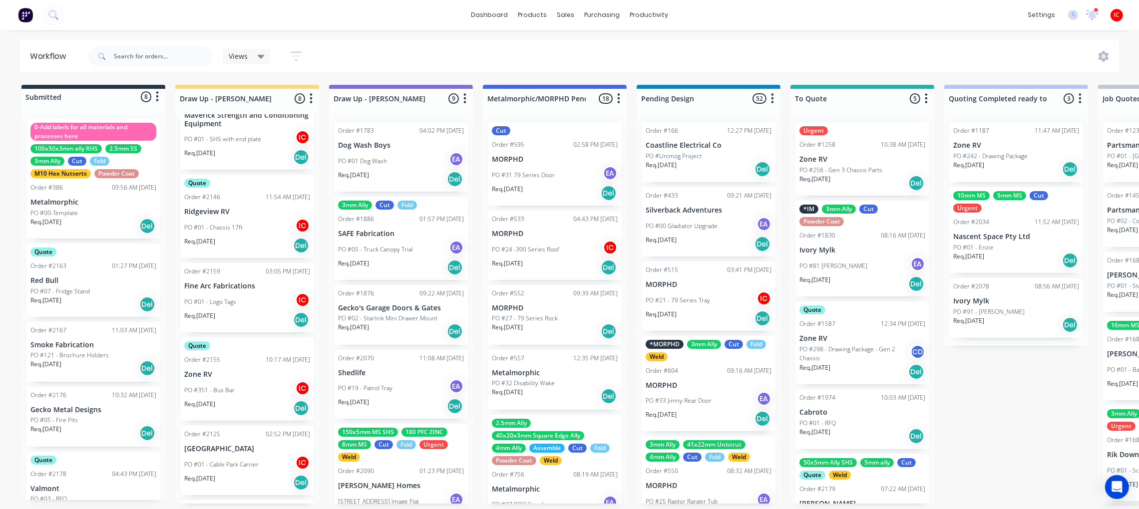
scroll to position [295, 0]
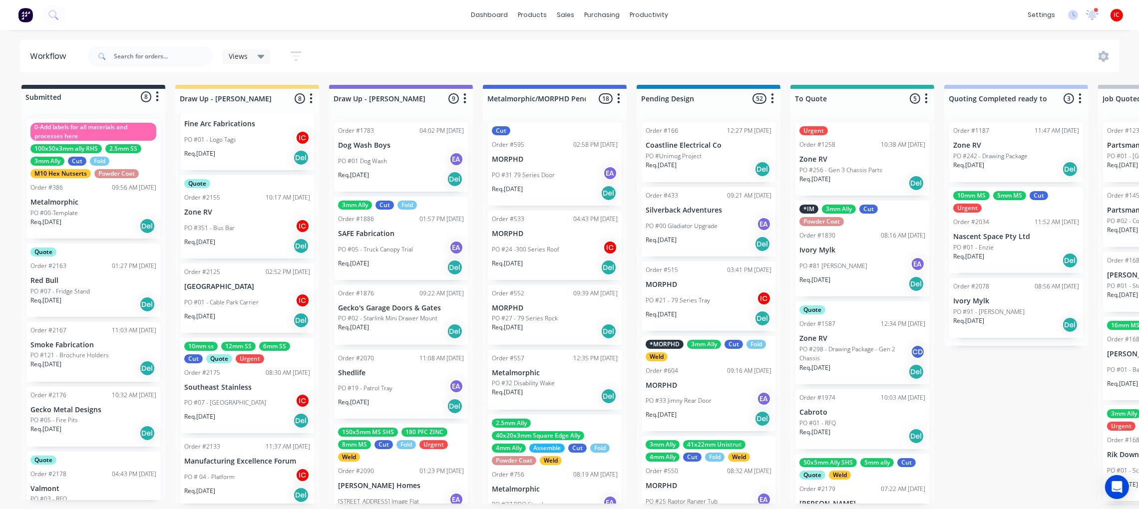
click at [248, 401] on div "PO #07 - [GEOGRAPHIC_DATA]" at bounding box center [247, 402] width 126 height 19
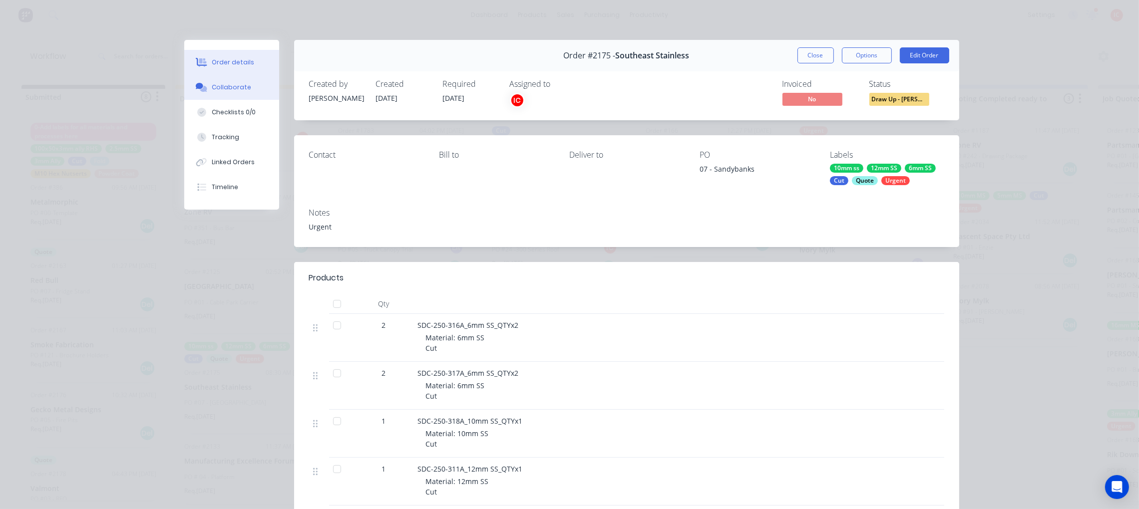
click at [246, 92] on button "Collaborate" at bounding box center [231, 87] width 95 height 25
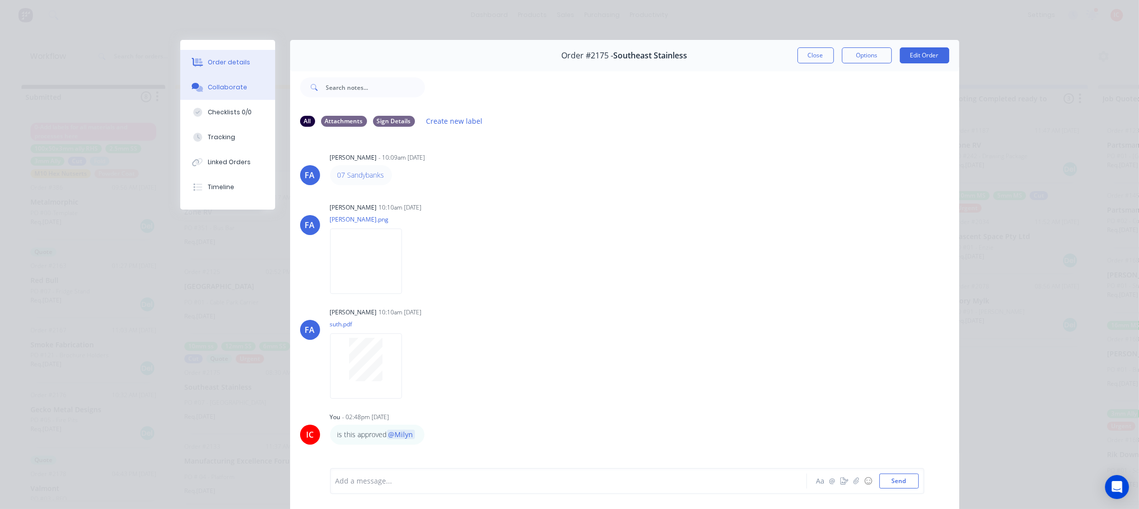
click at [208, 59] on div "Order details" at bounding box center [229, 62] width 42 height 9
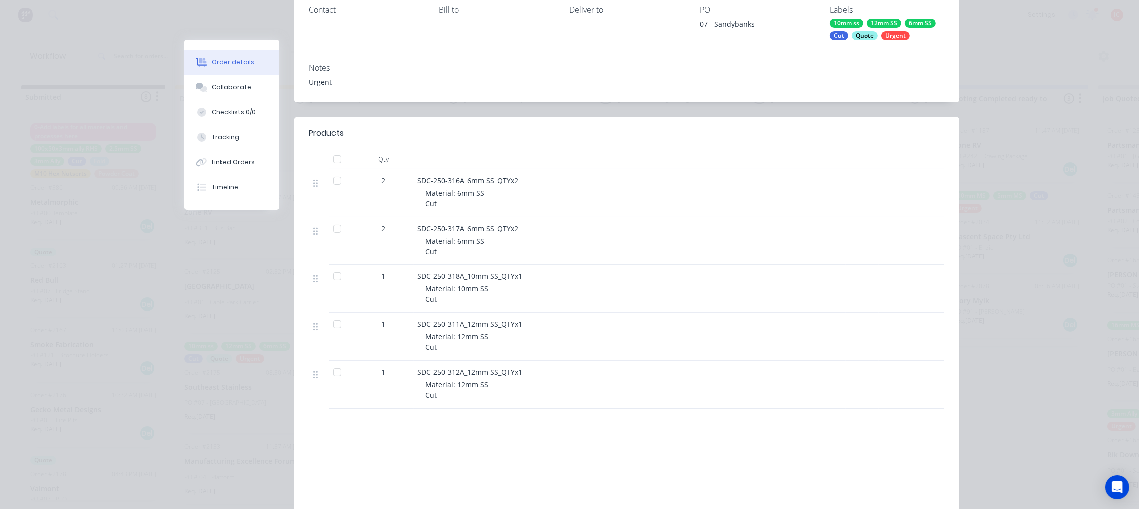
scroll to position [0, 0]
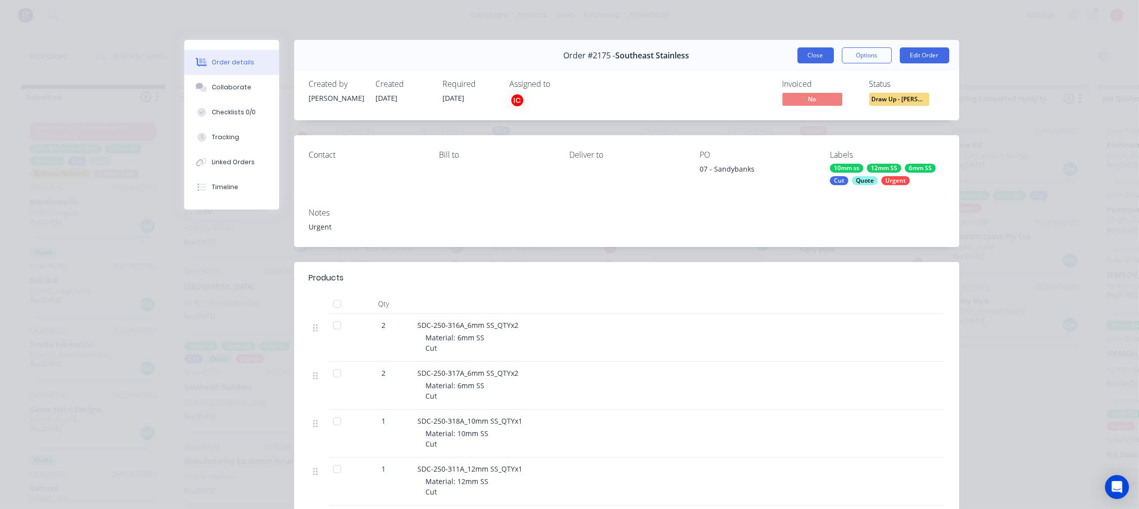
click at [810, 56] on button "Close" at bounding box center [815, 55] width 36 height 16
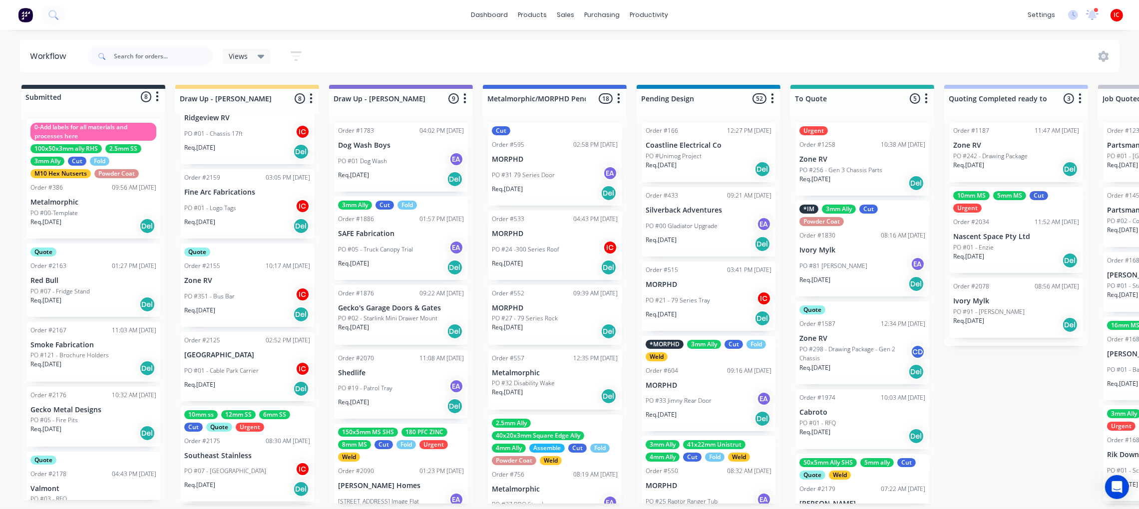
scroll to position [295, 0]
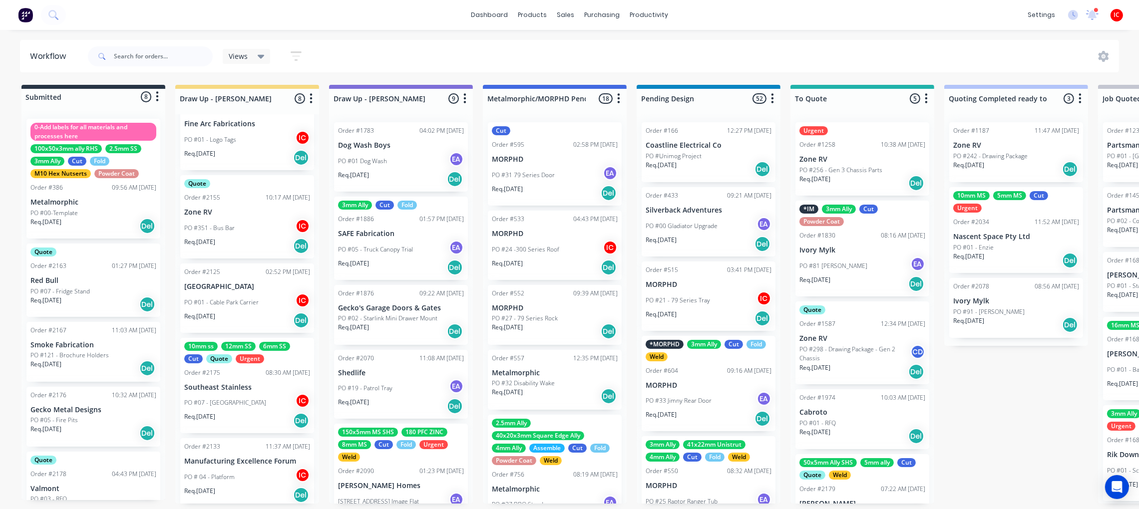
click at [252, 215] on p "Zone RV" at bounding box center [247, 212] width 126 height 8
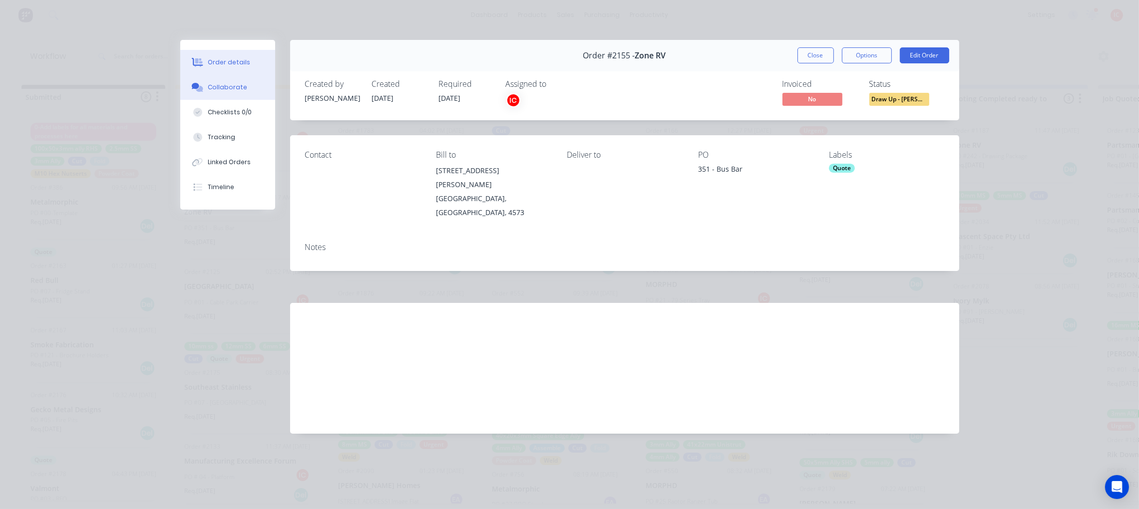
click at [242, 89] on div "Collaborate" at bounding box center [227, 87] width 39 height 9
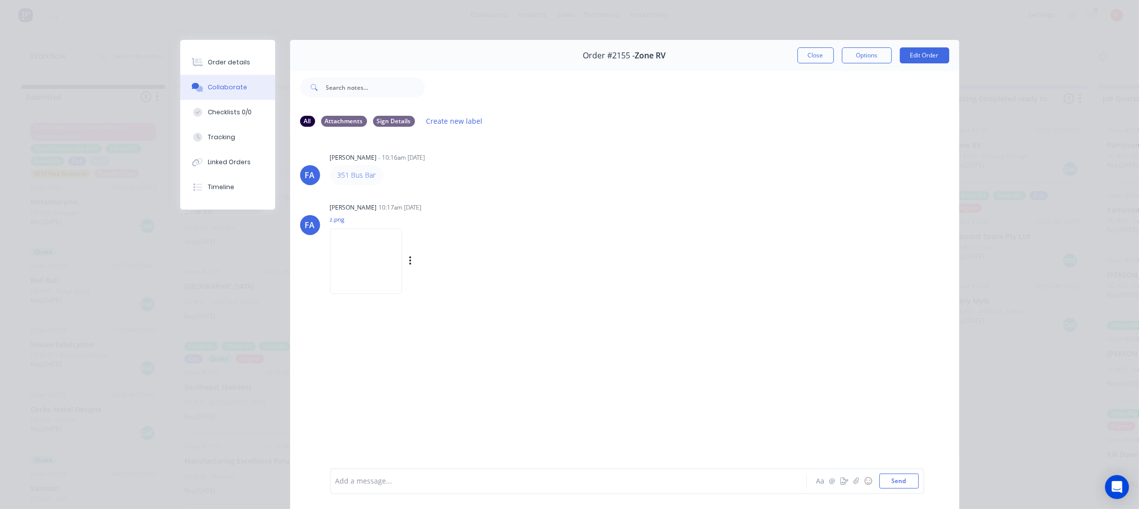
click at [385, 262] on img at bounding box center [366, 261] width 72 height 65
click at [381, 259] on img at bounding box center [366, 261] width 72 height 65
click at [246, 63] on button "Order details" at bounding box center [227, 62] width 95 height 25
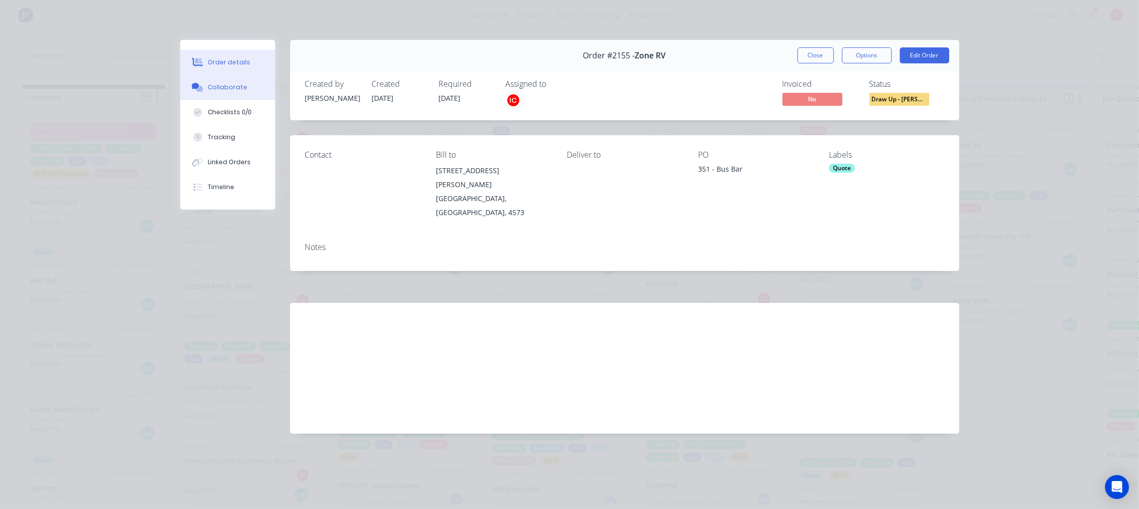
click at [210, 91] on div "Collaborate" at bounding box center [227, 87] width 39 height 9
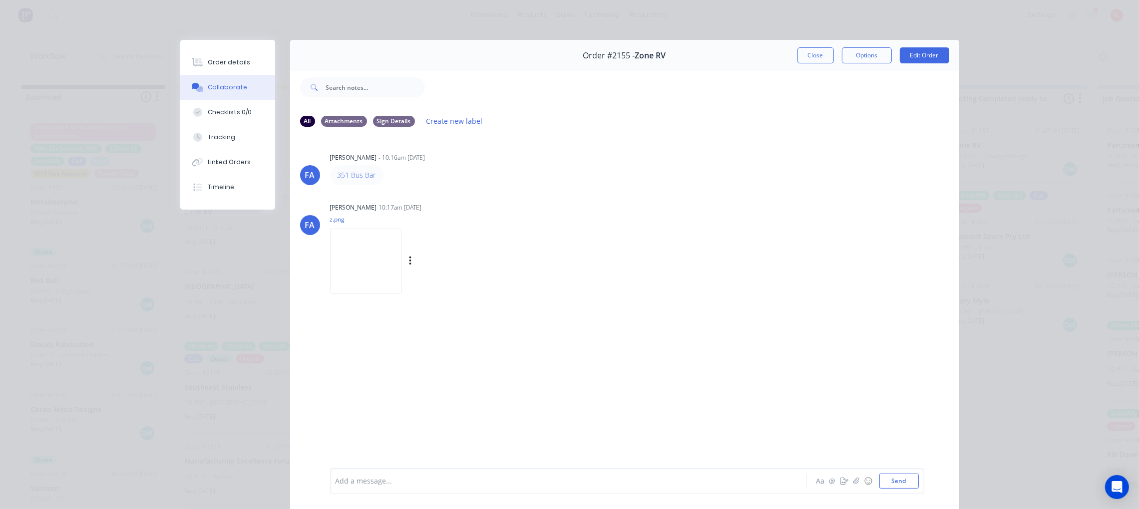
click at [367, 252] on img at bounding box center [366, 261] width 72 height 65
click at [373, 232] on img at bounding box center [366, 261] width 72 height 65
click at [507, 479] on div at bounding box center [554, 481] width 437 height 10
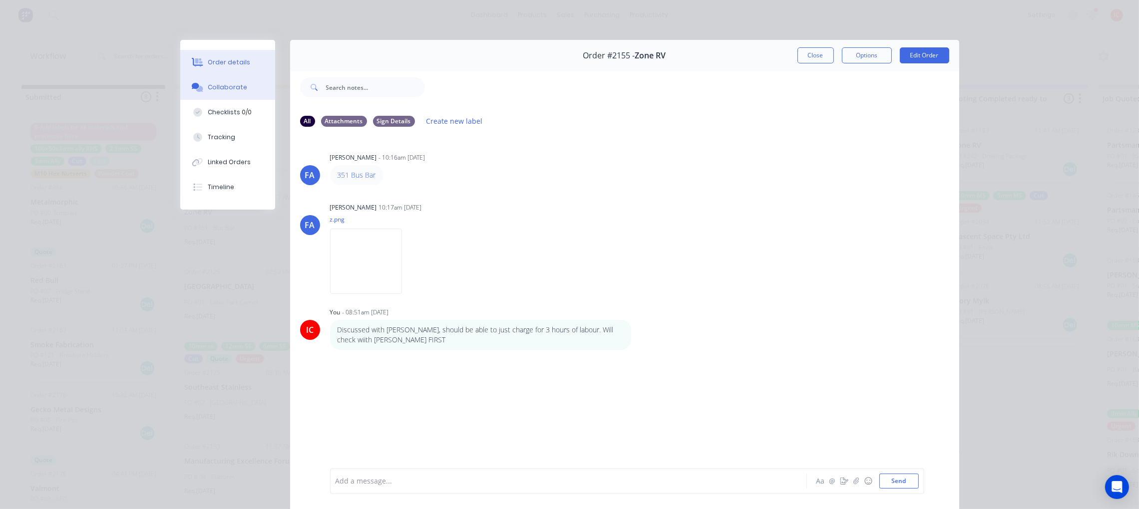
click at [236, 65] on div "Order details" at bounding box center [229, 62] width 42 height 9
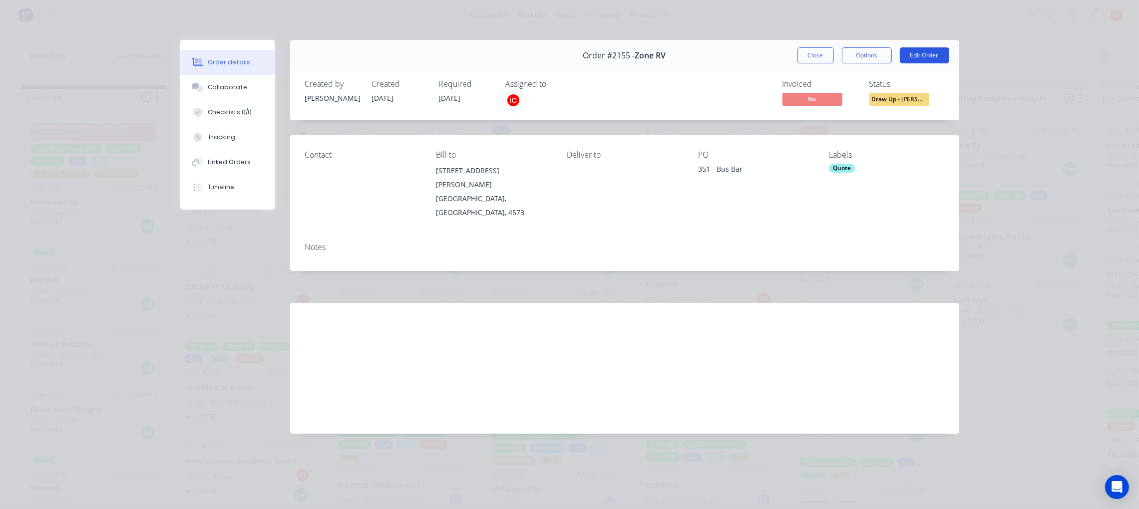
click at [920, 56] on button "Edit Order" at bounding box center [924, 55] width 49 height 16
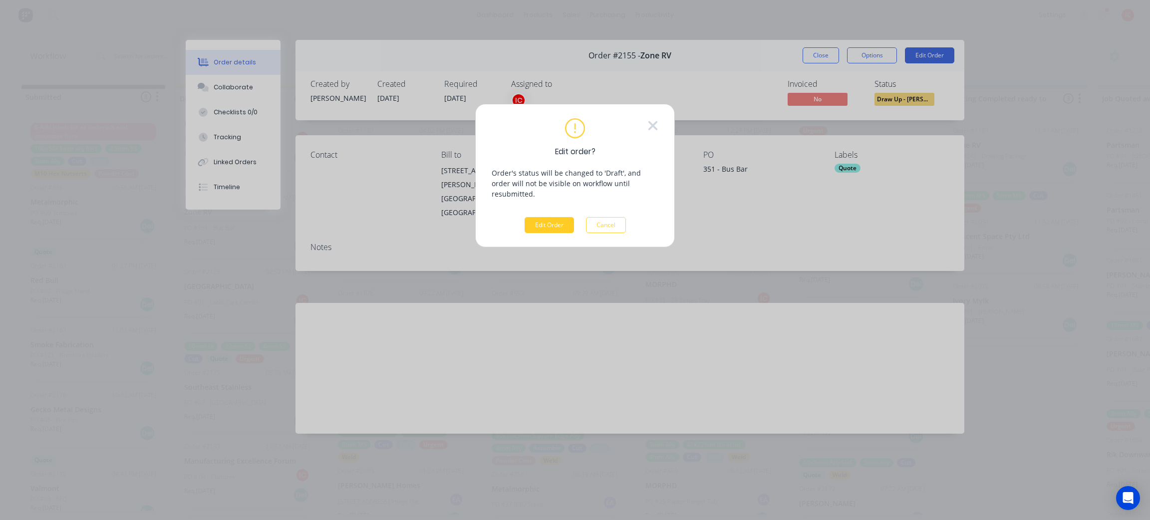
click at [552, 219] on button "Edit Order" at bounding box center [549, 225] width 49 height 16
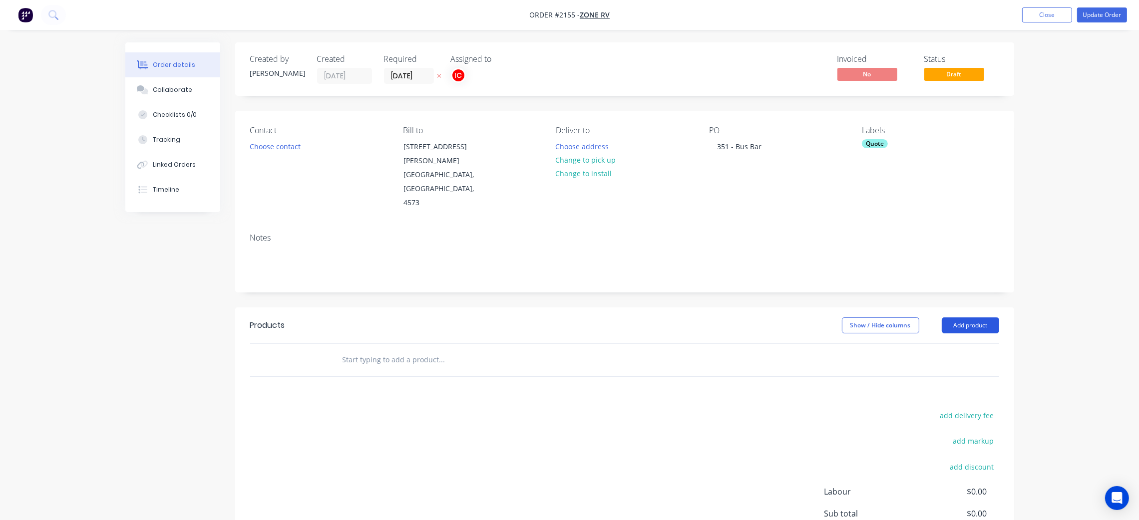
click at [967, 318] on button "Add product" at bounding box center [970, 326] width 57 height 16
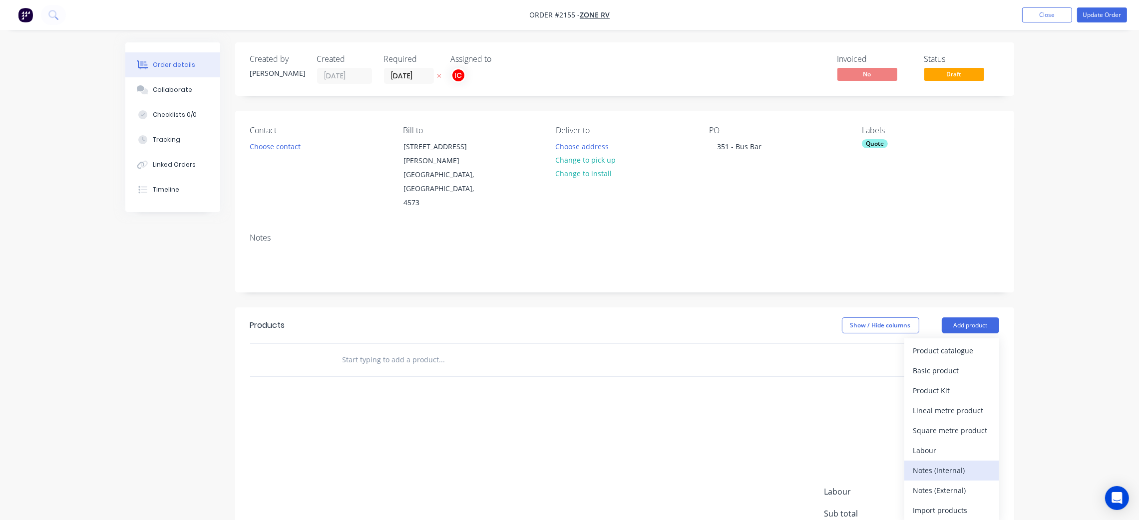
click at [963, 463] on div "Notes (Internal)" at bounding box center [951, 470] width 77 height 14
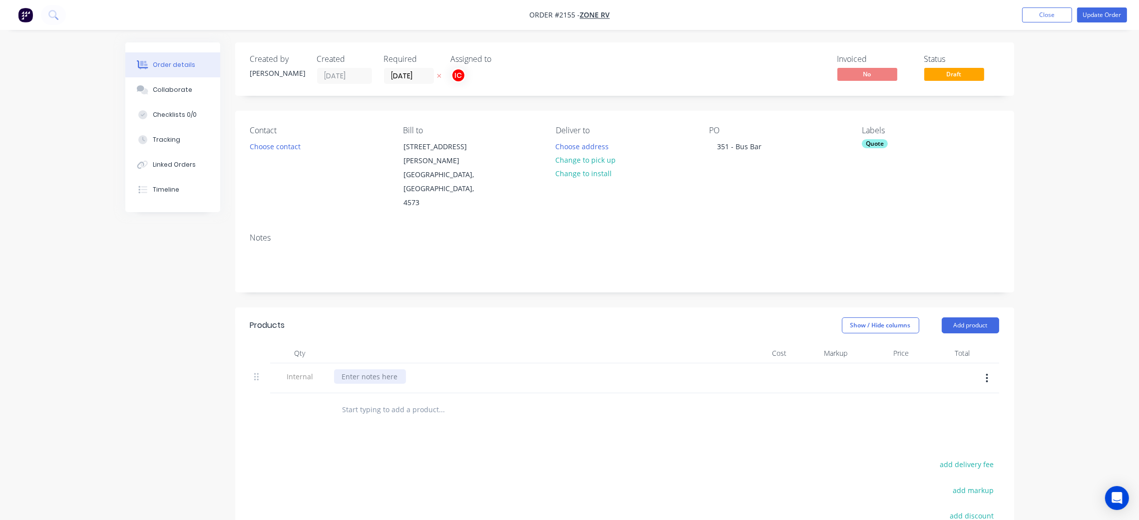
click at [387, 369] on div at bounding box center [370, 376] width 72 height 14
click at [303, 371] on span "Internal" at bounding box center [300, 376] width 52 height 10
click at [502, 369] on div "3 HOURS OF LABOUR ONLY (TO BE CONFIRMED)" at bounding box center [422, 376] width 176 height 14
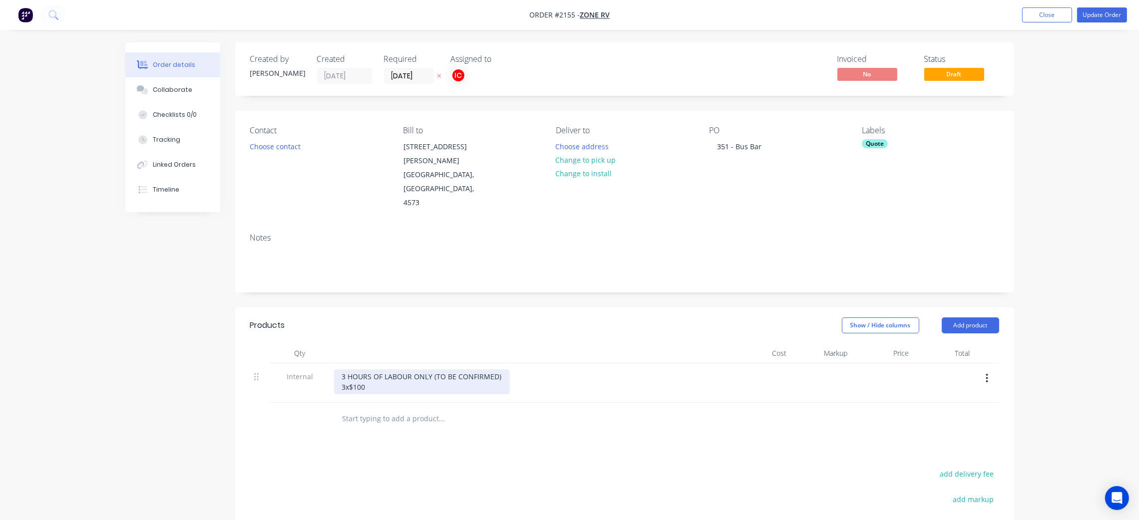
click at [349, 369] on div "3 HOURS OF LABOUR ONLY (TO BE CONFIRMED) 3x$100" at bounding box center [422, 381] width 176 height 25
click at [346, 369] on div "3 HOURS OF LABOUR ONLY (TO BE CONFIRMED) 3x $100" at bounding box center [422, 381] width 176 height 25
click at [378, 369] on div "3 HOURS OF LABOUR ONLY (TO BE CONFIRMED) 3 x $100" at bounding box center [422, 381] width 176 height 25
click at [856, 420] on div "Products Show / Hide columns Add product Qty Cost Markup Price Total Internal 3…" at bounding box center [624, 491] width 779 height 367
click at [304, 371] on span "Internal" at bounding box center [300, 376] width 52 height 10
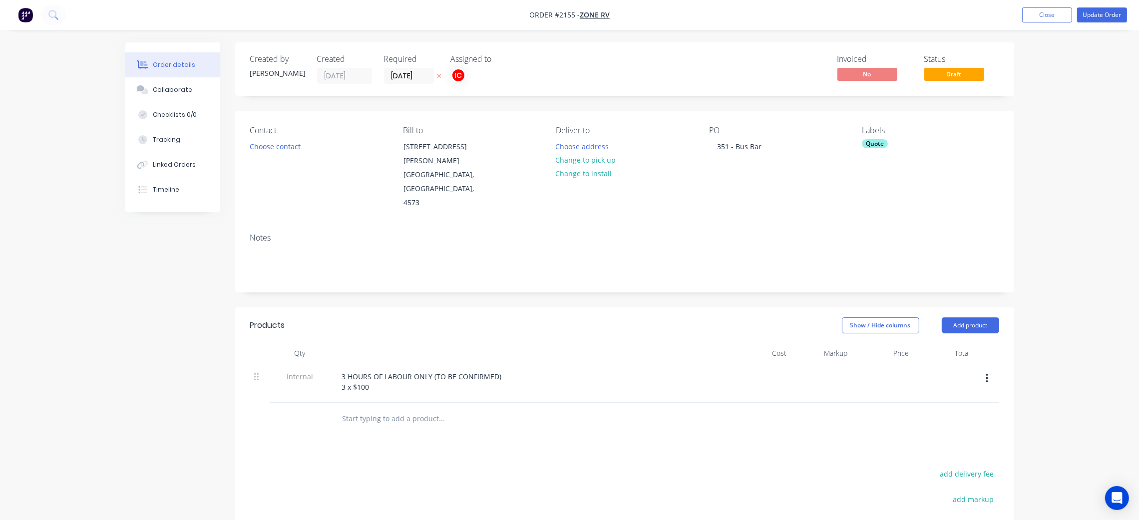
click at [302, 371] on span "Internal" at bounding box center [300, 376] width 52 height 10
click at [293, 371] on span "Internal" at bounding box center [300, 376] width 52 height 10
click at [1109, 16] on button "Update Order" at bounding box center [1102, 14] width 50 height 15
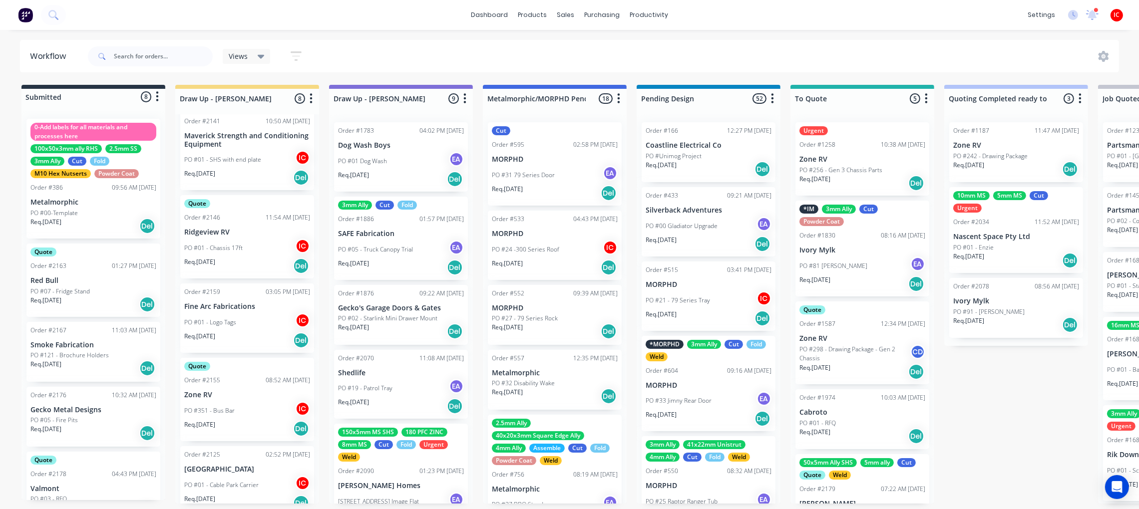
scroll to position [150, 0]
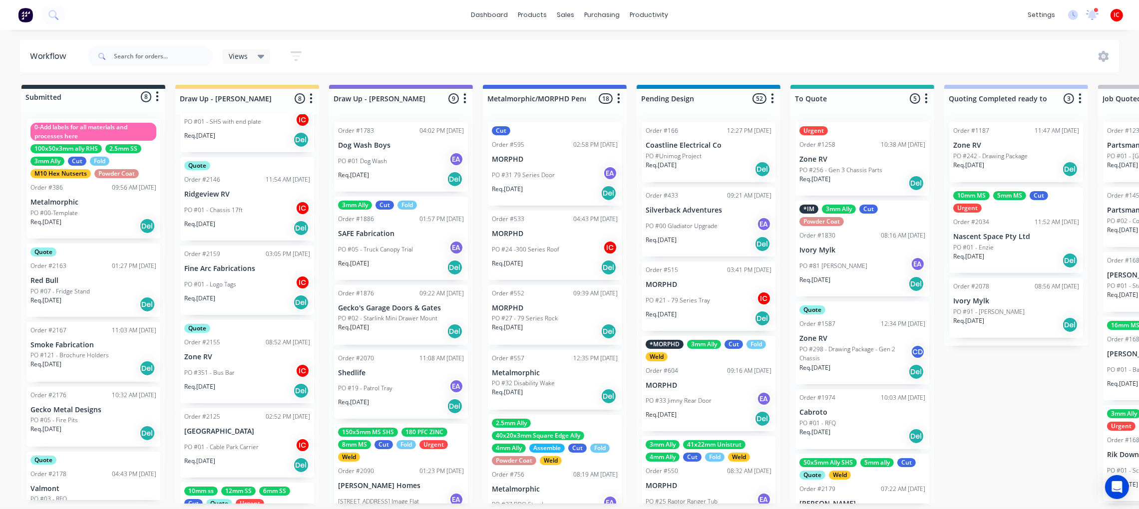
click at [251, 280] on div "PO #01 - Logo Tags IC" at bounding box center [247, 284] width 126 height 19
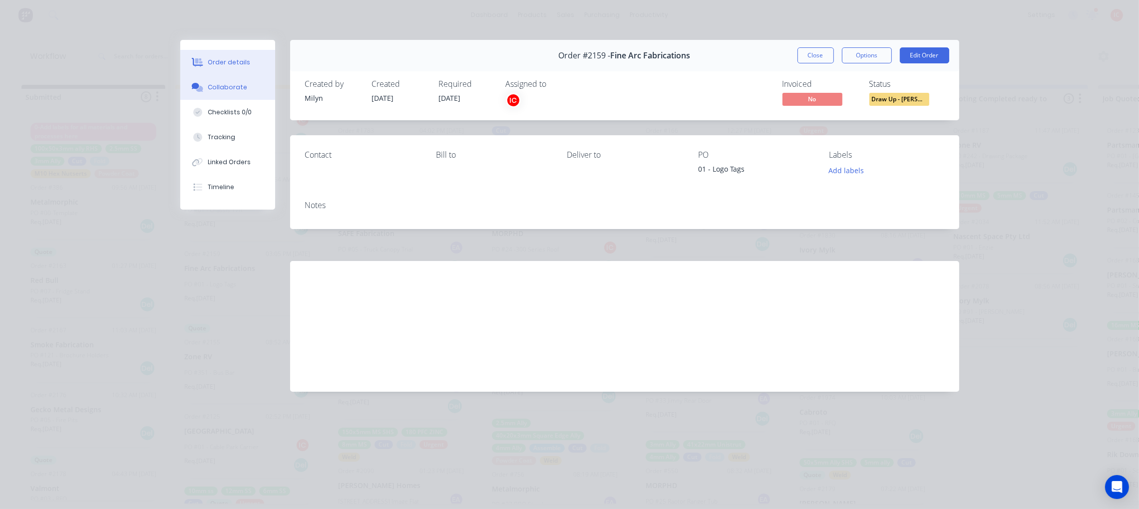
click at [248, 88] on button "Collaborate" at bounding box center [227, 87] width 95 height 25
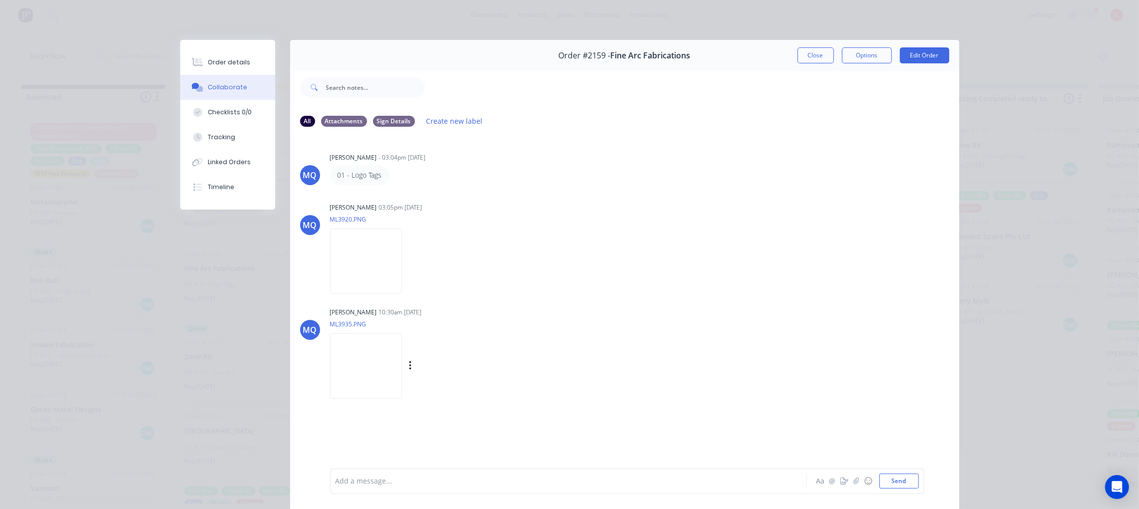
click at [402, 352] on img at bounding box center [366, 365] width 72 height 65
click at [394, 283] on img at bounding box center [366, 261] width 72 height 65
click at [236, 59] on div "Order details" at bounding box center [229, 62] width 42 height 9
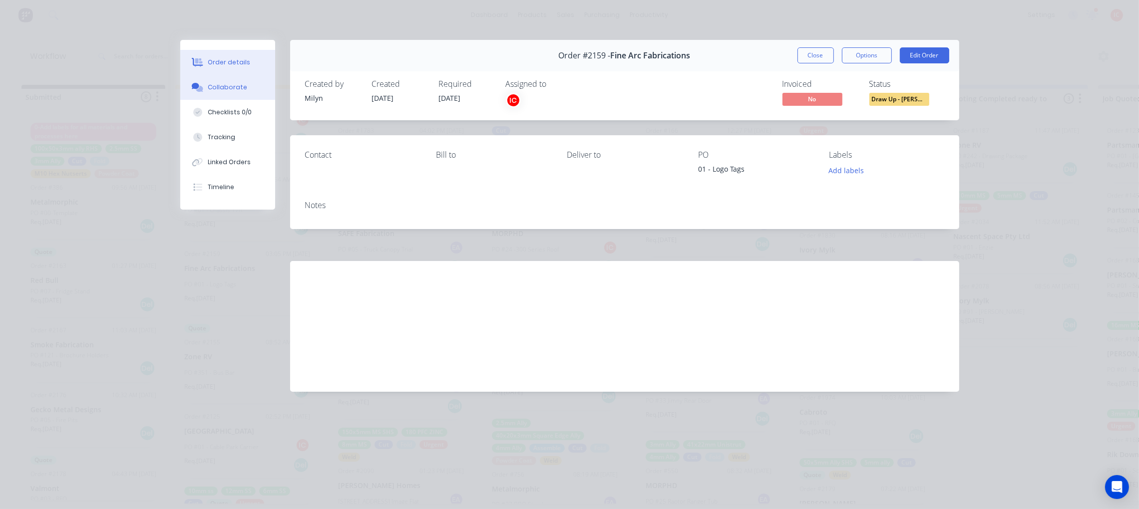
click at [236, 87] on div "Collaborate" at bounding box center [227, 87] width 39 height 9
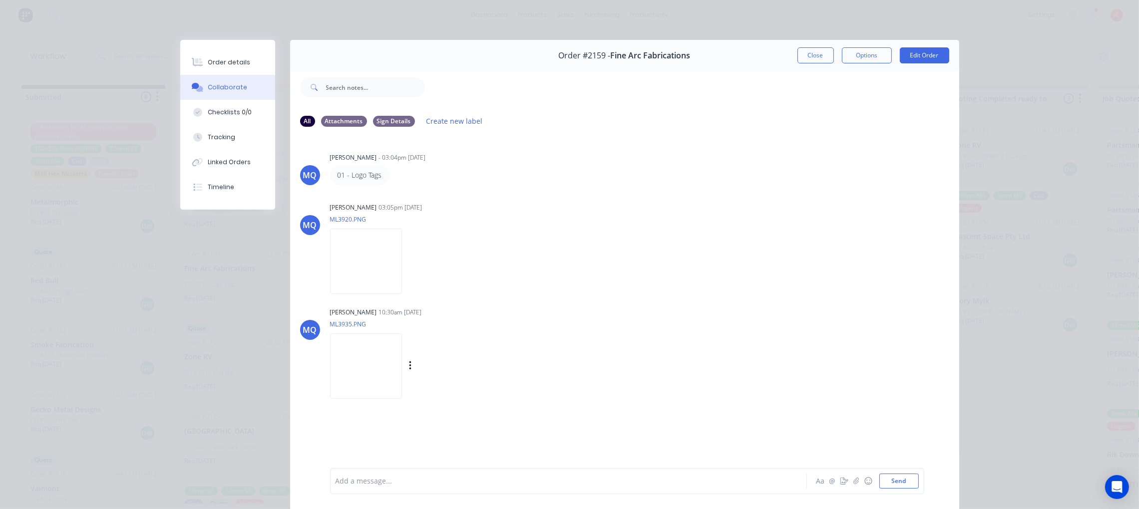
click at [399, 361] on img at bounding box center [366, 365] width 72 height 65
click at [808, 56] on button "Close" at bounding box center [815, 55] width 36 height 16
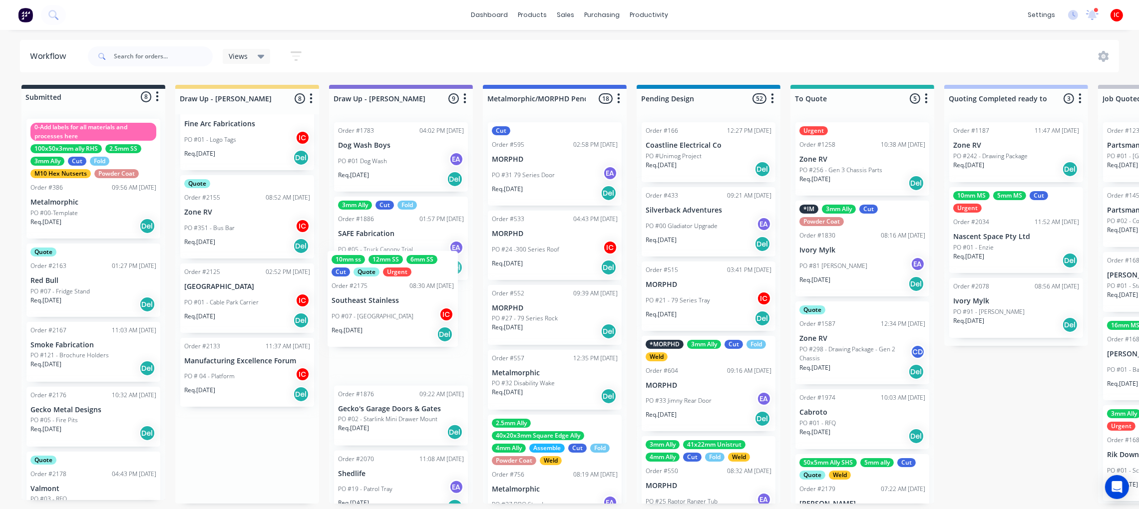
scroll to position [0, 0]
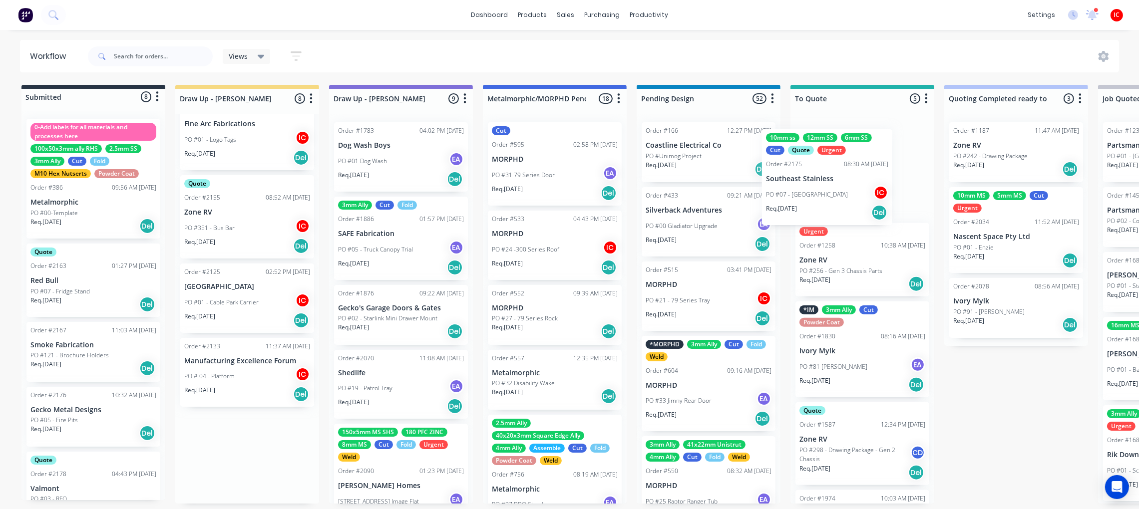
drag, startPoint x: 225, startPoint y: 394, endPoint x: 822, endPoint y: 181, distance: 634.0
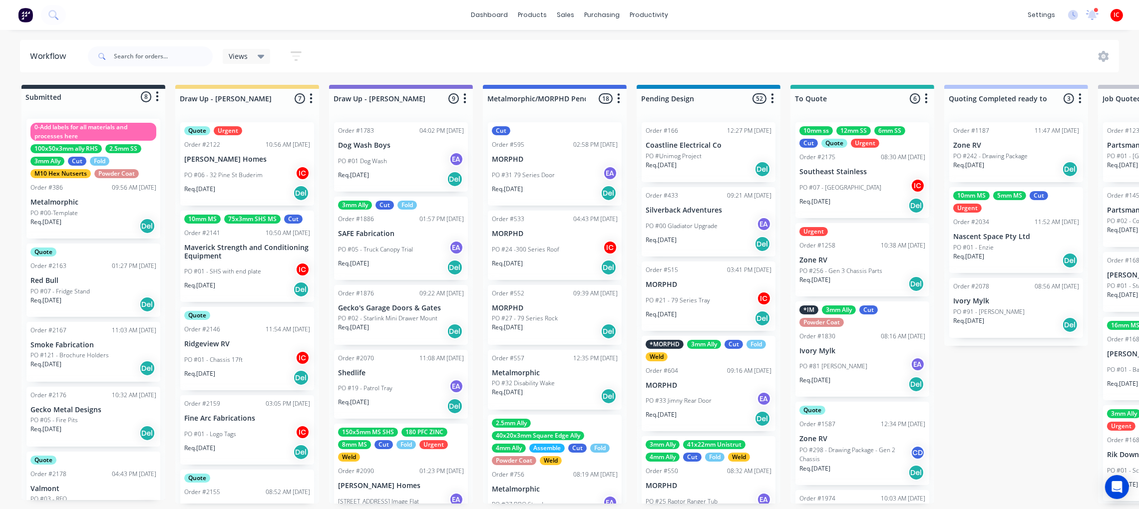
scroll to position [75, 0]
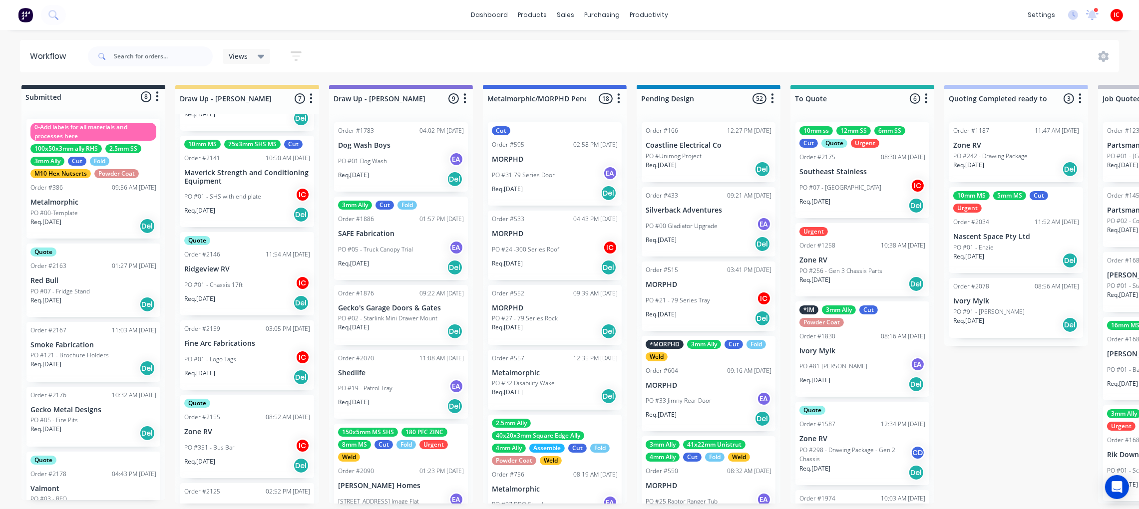
click at [257, 272] on p "Ridgeview RV" at bounding box center [247, 269] width 126 height 8
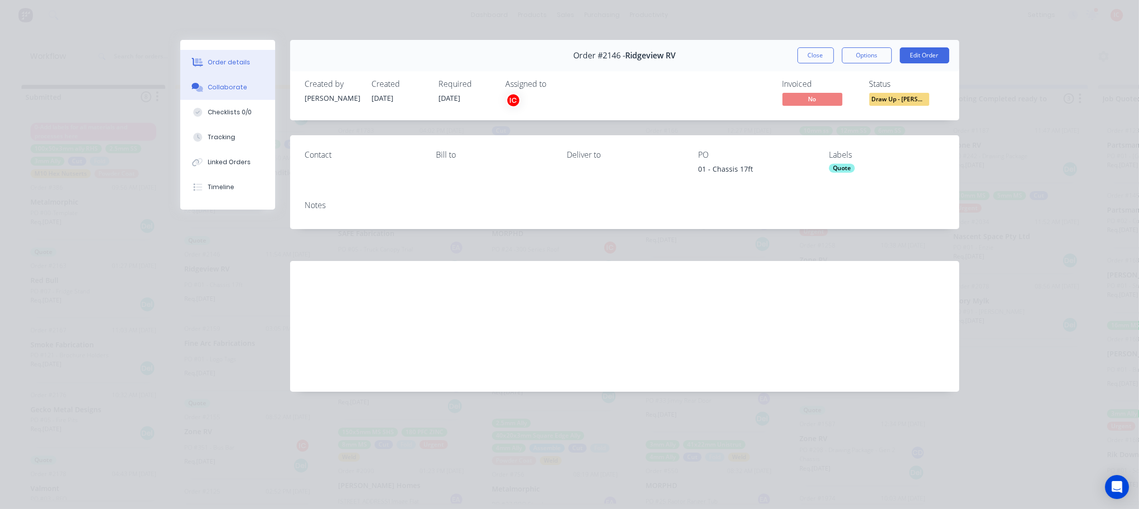
click at [230, 94] on button "Collaborate" at bounding box center [227, 87] width 95 height 25
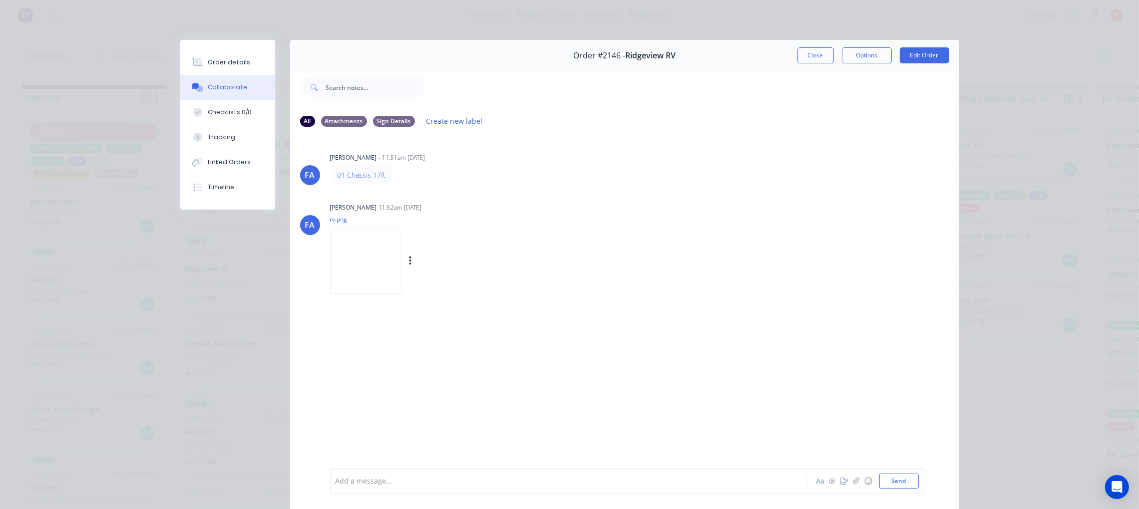
click at [402, 250] on img at bounding box center [366, 261] width 72 height 65
click at [812, 56] on button "Close" at bounding box center [815, 55] width 36 height 16
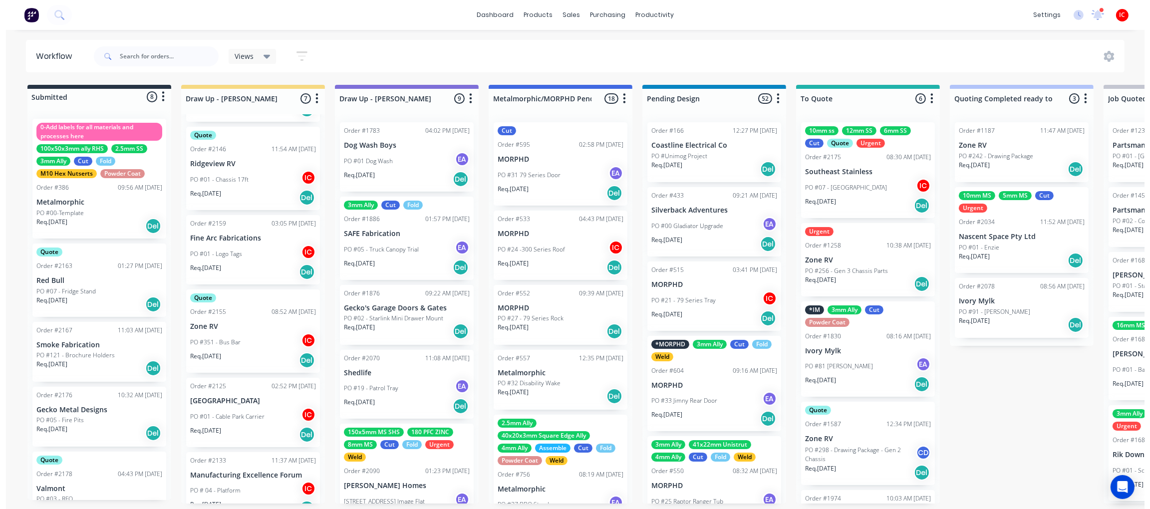
scroll to position [194, 0]
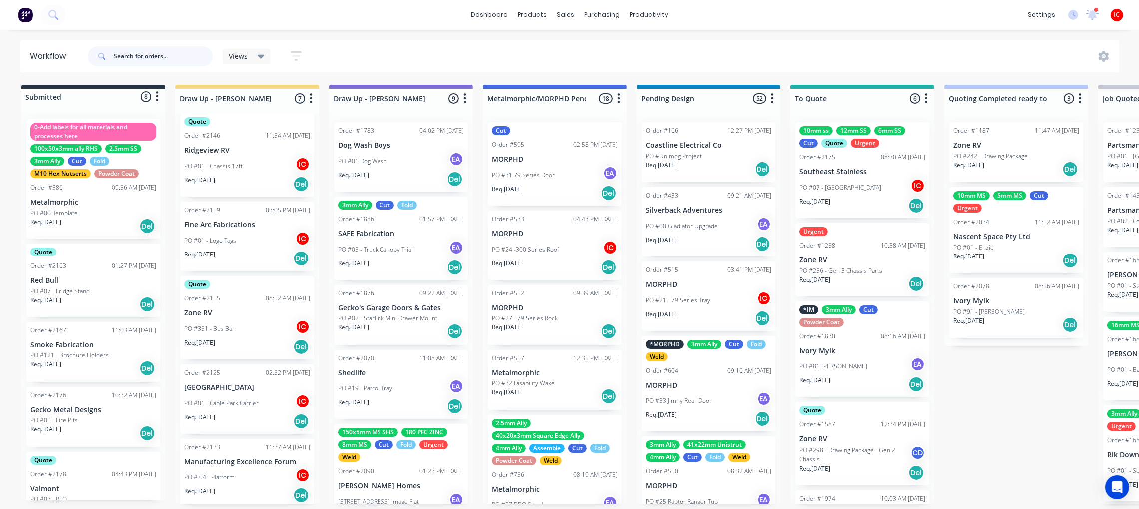
click at [164, 56] on input "text" at bounding box center [163, 56] width 99 height 20
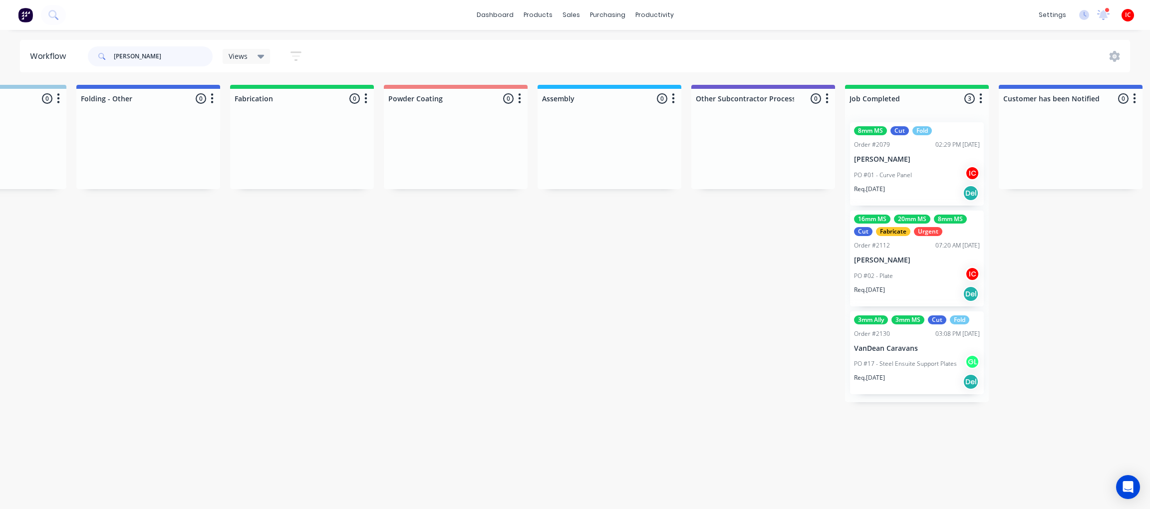
scroll to position [0, 2644]
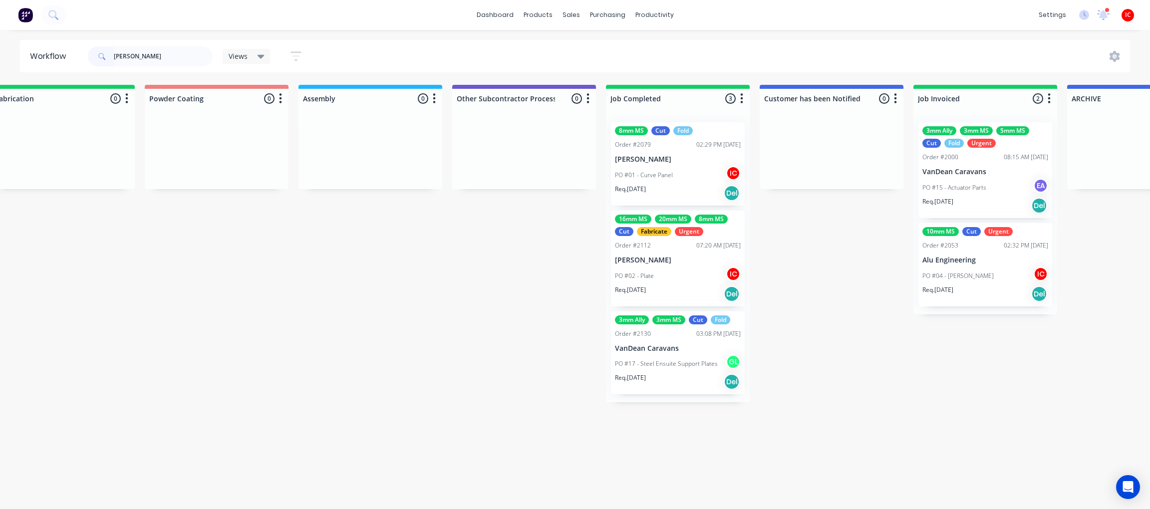
click at [684, 164] on div "8mm MS Cut Fold Order #2079 02:29 PM [DATE] [PERSON_NAME] PO #01 - Curve Panel …" at bounding box center [678, 163] width 134 height 83
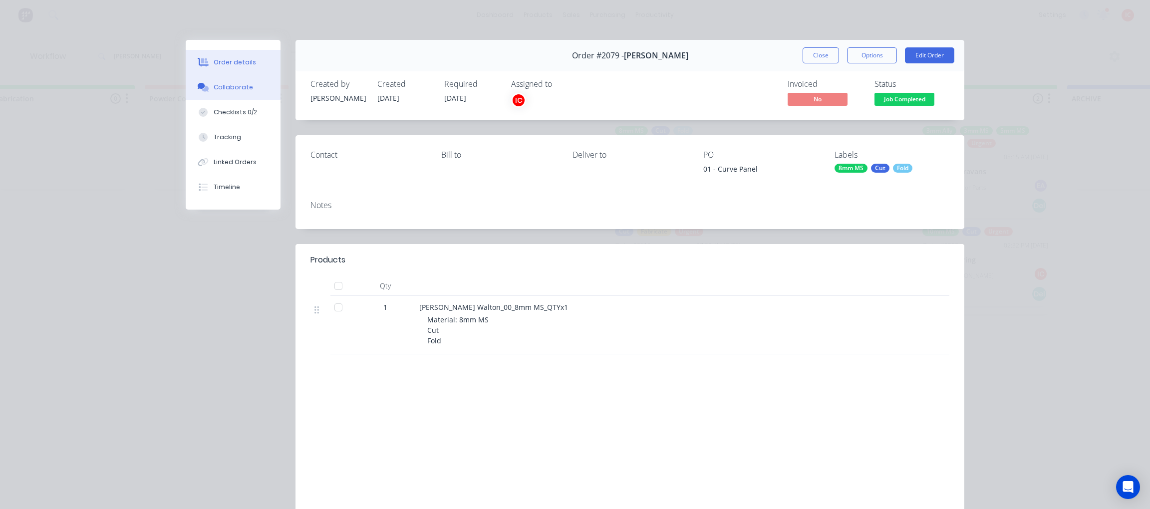
click at [224, 80] on button "Collaborate" at bounding box center [233, 87] width 95 height 25
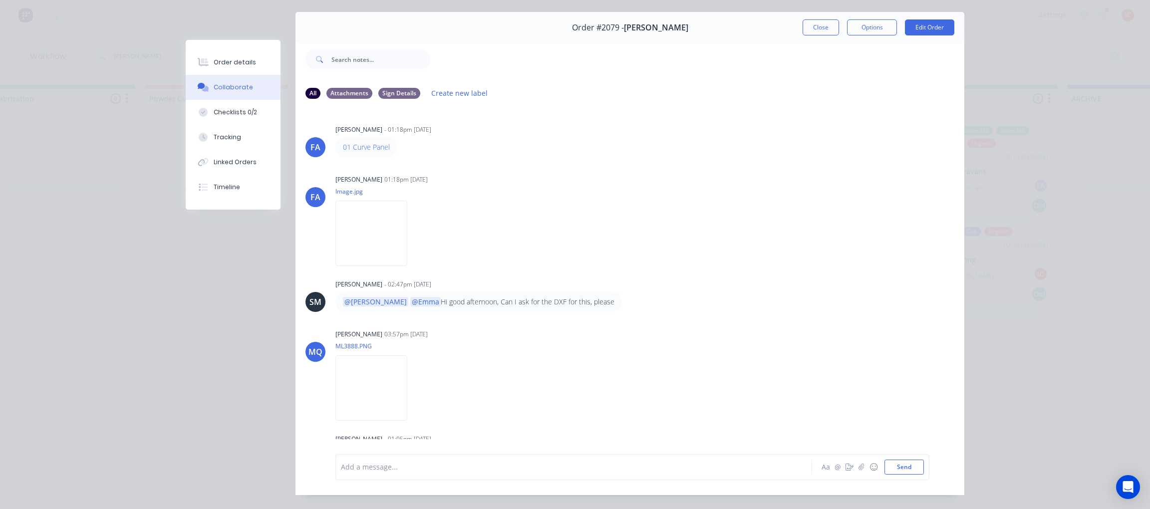
scroll to position [0, 0]
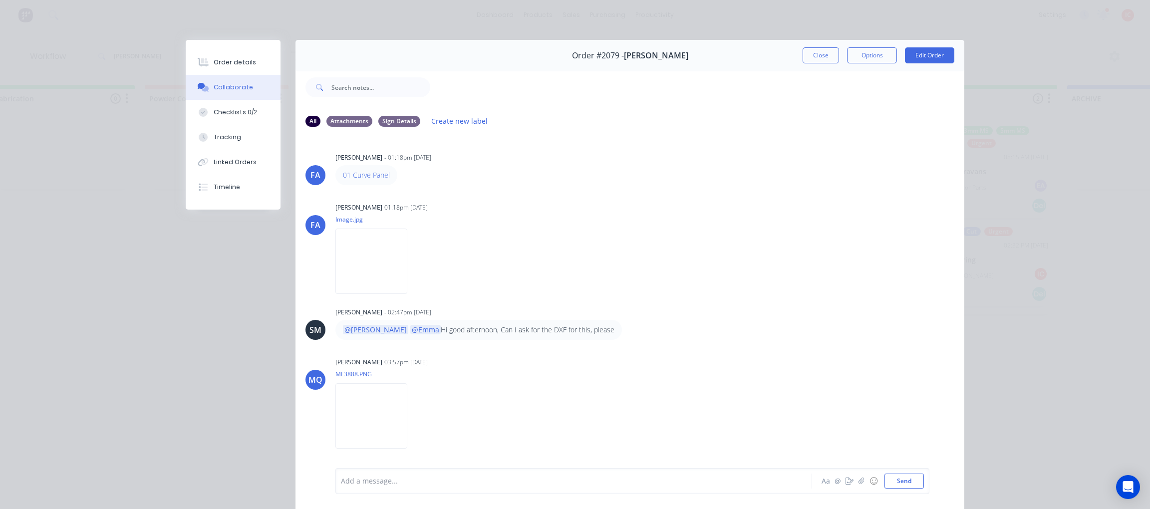
click at [822, 65] on div "Order #2079 - [PERSON_NAME] Close Options Edit Order" at bounding box center [630, 55] width 669 height 31
click at [820, 61] on button "Close" at bounding box center [821, 55] width 36 height 16
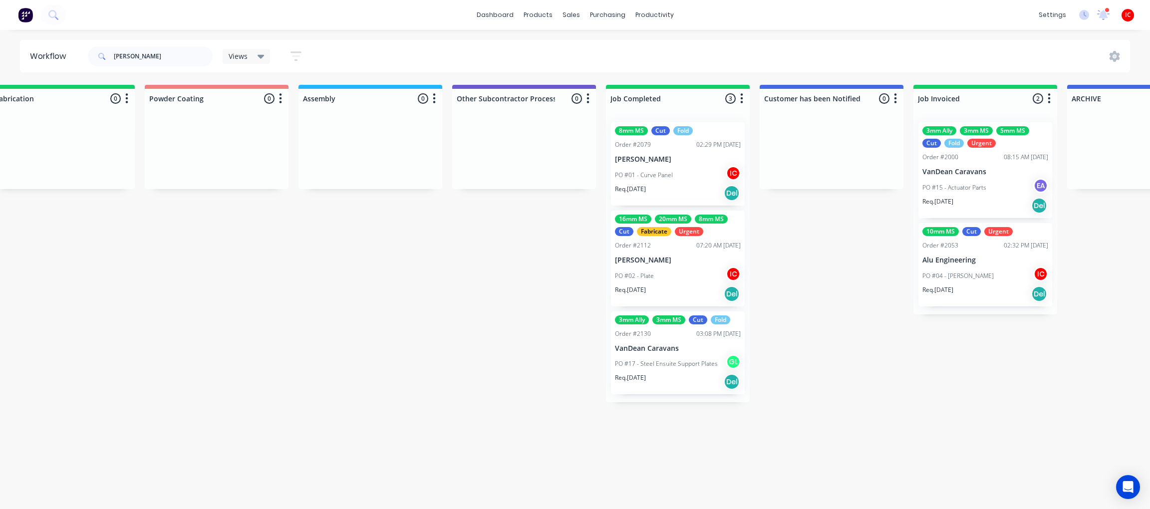
click at [679, 268] on div "PO #02 - Plate IC" at bounding box center [678, 276] width 126 height 19
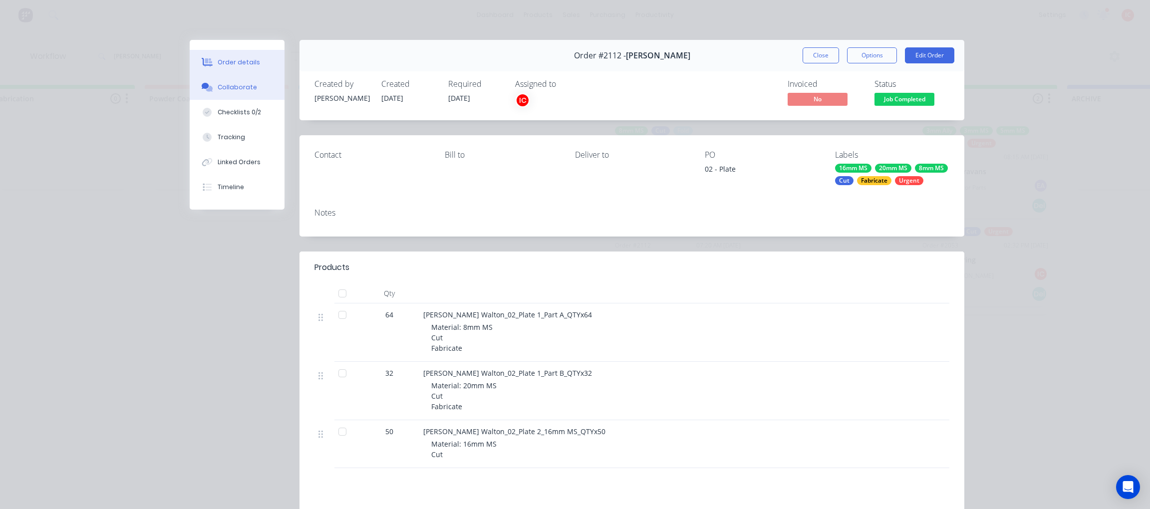
click at [251, 85] on button "Collaborate" at bounding box center [237, 87] width 95 height 25
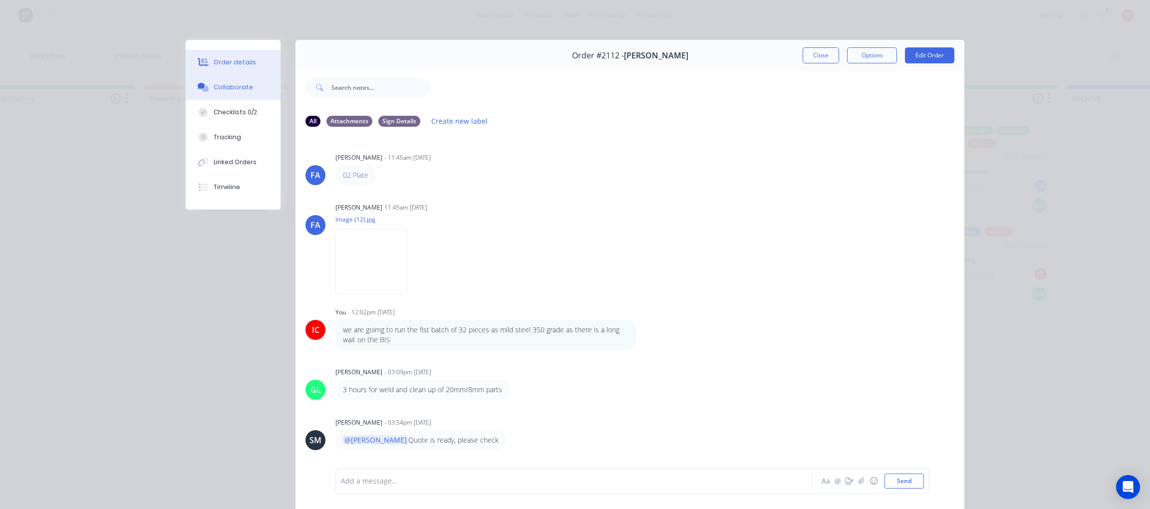
click at [234, 66] on div "Order details" at bounding box center [235, 62] width 42 height 9
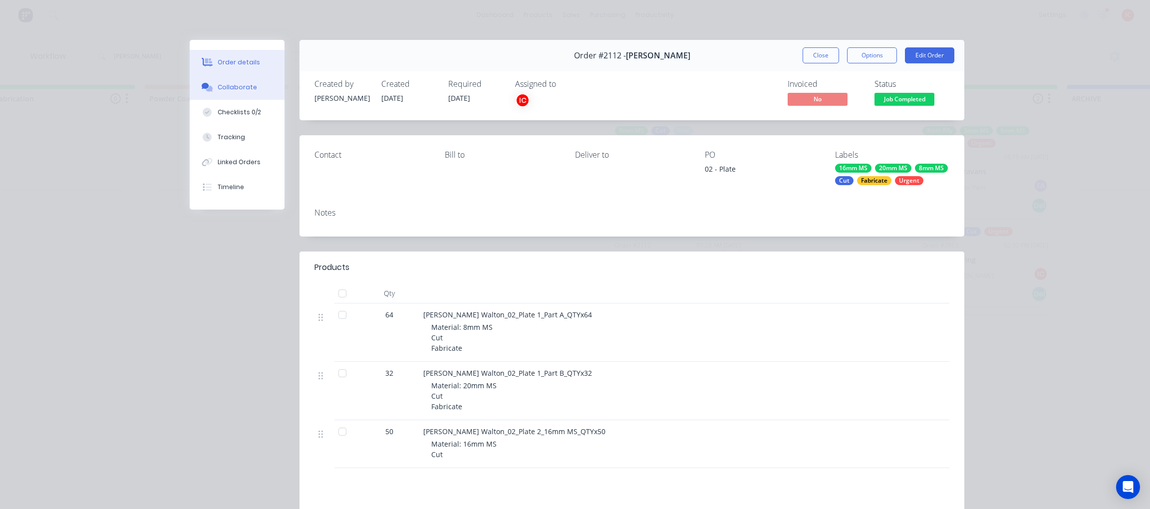
click at [242, 86] on div "Collaborate" at bounding box center [237, 87] width 39 height 9
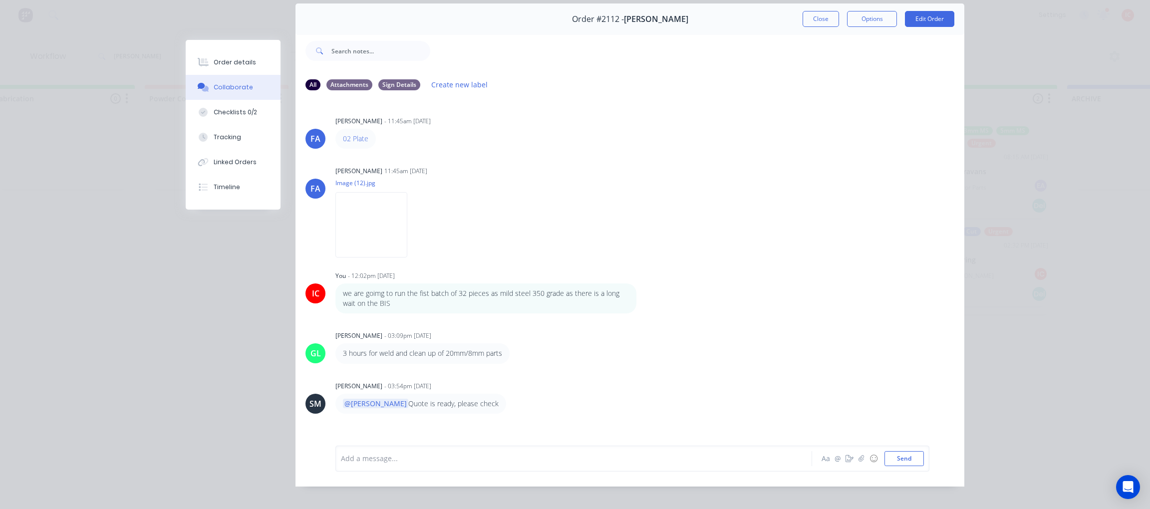
scroll to position [56, 0]
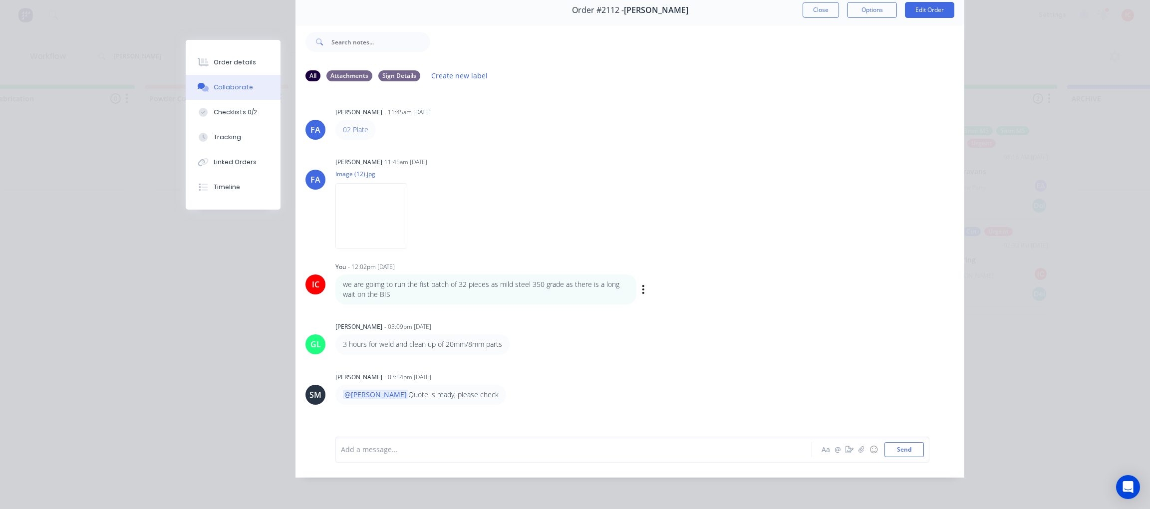
drag, startPoint x: 338, startPoint y: 272, endPoint x: 396, endPoint y: 283, distance: 59.4
click at [396, 283] on p "we are goimg to run the fist batch of 32 pieces as mild steel 350 grade as ther…" at bounding box center [486, 290] width 286 height 20
click at [705, 340] on div "GL [PERSON_NAME] - 03:09pm [DATE] 3 hours for weld and clean up of 20mm/8mm par…" at bounding box center [630, 337] width 669 height 35
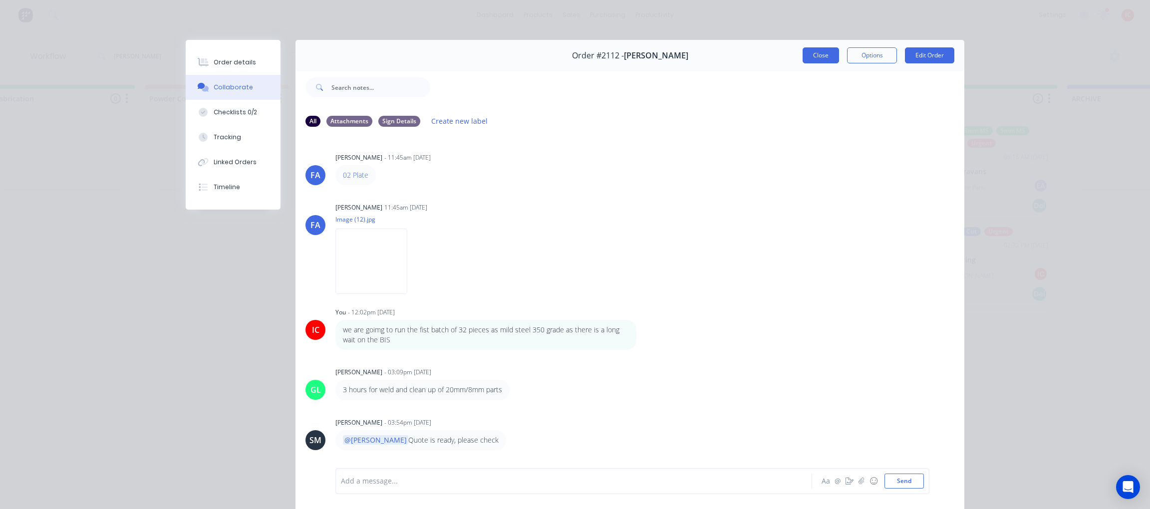
click at [819, 56] on button "Close" at bounding box center [821, 55] width 36 height 16
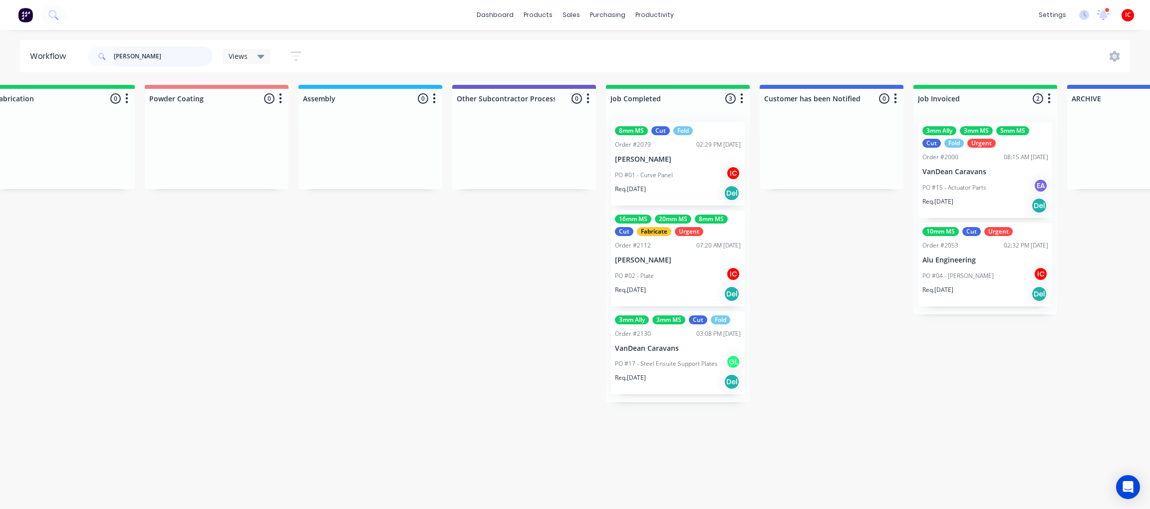
drag, startPoint x: 151, startPoint y: 58, endPoint x: 78, endPoint y: 58, distance: 72.4
click at [78, 58] on header "Workflow [PERSON_NAME] Views Save new view None (Default) edit [PERSON_NAME] ed…" at bounding box center [575, 56] width 1111 height 32
type input "[PERSON_NAME]"
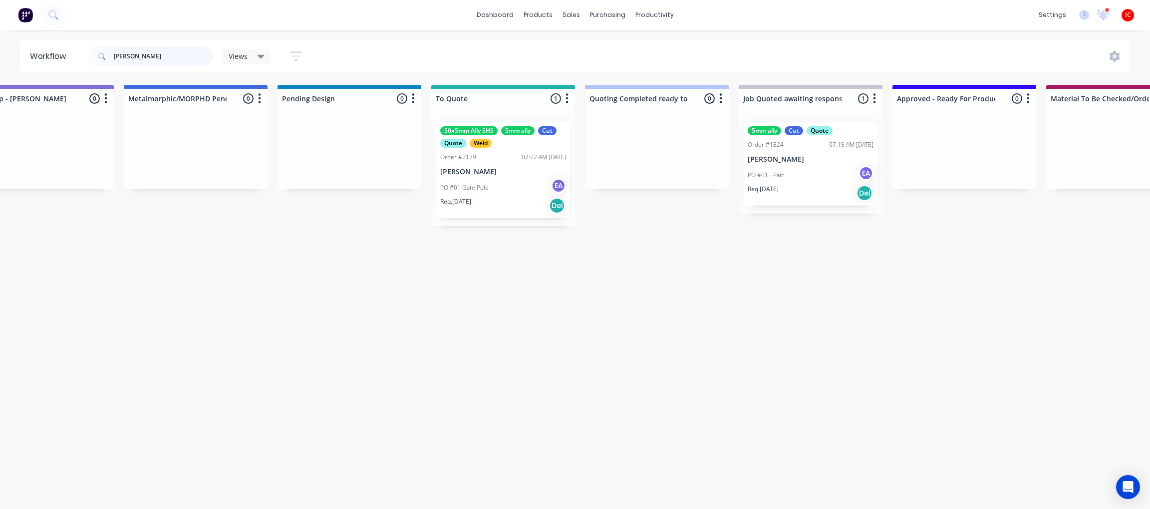
scroll to position [0, 361]
click at [511, 193] on div "PO #01 Gate Pole EA" at bounding box center [501, 187] width 126 height 19
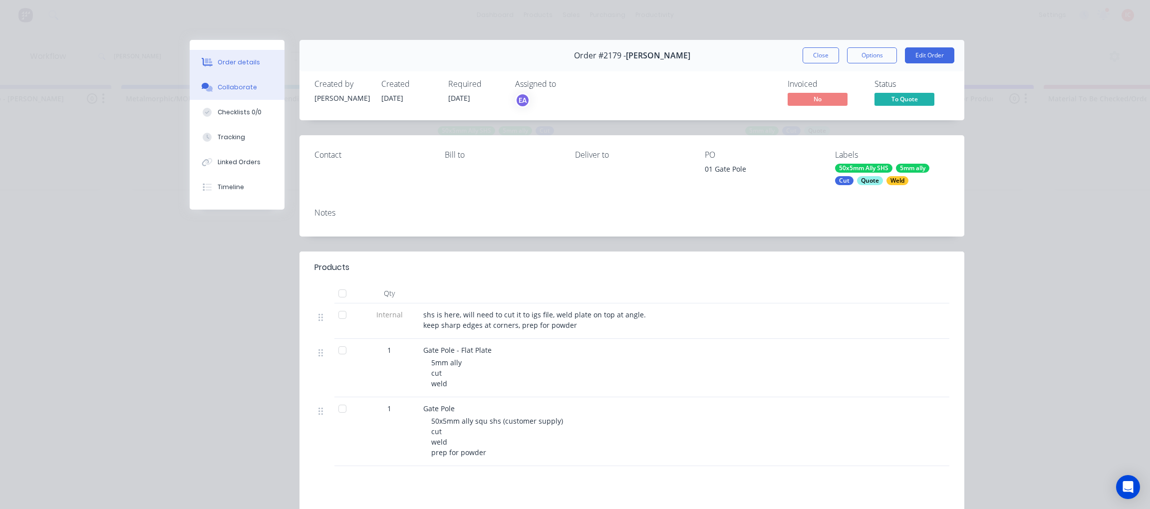
click at [248, 88] on button "Collaborate" at bounding box center [237, 87] width 95 height 25
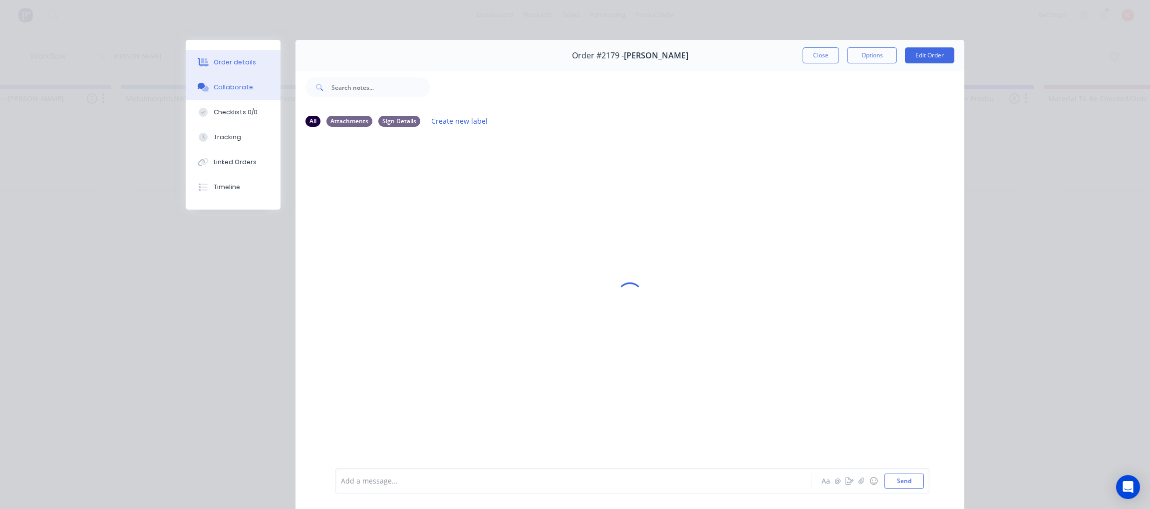
click at [233, 68] on button "Order details" at bounding box center [233, 62] width 95 height 25
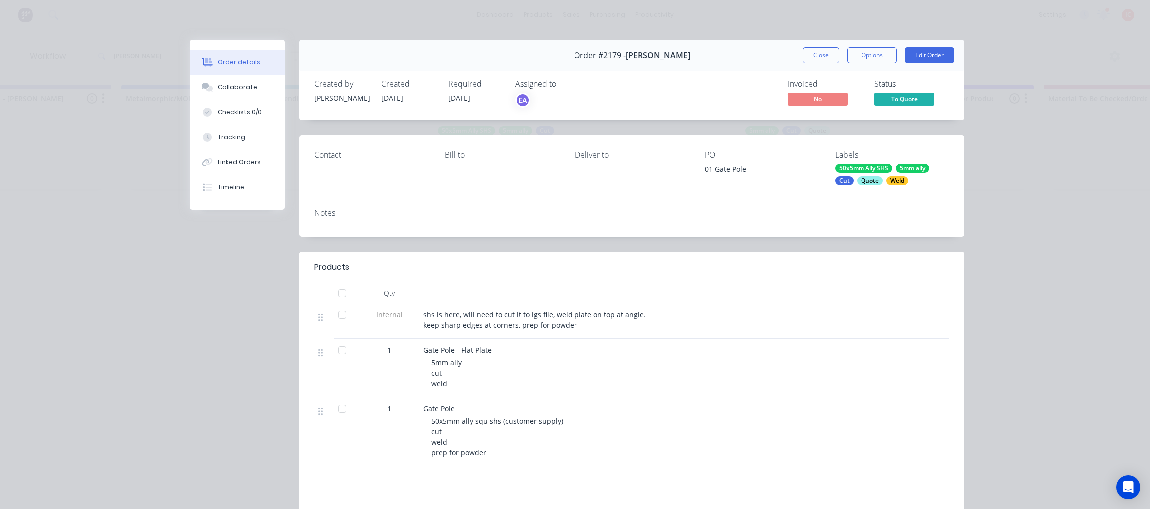
click at [812, 53] on button "Close" at bounding box center [821, 55] width 36 height 16
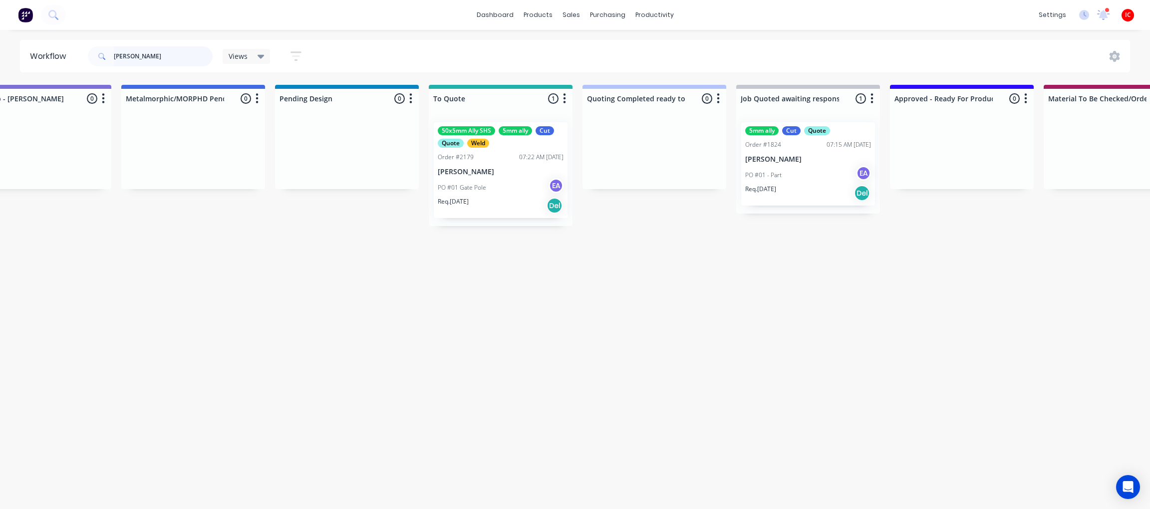
drag, startPoint x: 145, startPoint y: 56, endPoint x: 32, endPoint y: 58, distance: 112.9
click at [32, 58] on header "Workflow [PERSON_NAME] Views Save new view None (Default) edit [PERSON_NAME] ed…" at bounding box center [575, 56] width 1111 height 32
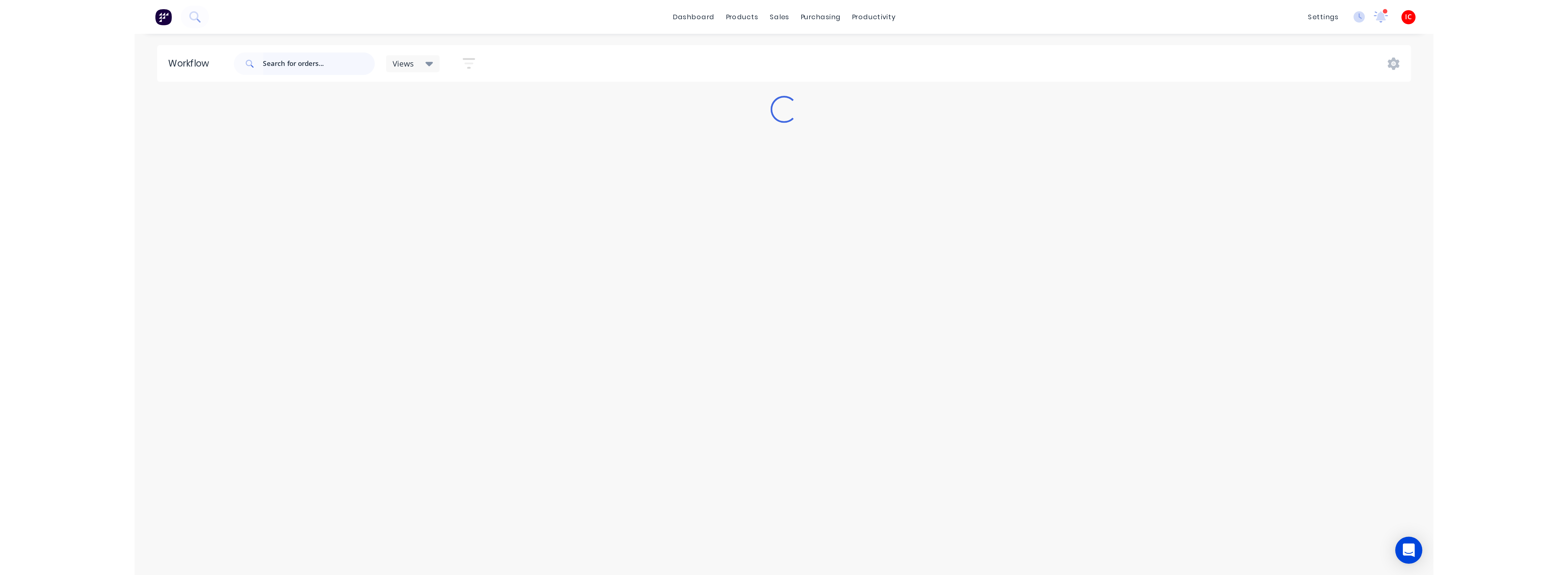
scroll to position [0, 0]
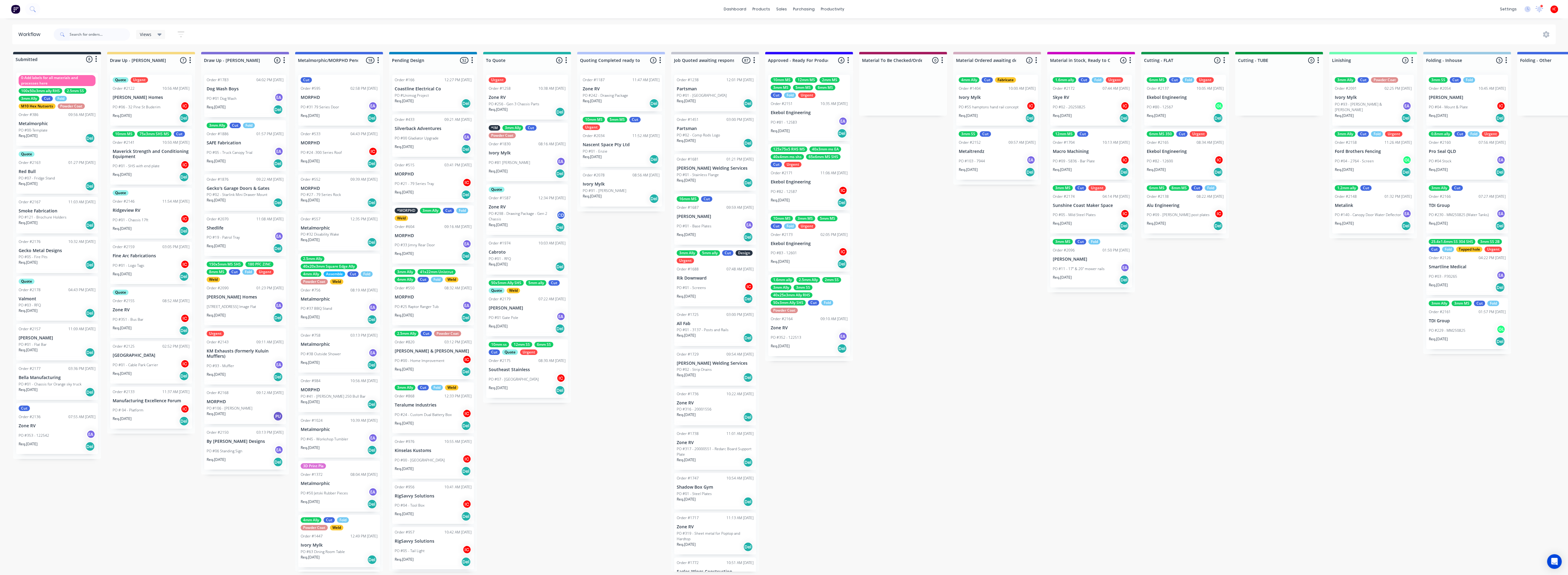
click at [150, 311] on div "PO #351 - Bus Bar IC" at bounding box center [151, 319] width 77 height 12
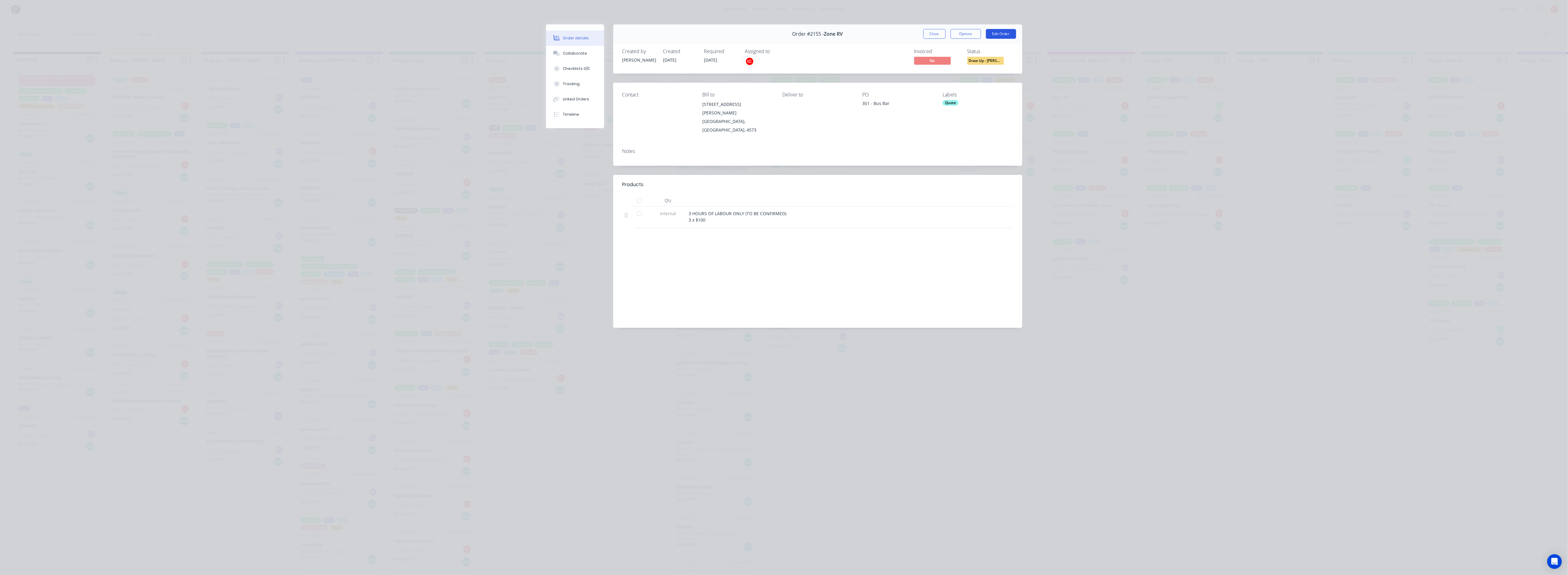
click at [696, 36] on button "Edit Order" at bounding box center [1000, 34] width 30 height 10
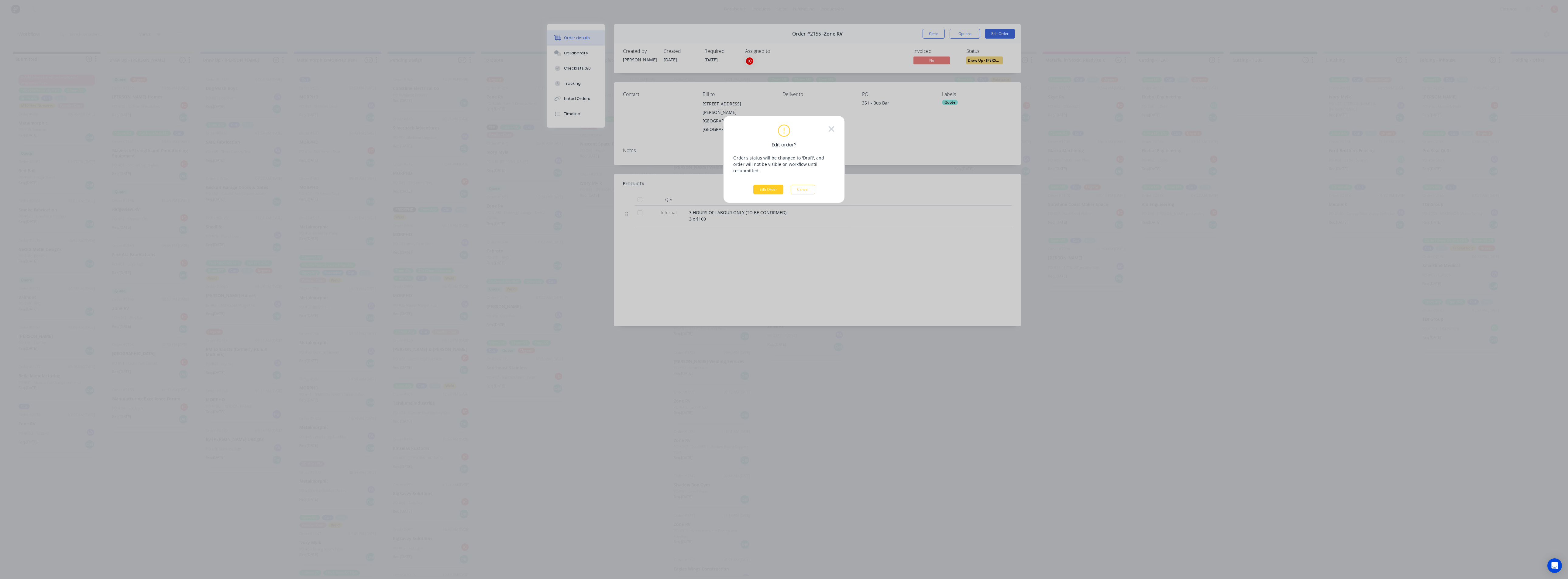
click at [693, 185] on button "Edit Order" at bounding box center [768, 190] width 30 height 10
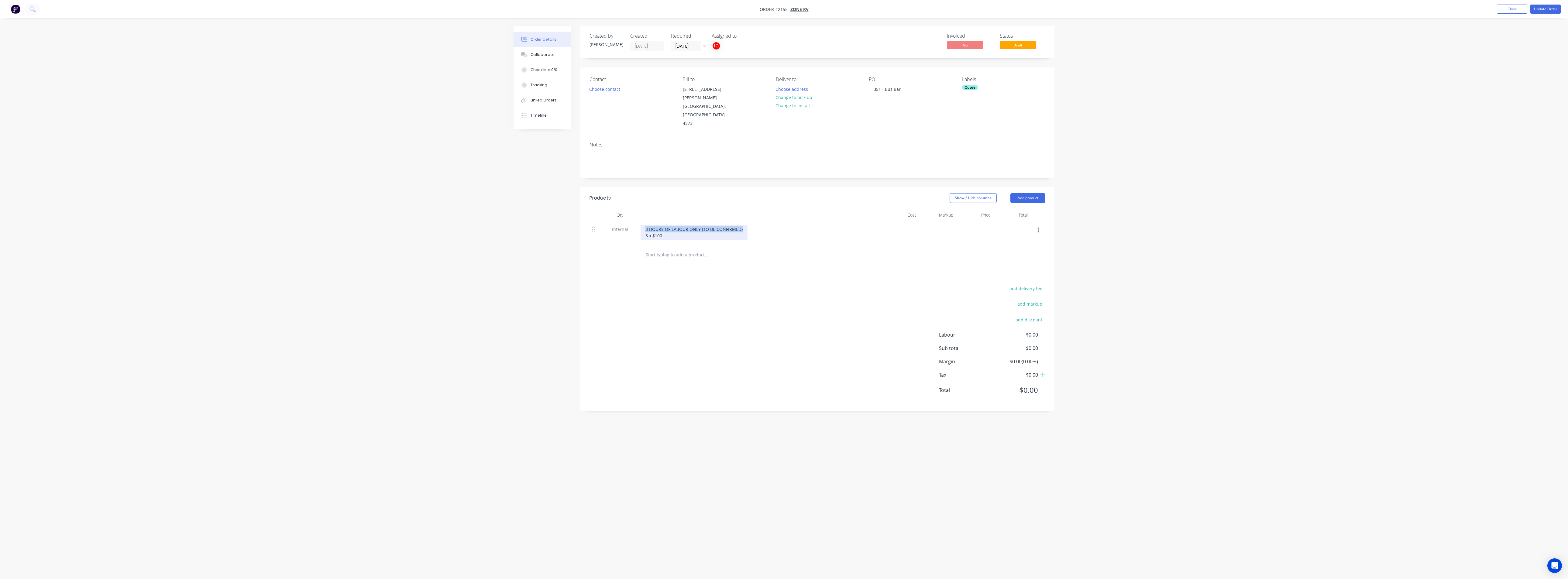
drag, startPoint x: 741, startPoint y: 212, endPoint x: 636, endPoint y: 212, distance: 105.0
click at [636, 221] on div "Internal 3 HOURS OF LABOUR ONLY (TO BE CONFIRMED) 3 x $100" at bounding box center [817, 232] width 456 height 24
drag, startPoint x: 674, startPoint y: 220, endPoint x: 642, endPoint y: 221, distance: 32.0
click at [642, 224] on div "$700 total to complete this job 3 x $100" at bounding box center [676, 232] width 71 height 15
click at [662, 224] on div "$700 total to complete this job $100 for cutting part $600 for la" at bounding box center [697, 232] width 113 height 15
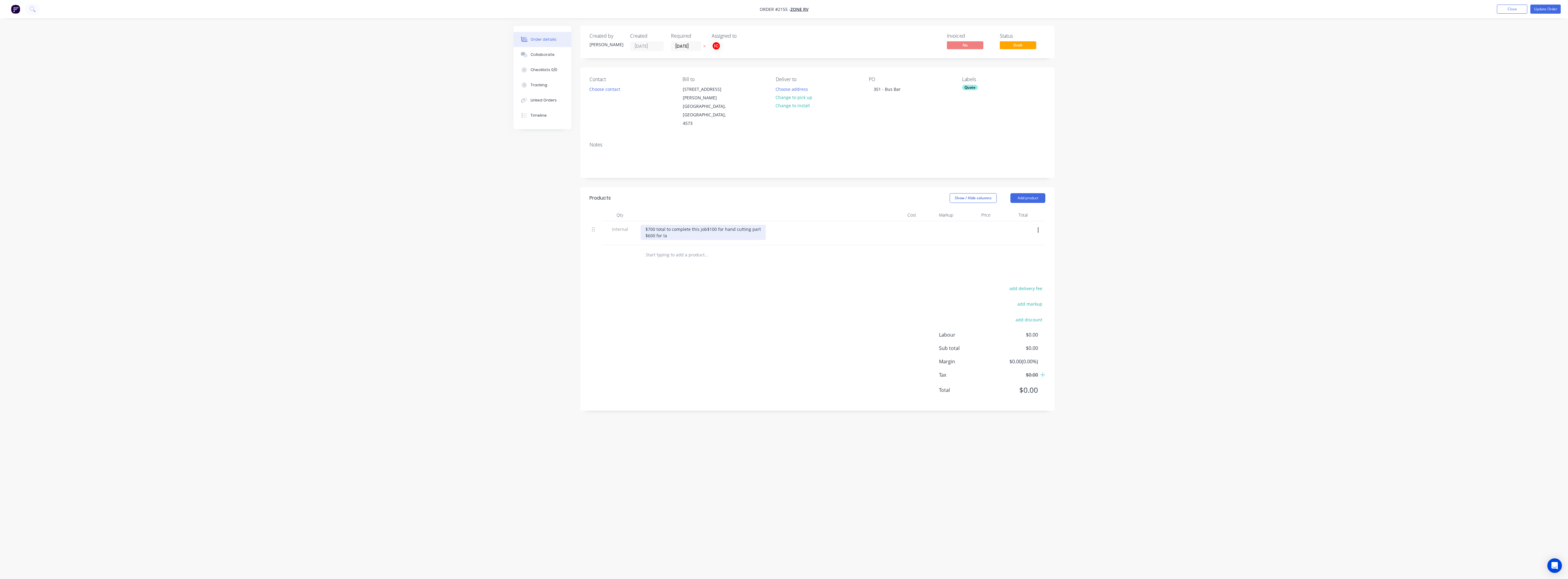
click at [671, 224] on div "$700 total to complete this job $100 for hand cutting part $600 for la" at bounding box center [703, 232] width 125 height 15
click at [693, 310] on div "add delivery fee add markup add discount Labour $0.00 Sub total $0.00 Margin $0…" at bounding box center [817, 342] width 456 height 117
click at [693, 88] on div "Quote" at bounding box center [970, 87] width 16 height 5
click at [693, 103] on input "text" at bounding box center [1012, 104] width 63 height 12
type input "fab"
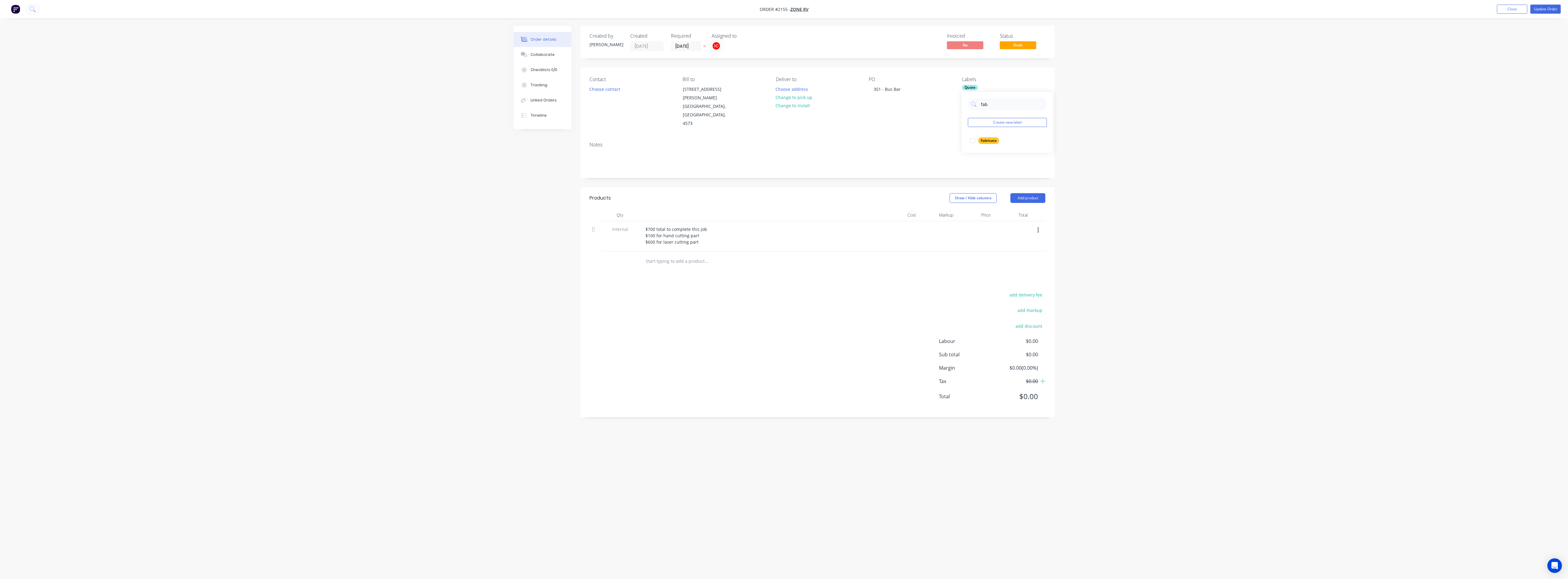
drag, startPoint x: 973, startPoint y: 139, endPoint x: 960, endPoint y: 133, distance: 14.3
click at [693, 139] on div at bounding box center [973, 140] width 12 height 12
drag, startPoint x: 923, startPoint y: 120, endPoint x: 965, endPoint y: 125, distance: 42.3
click at [693, 137] on div "Notes" at bounding box center [817, 157] width 474 height 41
click at [693, 11] on button "Update Order" at bounding box center [1545, 9] width 30 height 9
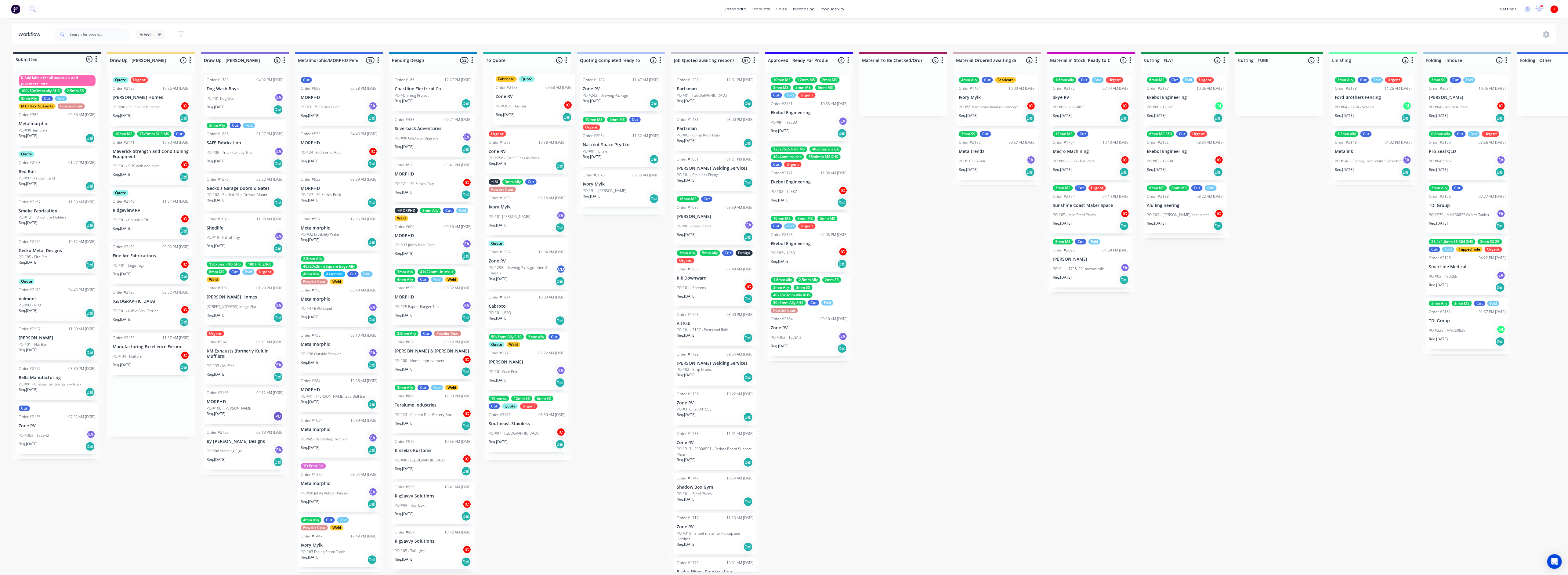
drag, startPoint x: 155, startPoint y: 314, endPoint x: 543, endPoint y: 96, distance: 445.0
click at [543, 96] on div "Submitted 8 Status colour #273444 hex #273444 Save Cancel Summaries Total order…" at bounding box center [1212, 312] width 2434 height 519
click at [535, 102] on div "PO #351 - Bus Bar IC" at bounding box center [527, 107] width 77 height 12
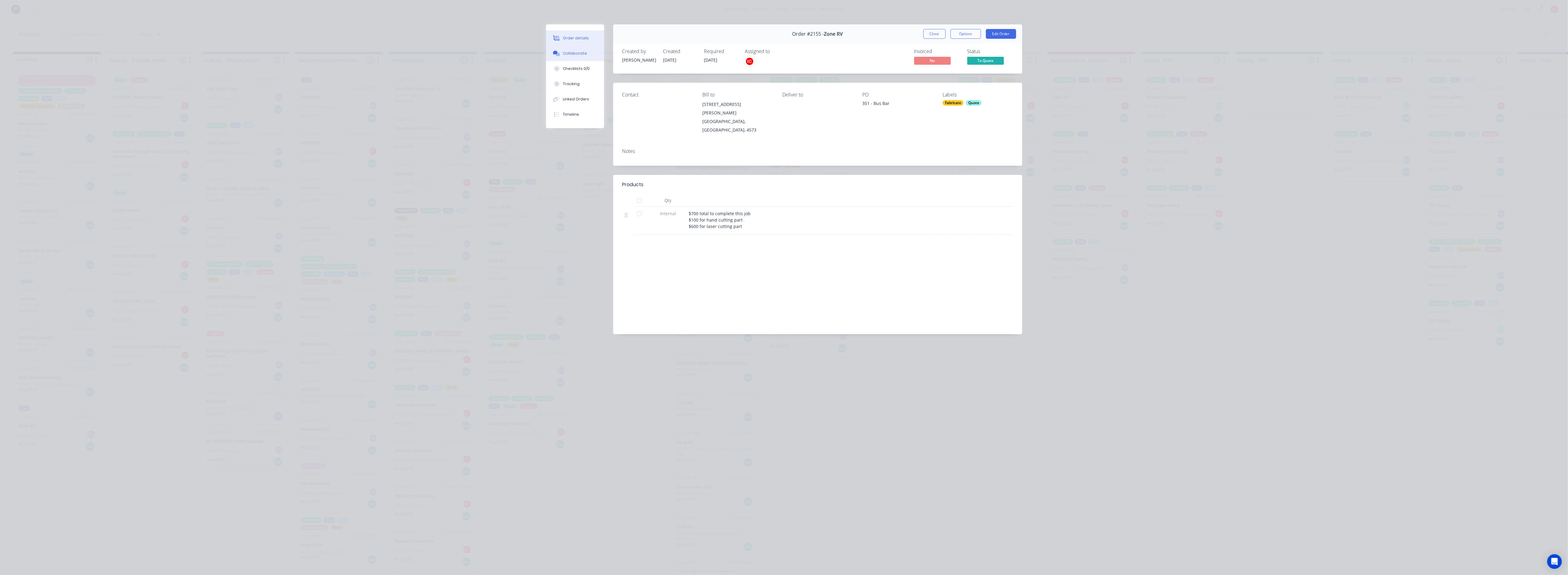
click at [584, 53] on div "Collaborate" at bounding box center [575, 53] width 24 height 5
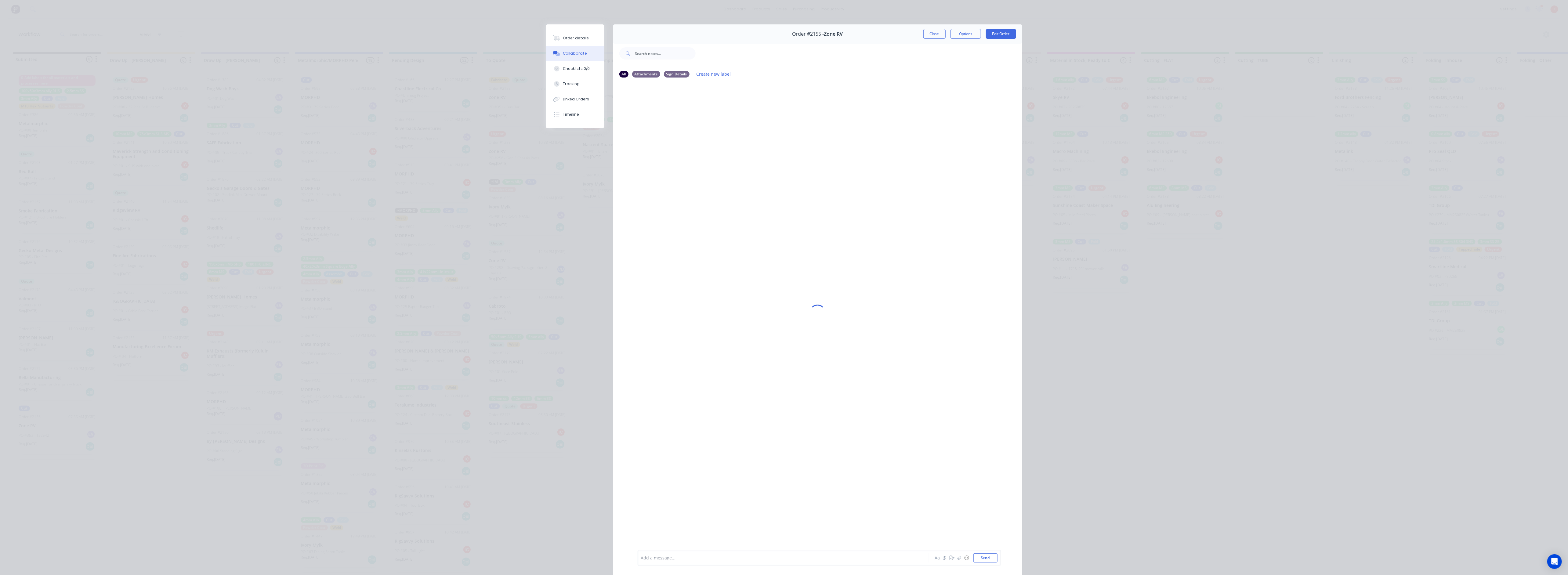
scroll to position [35, 0]
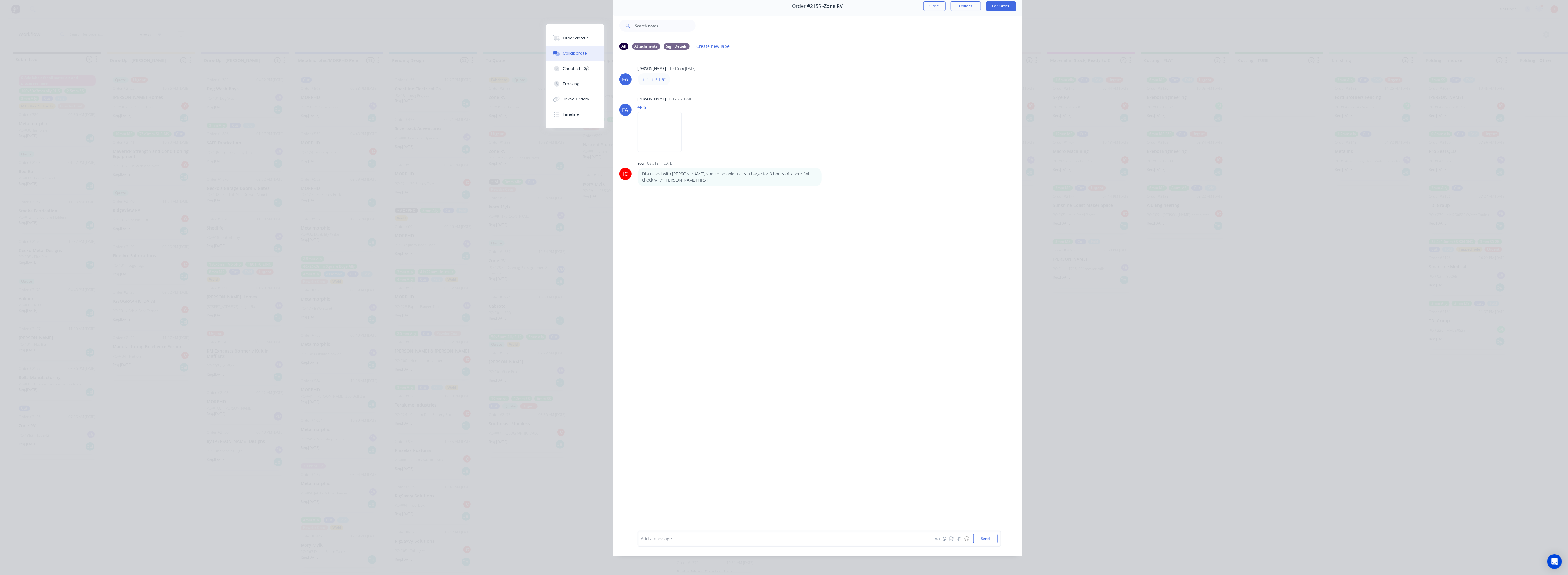
click at [696, 311] on div "Add a message..." at bounding box center [774, 538] width 267 height 9
click at [471, 311] on div "Order details Collaborate Checklists 0/0 Tracking Linked Orders Timeline Order …" at bounding box center [784, 287] width 1568 height 575
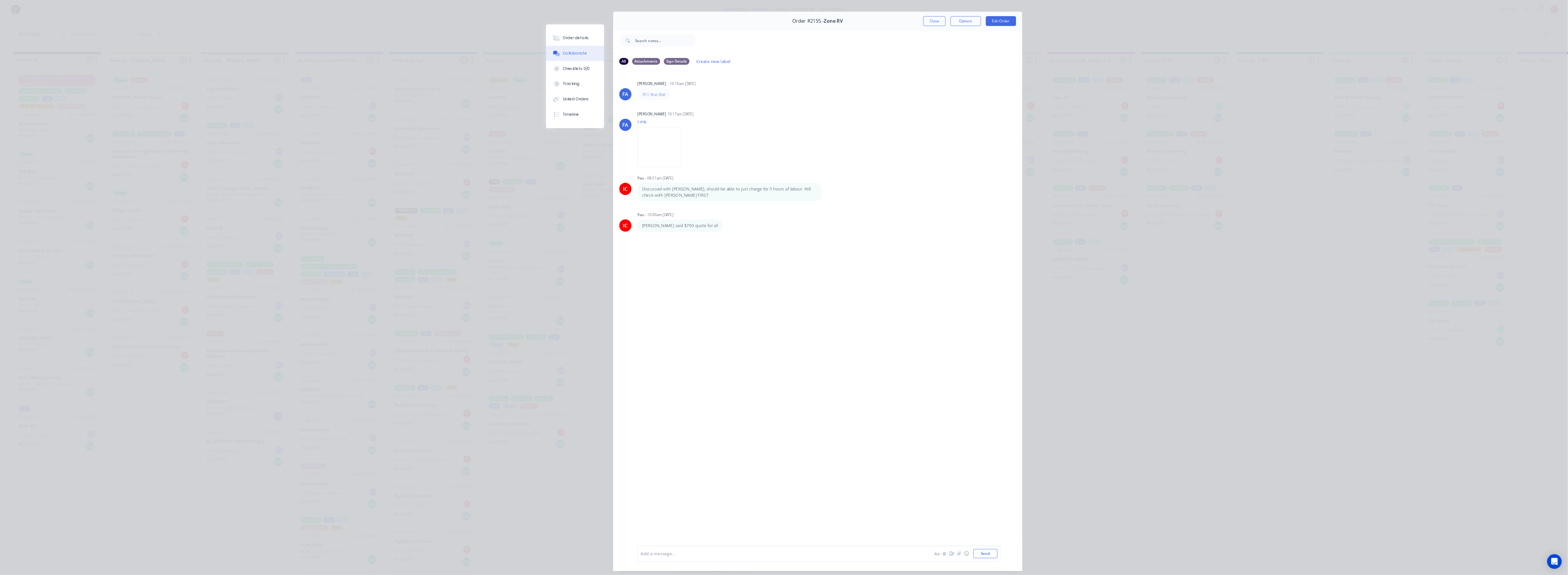
scroll to position [0, 0]
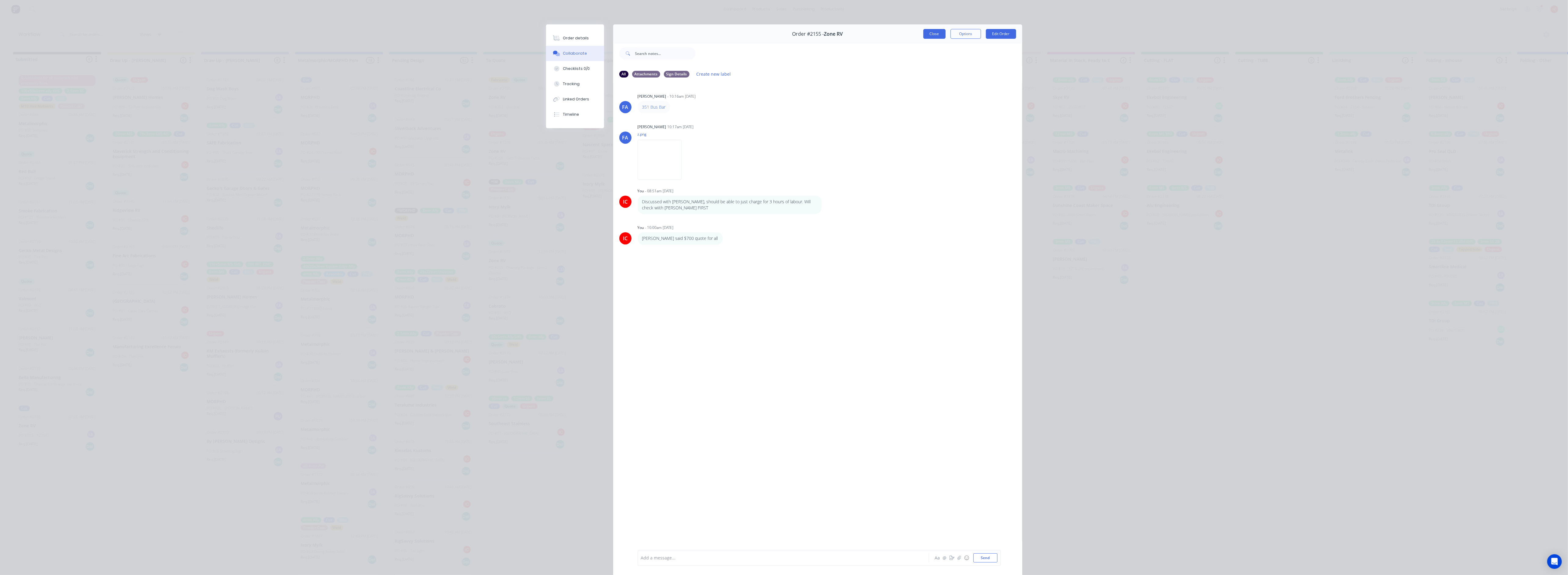
click at [696, 35] on button "Close" at bounding box center [934, 34] width 22 height 10
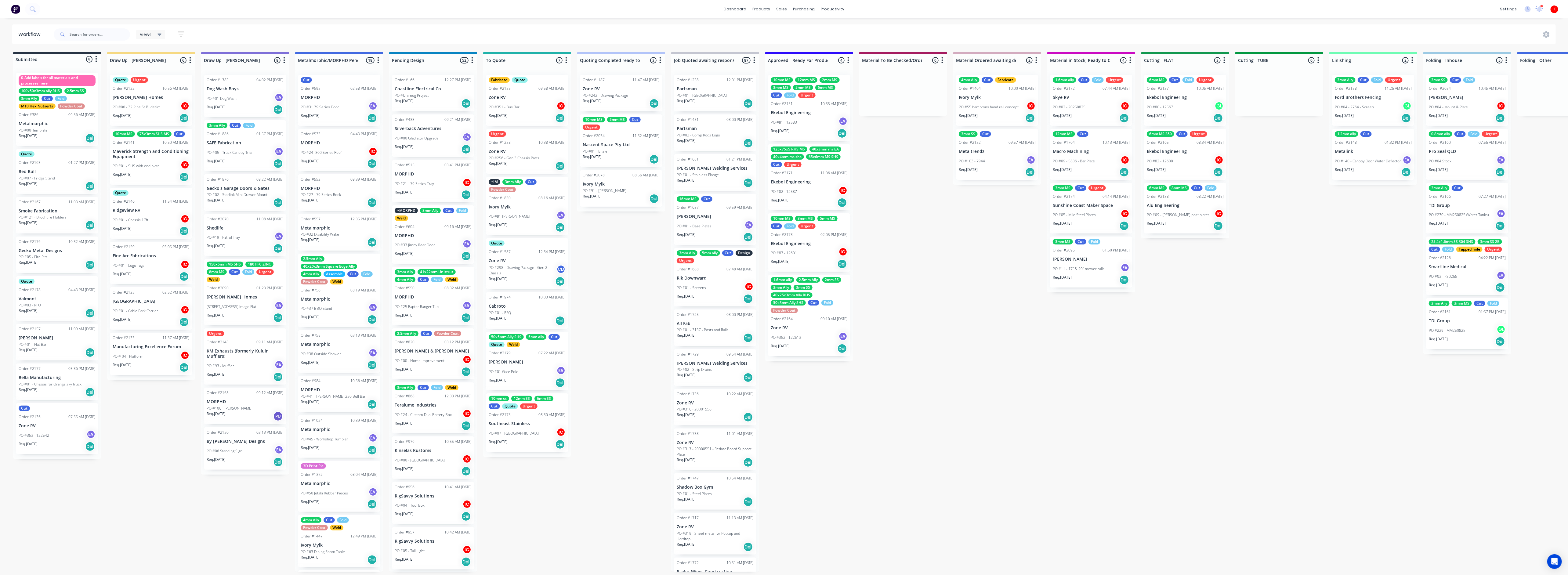
click at [154, 263] on div "PO #01 - Logo Tags IC" at bounding box center [151, 265] width 77 height 12
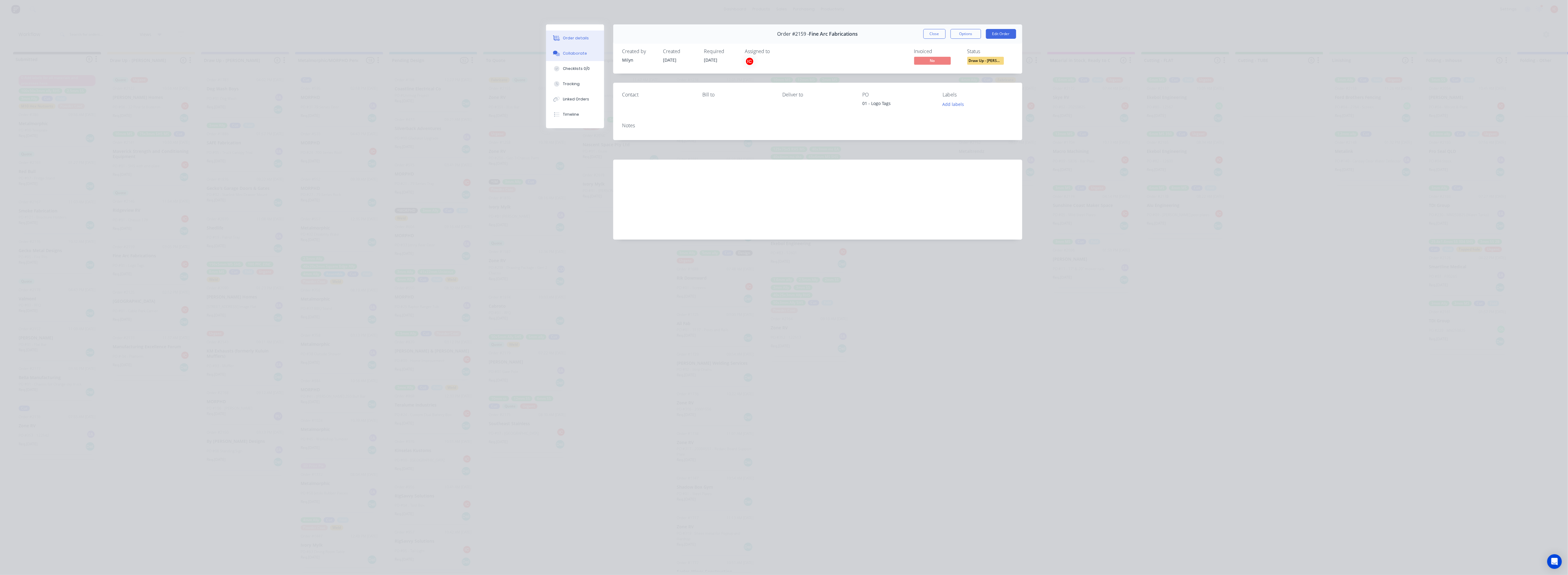
click at [592, 49] on button "Collaborate" at bounding box center [575, 53] width 58 height 15
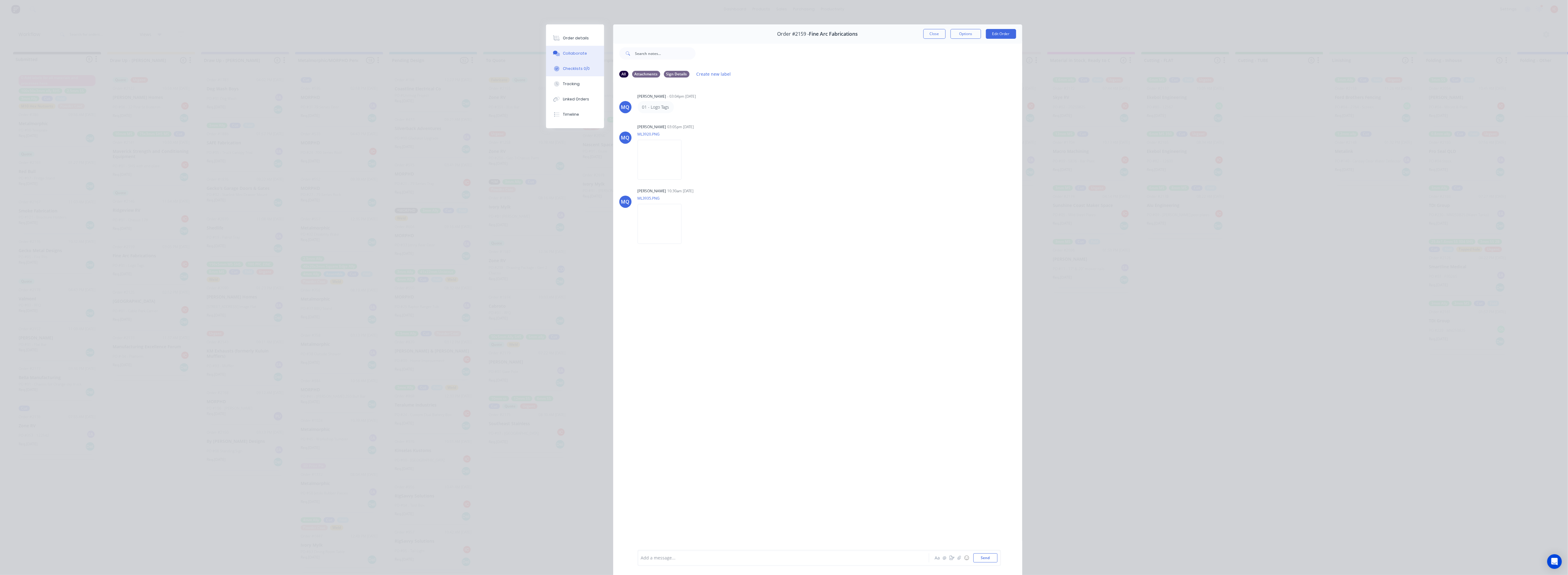
click at [569, 66] on div "Checklists 0/0" at bounding box center [576, 68] width 27 height 5
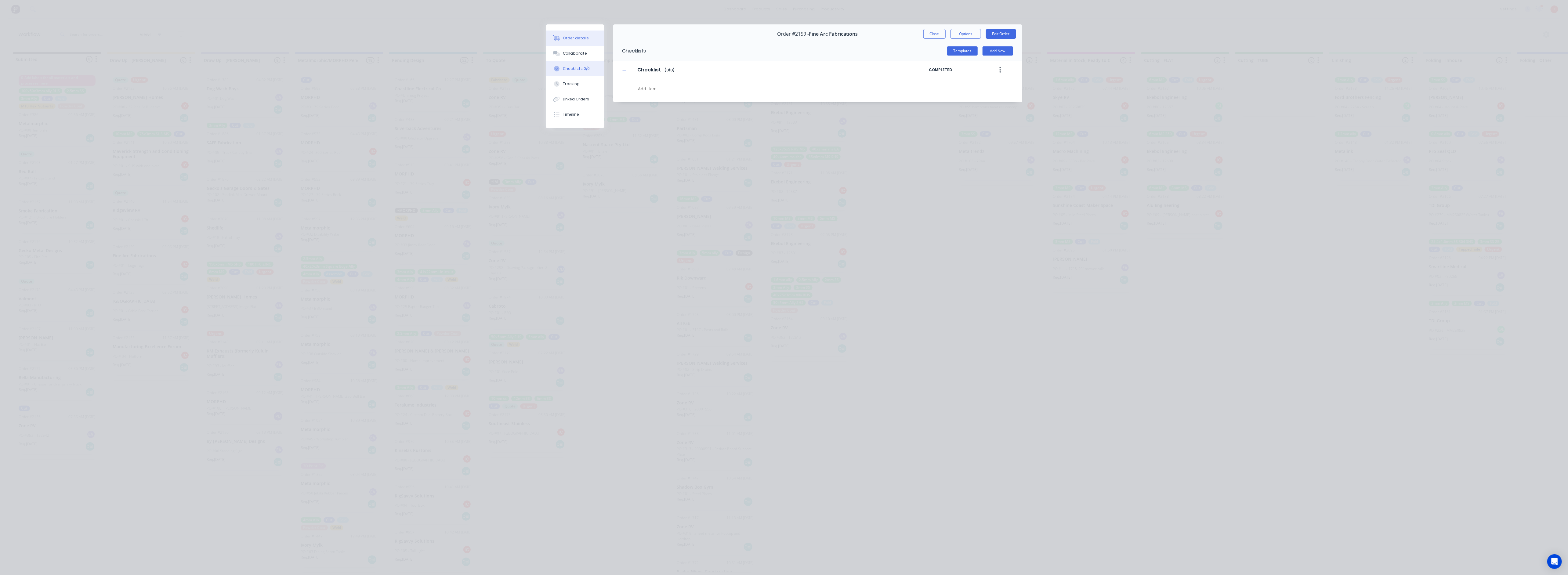
click at [570, 37] on div "Order details" at bounding box center [576, 38] width 26 height 5
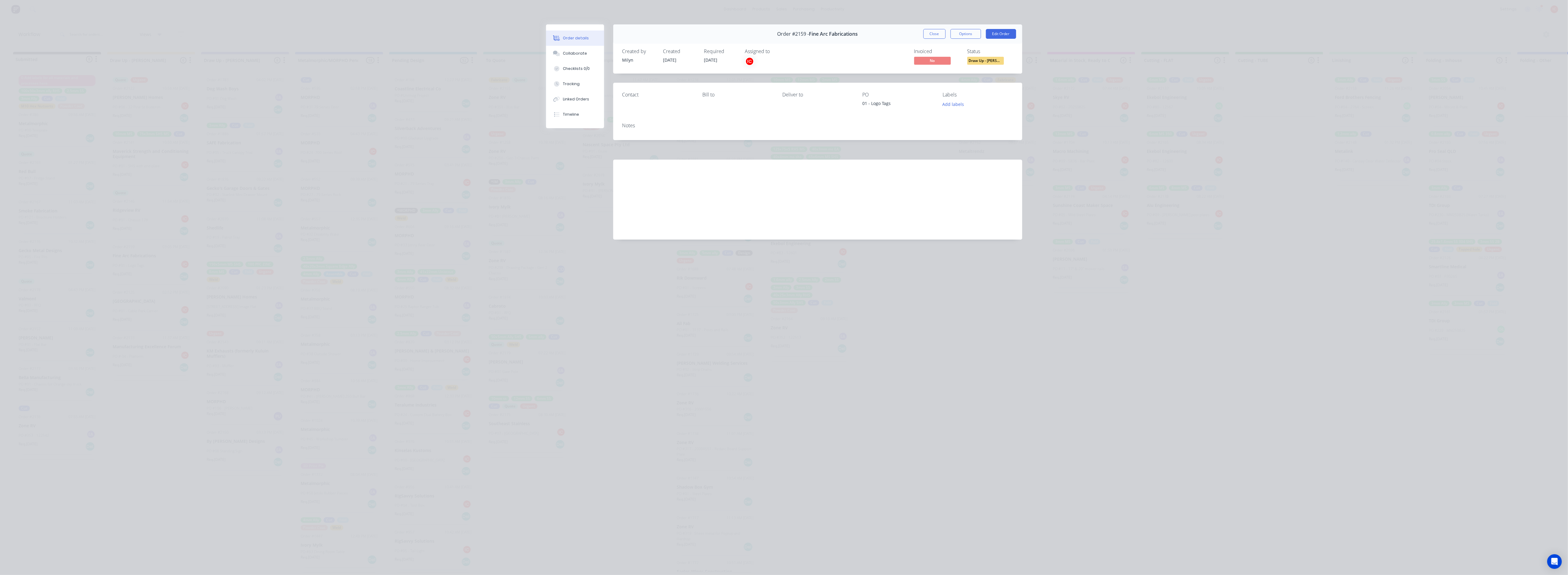
click at [232, 115] on div "Order details Collaborate Checklists 0/0 Tracking Linked Orders Timeline Order …" at bounding box center [784, 287] width 1568 height 575
click at [696, 36] on button "Close" at bounding box center [934, 34] width 22 height 10
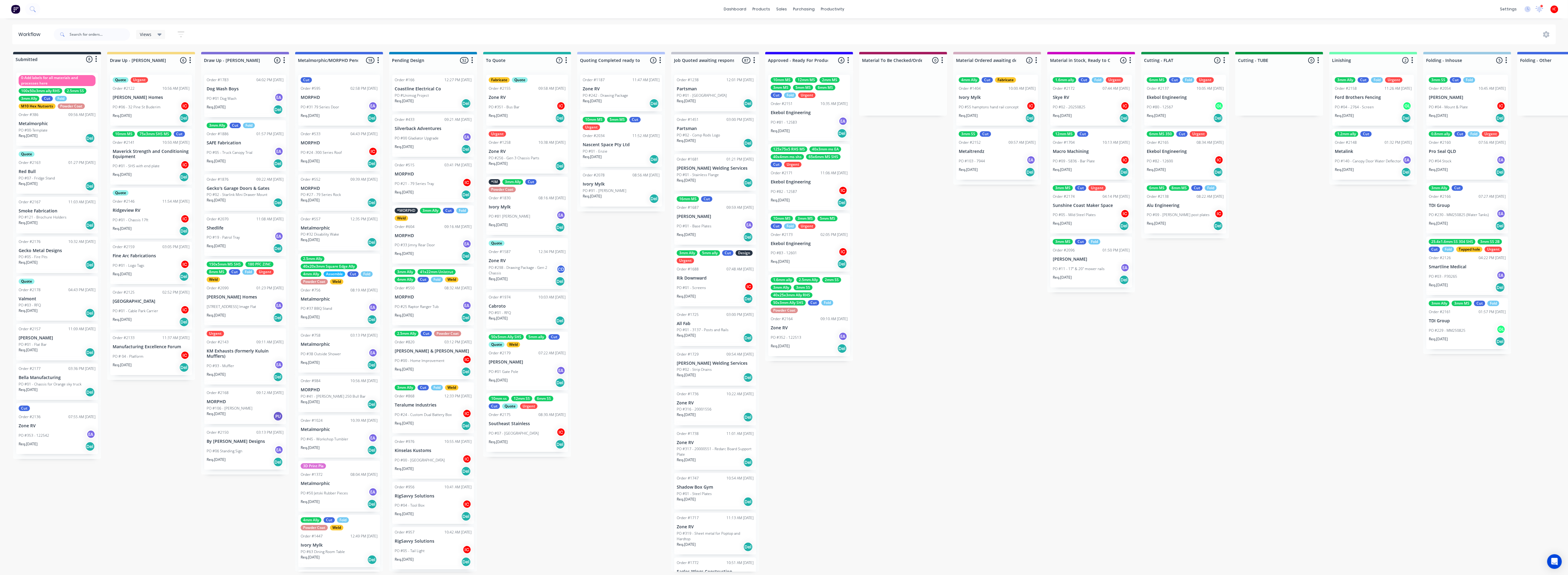
click at [134, 311] on div "Submitted 8 Status colour #273444 hex #273444 Save Cancel Summaries Total order…" at bounding box center [1212, 312] width 2434 height 519
click at [154, 159] on div "10mm MS 75x3mm SHS MS Cut Order #2141 10:50 AM [DATE] Maverick Strength and Con…" at bounding box center [151, 157] width 82 height 56
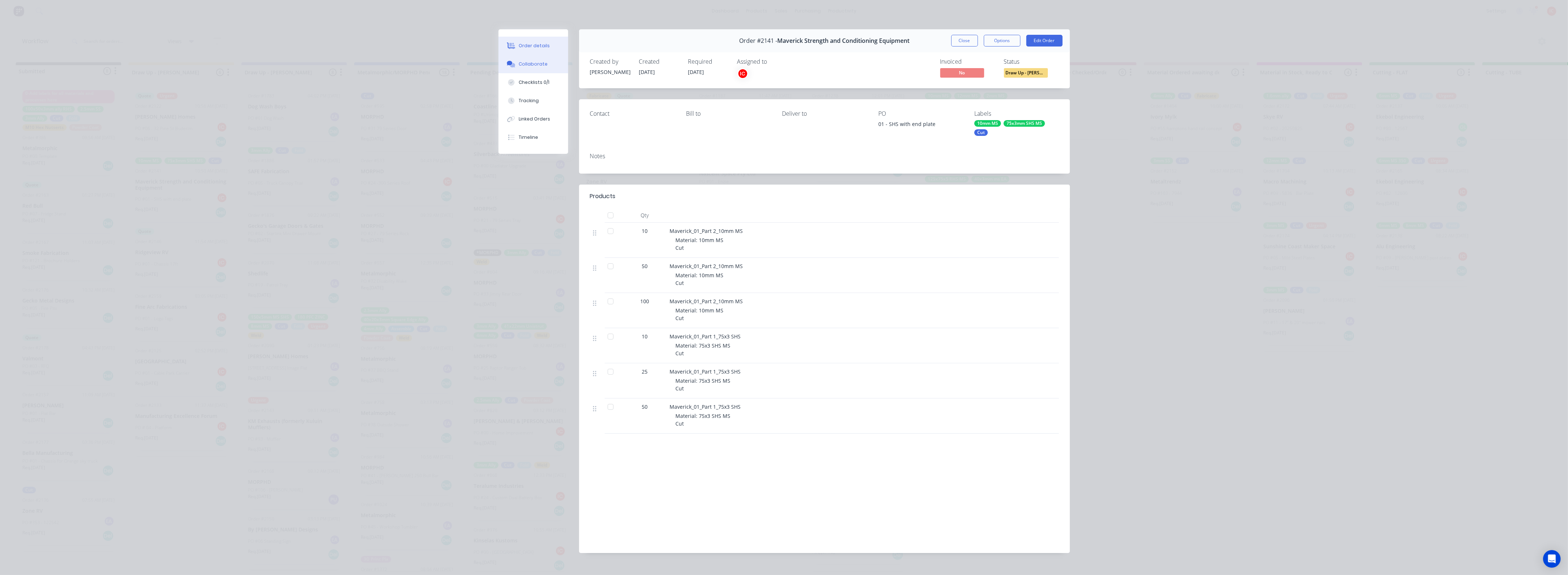
click at [536, 63] on div "Collaborate" at bounding box center [533, 64] width 29 height 7
